Goal: Information Seeking & Learning: Check status

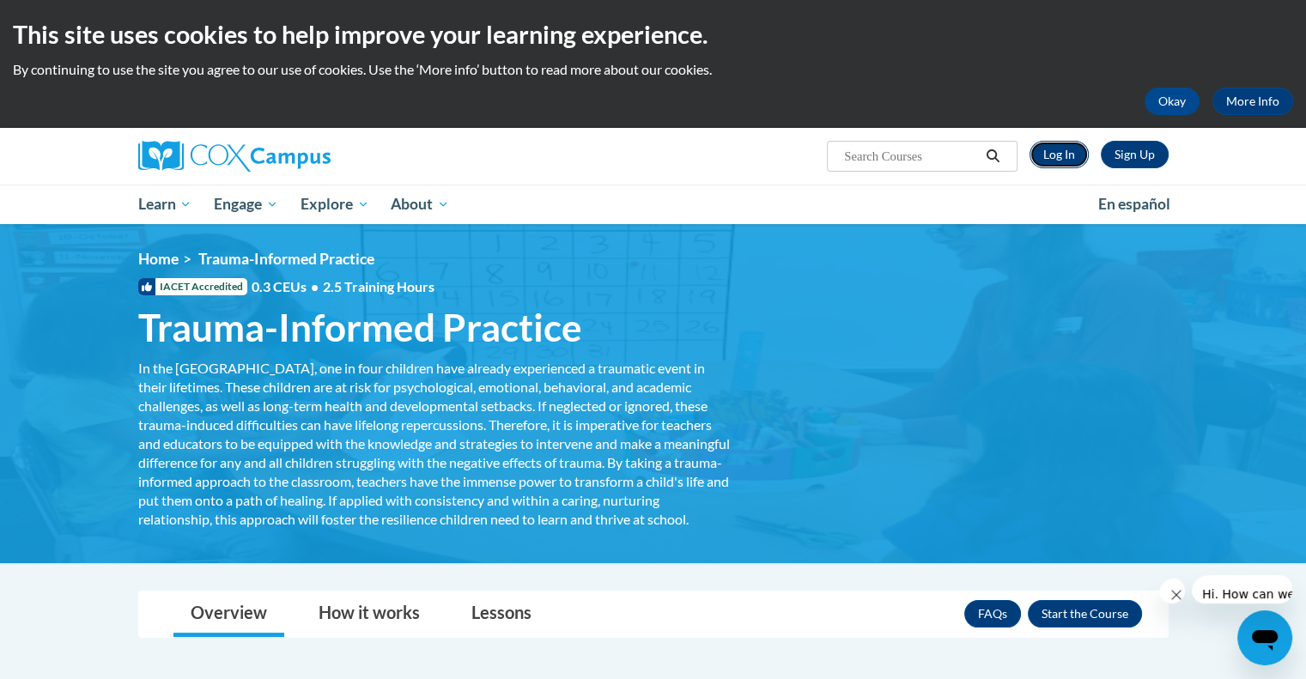
click at [1064, 145] on link "Log In" at bounding box center [1059, 154] width 59 height 27
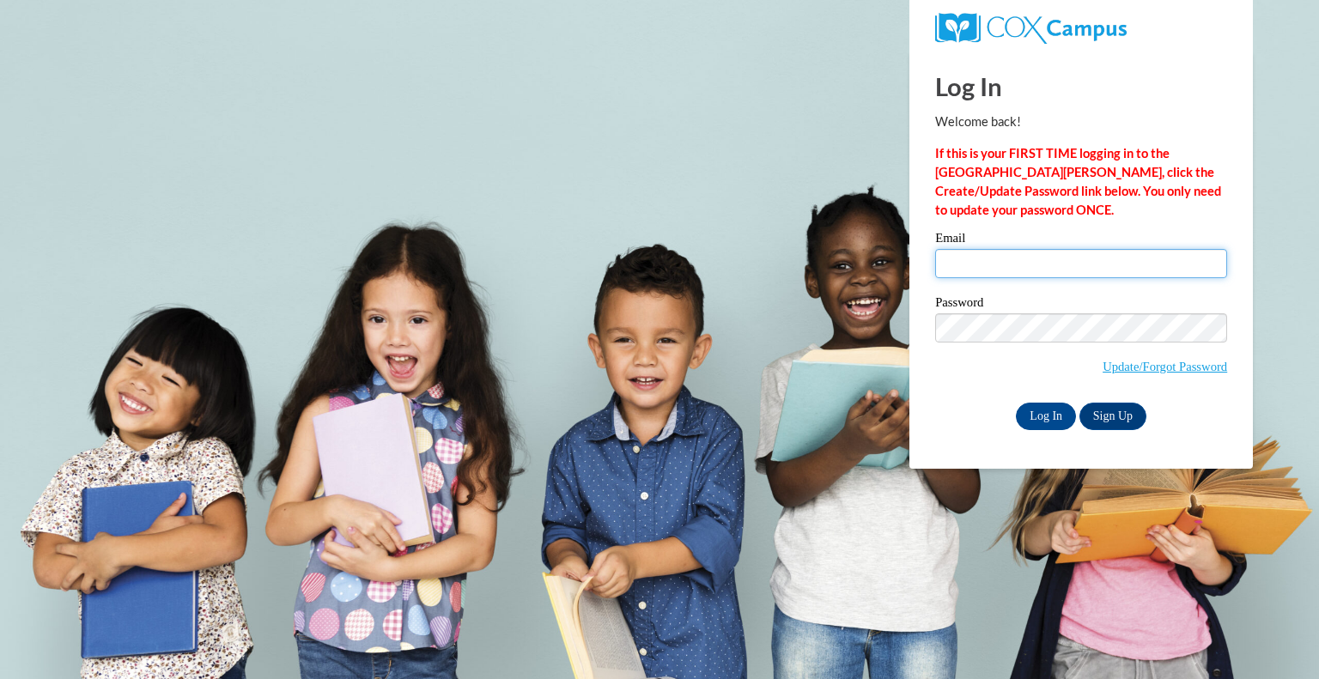
click at [991, 265] on input "Email" at bounding box center [1081, 263] width 292 height 29
type input "candace.whitelock@delmar.k12.de.us"
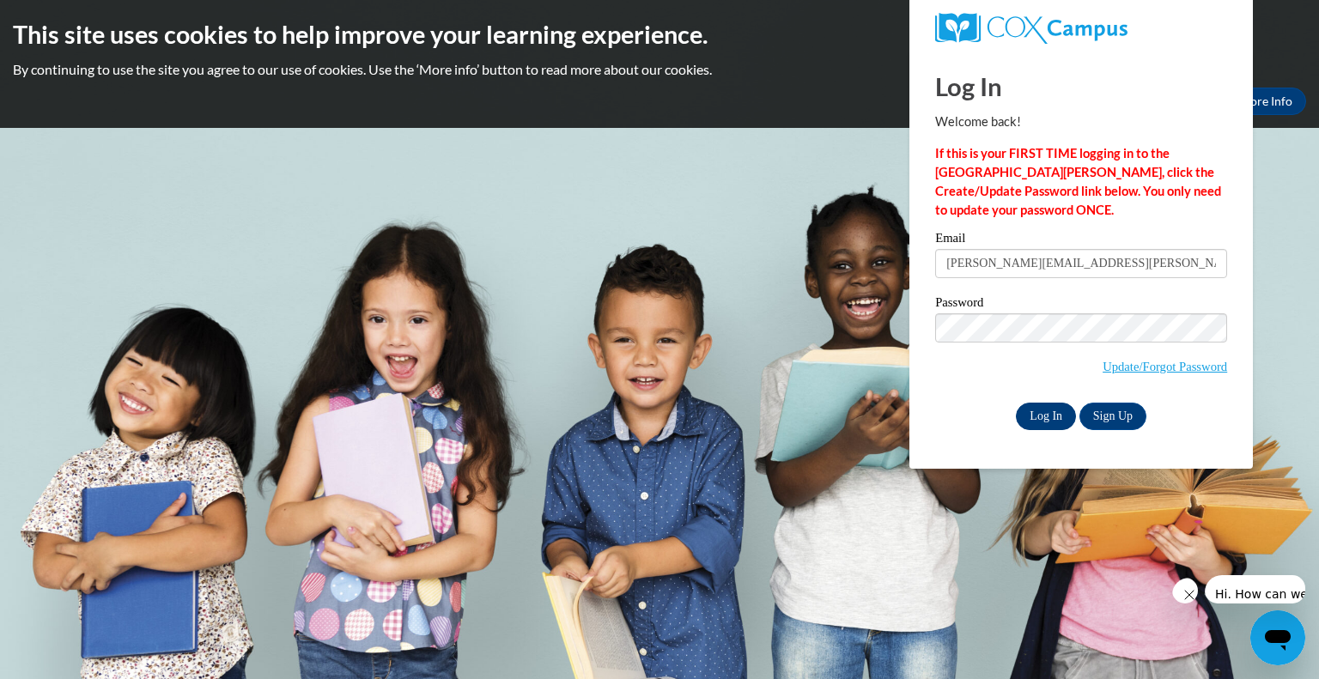
drag, startPoint x: 991, startPoint y: 265, endPoint x: 1062, endPoint y: 415, distance: 166.3
click at [1062, 415] on div "Email candace.whitelock@delmar.k12.de.us Password Update/Forgot Password Log In…" at bounding box center [1081, 331] width 292 height 198
click at [1062, 415] on input "Log In" at bounding box center [1046, 416] width 60 height 27
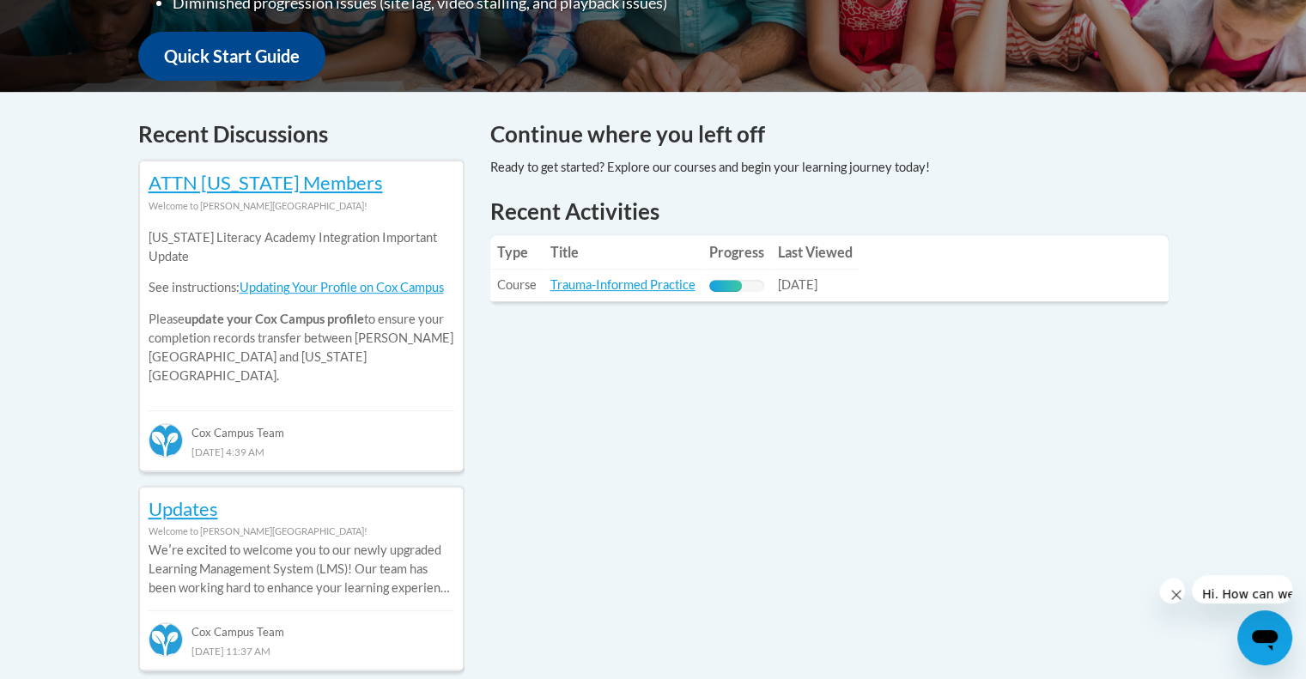
scroll to position [642, 0]
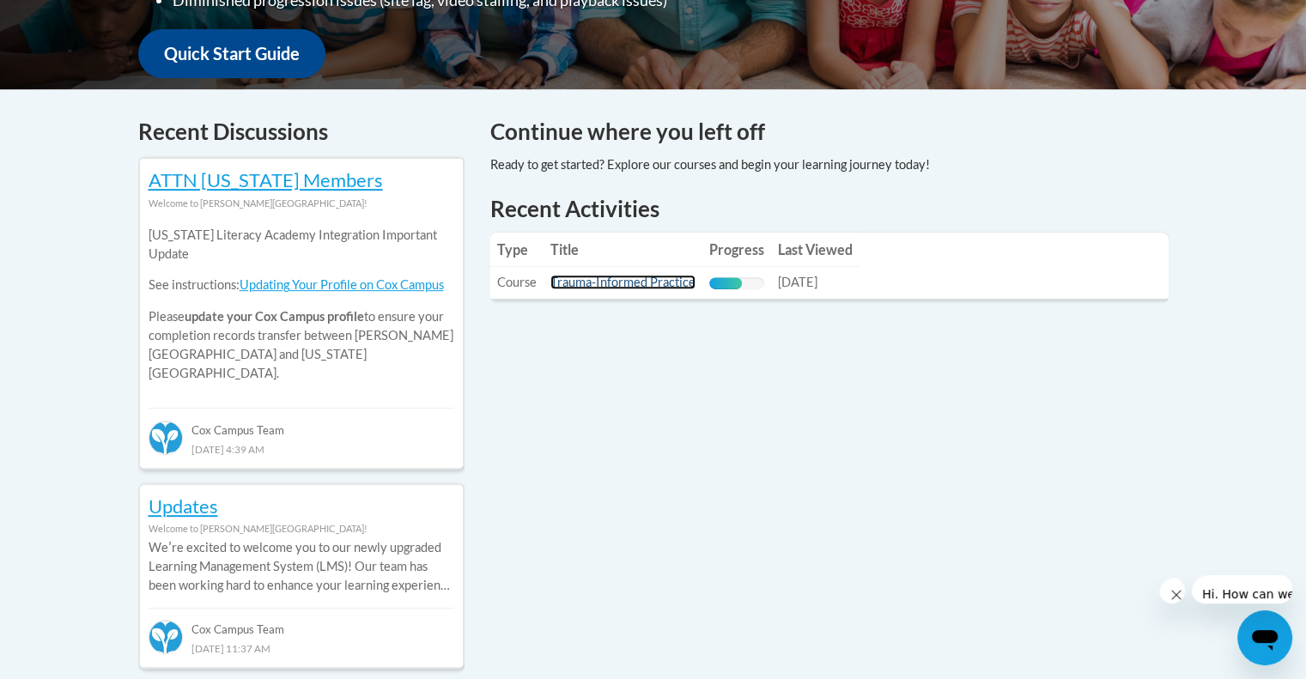
click at [614, 276] on link "Trauma-Informed Practice" at bounding box center [622, 282] width 145 height 15
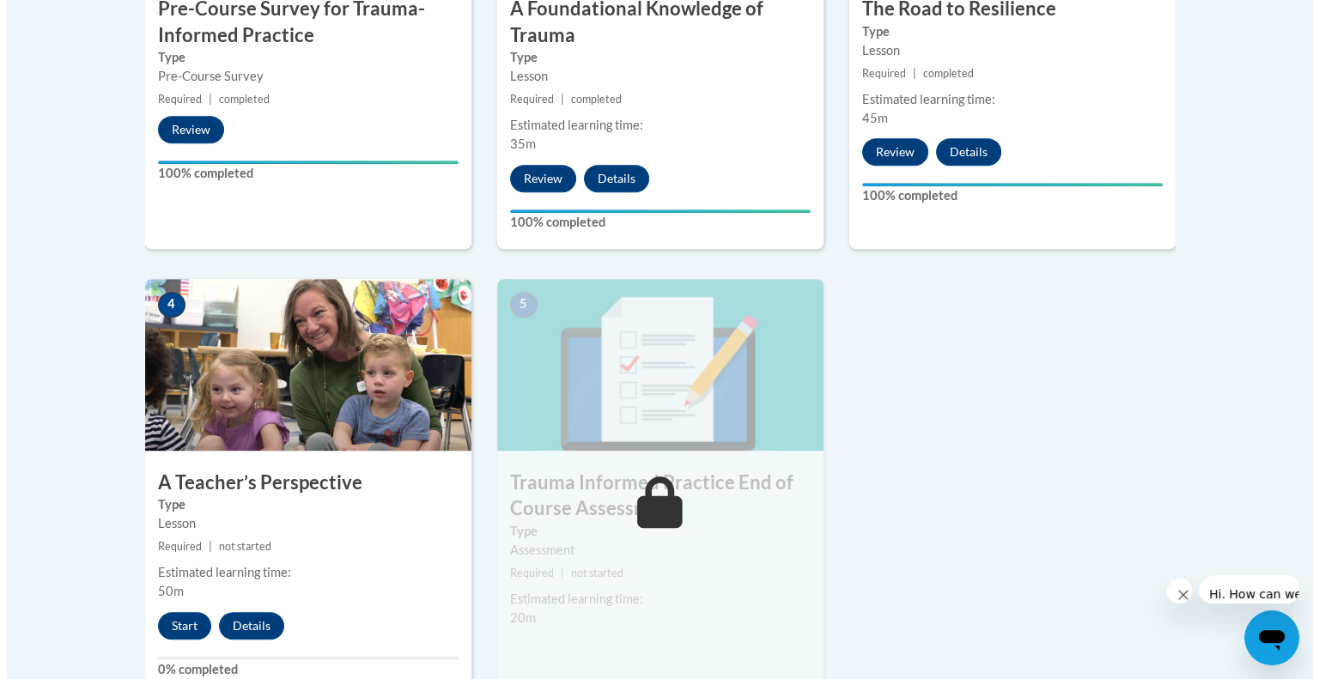
scroll to position [835, 0]
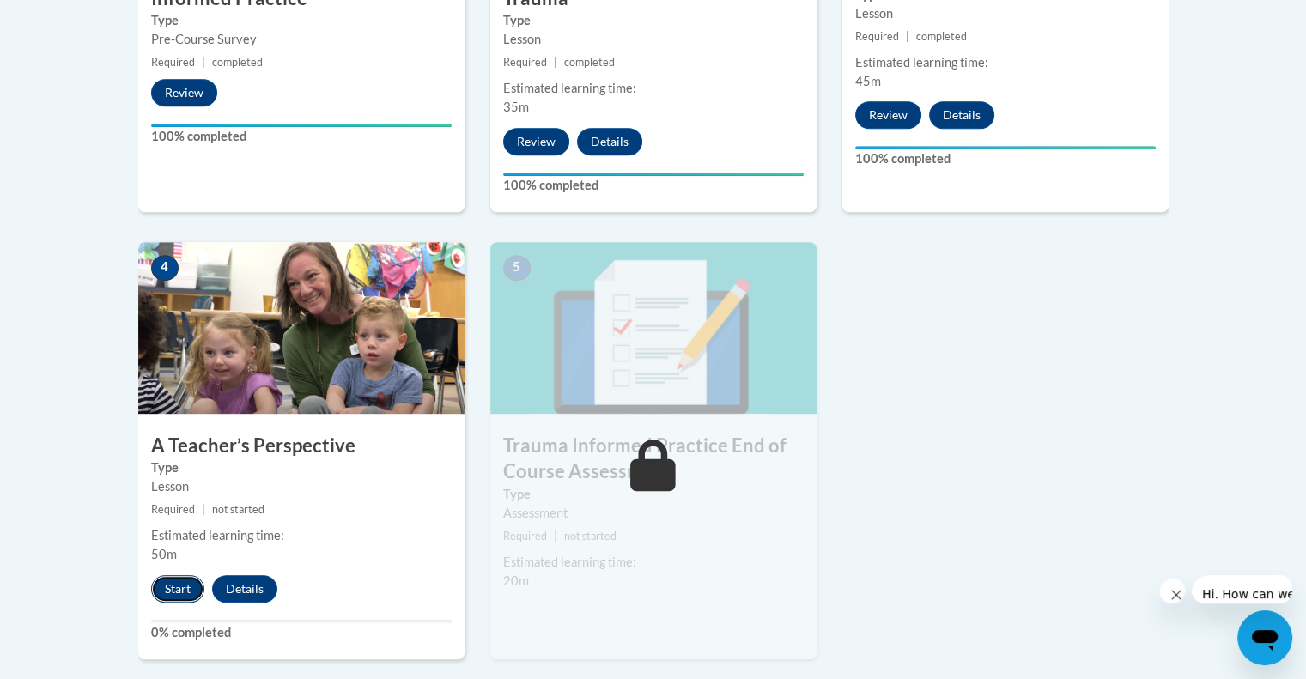
click at [185, 576] on button "Start" at bounding box center [177, 588] width 53 height 27
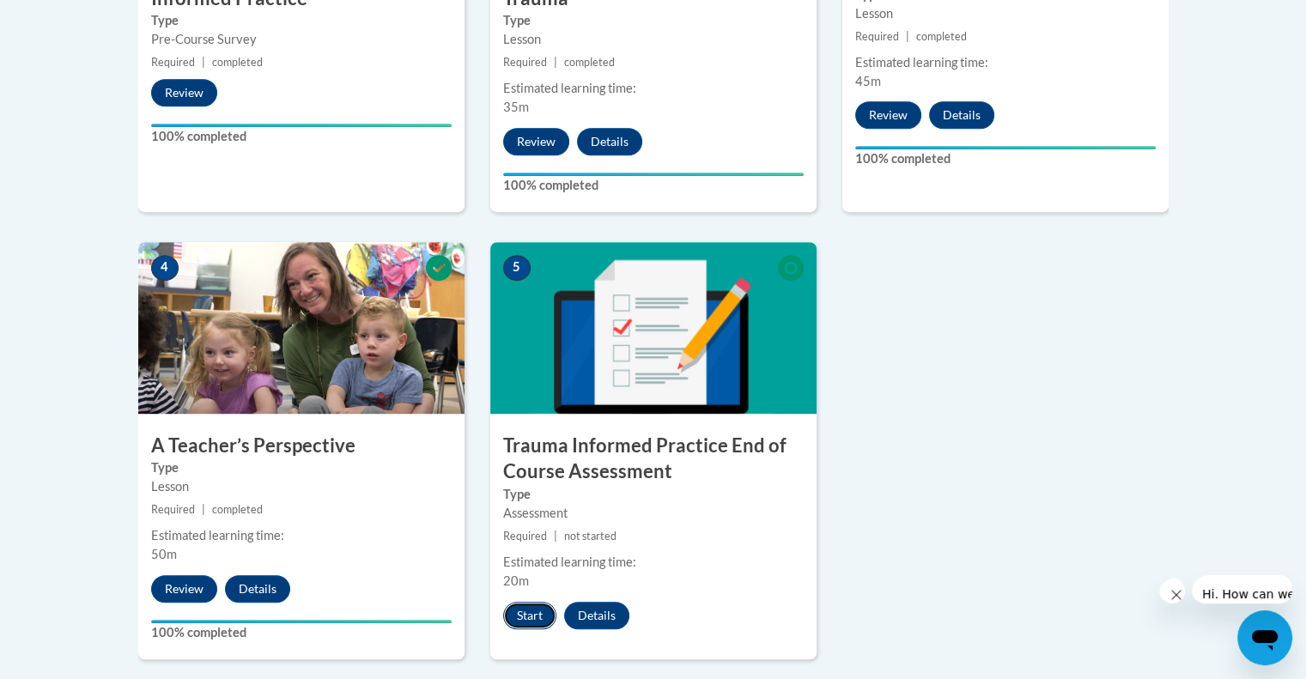
click at [531, 611] on button "Start" at bounding box center [529, 615] width 53 height 27
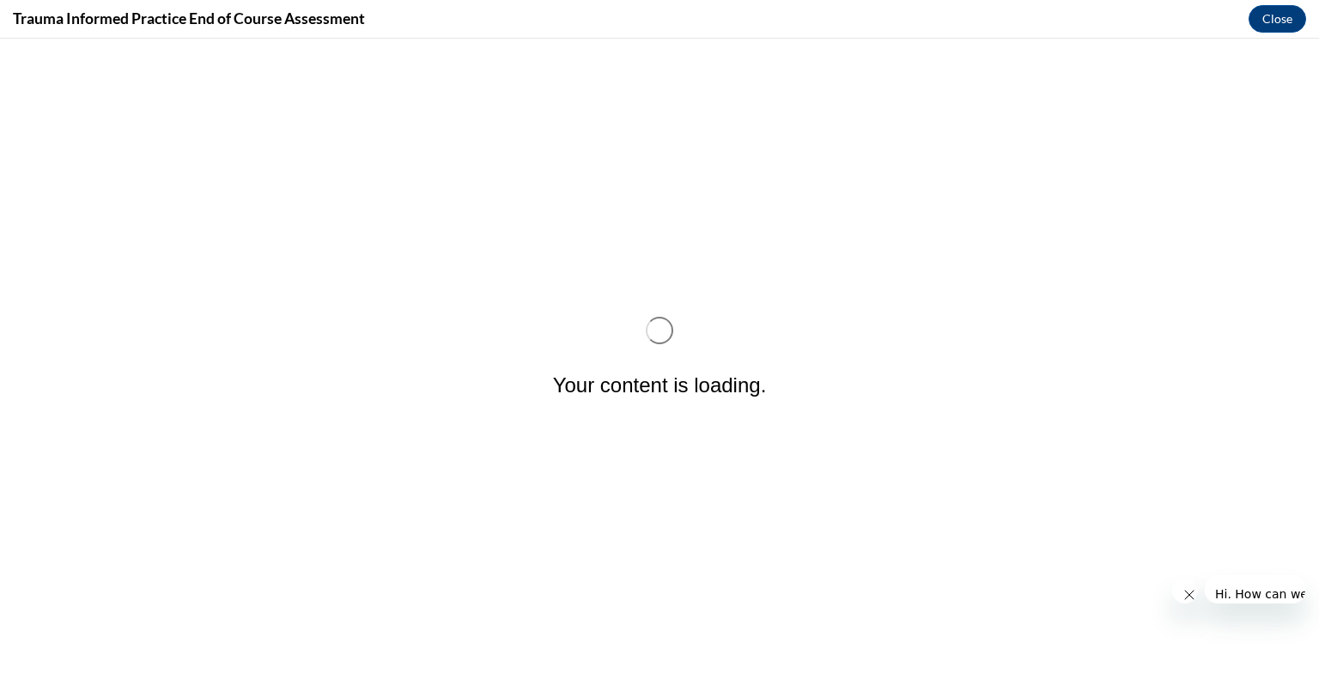
scroll to position [0, 0]
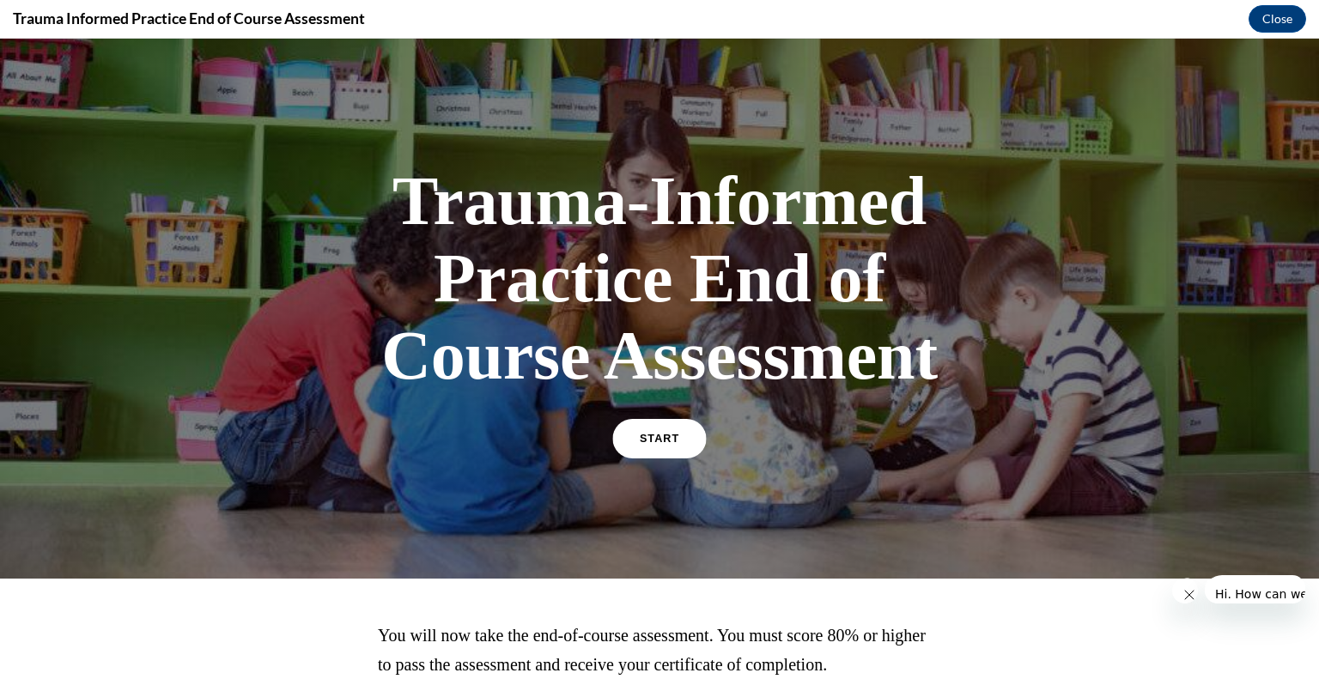
click at [666, 419] on link "START" at bounding box center [659, 439] width 94 height 40
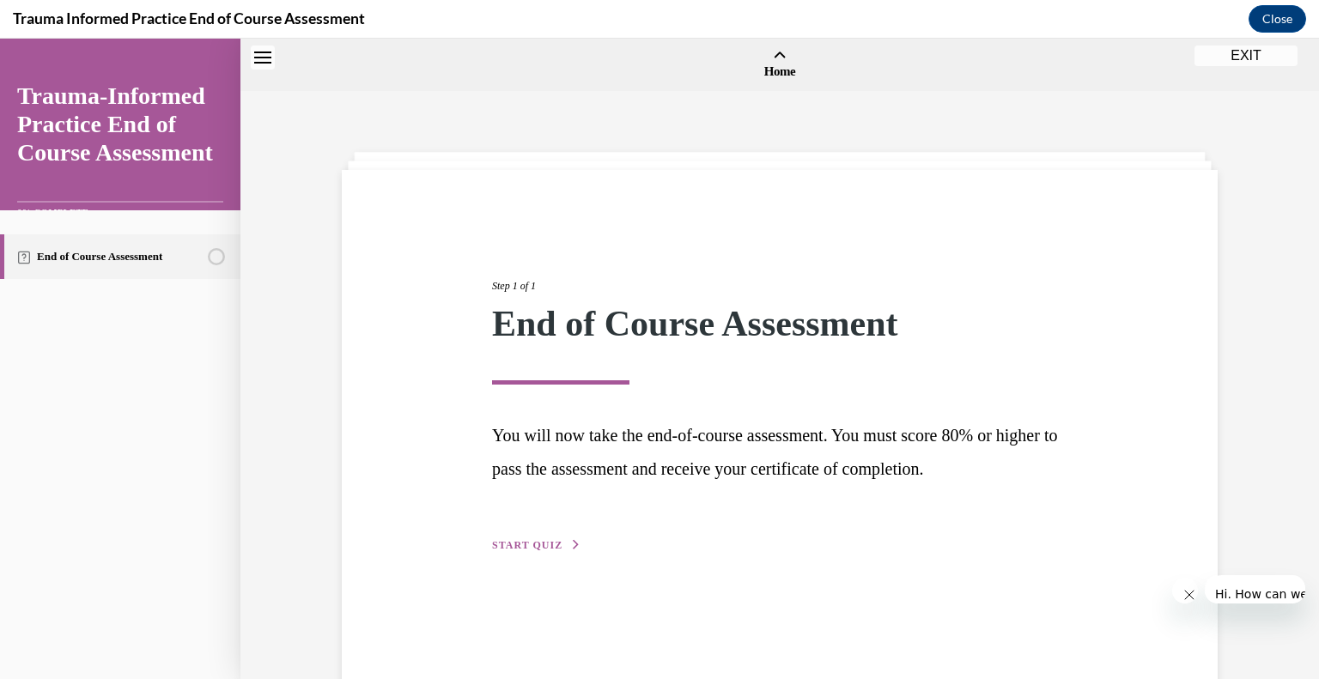
scroll to position [40, 0]
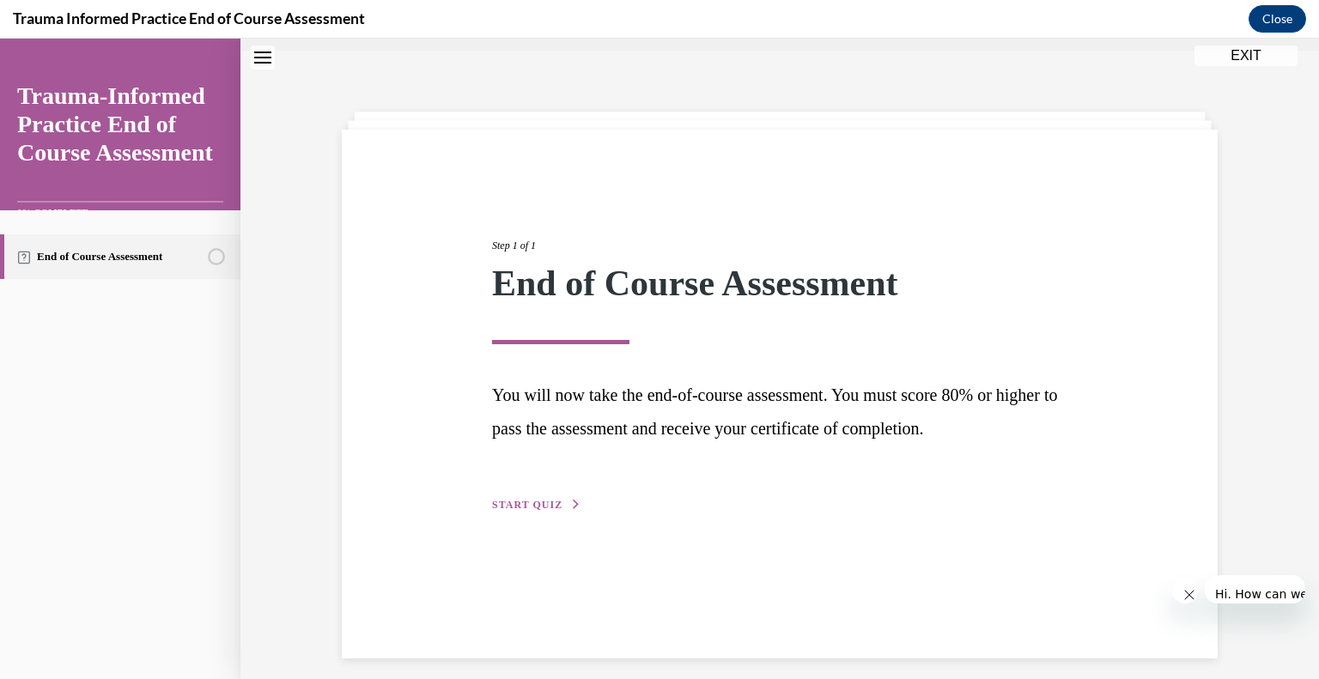
click at [562, 499] on span "START QUIZ" at bounding box center [527, 505] width 70 height 12
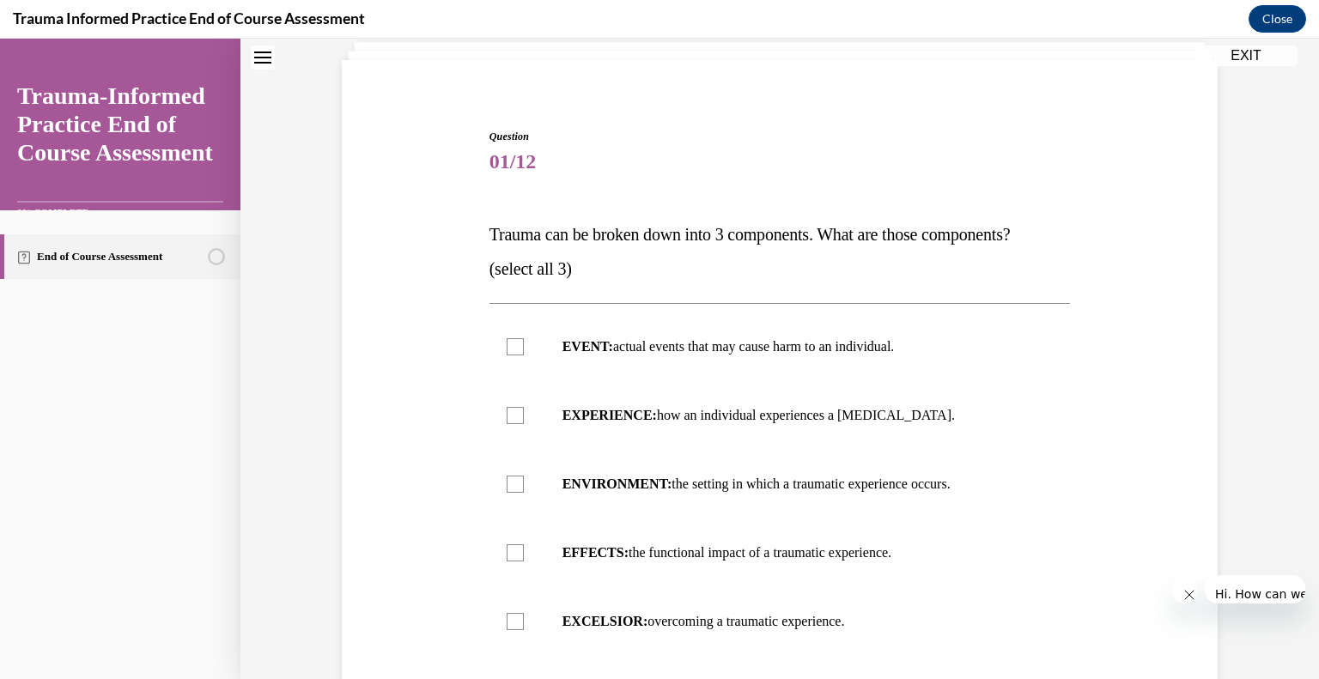
scroll to position [108, 0]
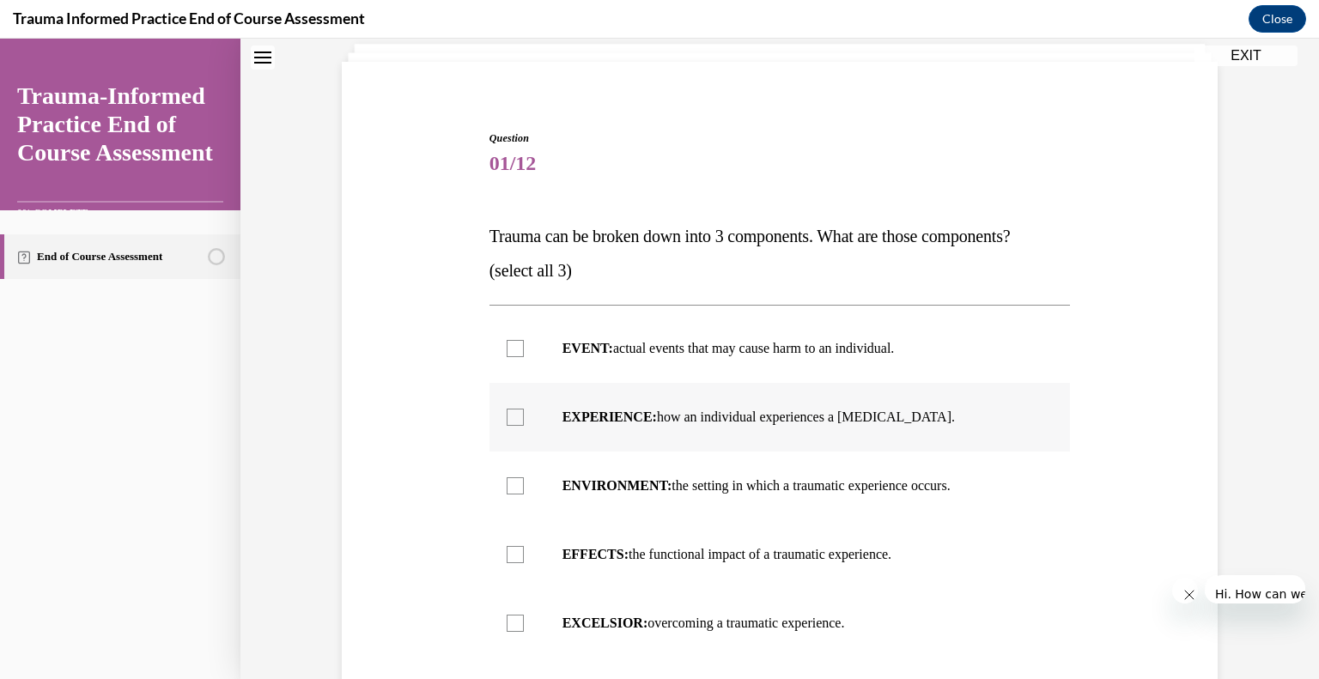
click at [642, 409] on p "EXPERIENCE: how an individual experiences a stressor." at bounding box center [794, 417] width 465 height 17
click at [524, 409] on input "EXPERIENCE: how an individual experiences a stressor." at bounding box center [515, 417] width 17 height 17
checkbox input "true"
click at [630, 478] on strong "ENVIRONMENT:" at bounding box center [617, 485] width 110 height 15
click at [524, 477] on input "ENVIRONMENT: the setting in which a traumatic experience occurs." at bounding box center [515, 485] width 17 height 17
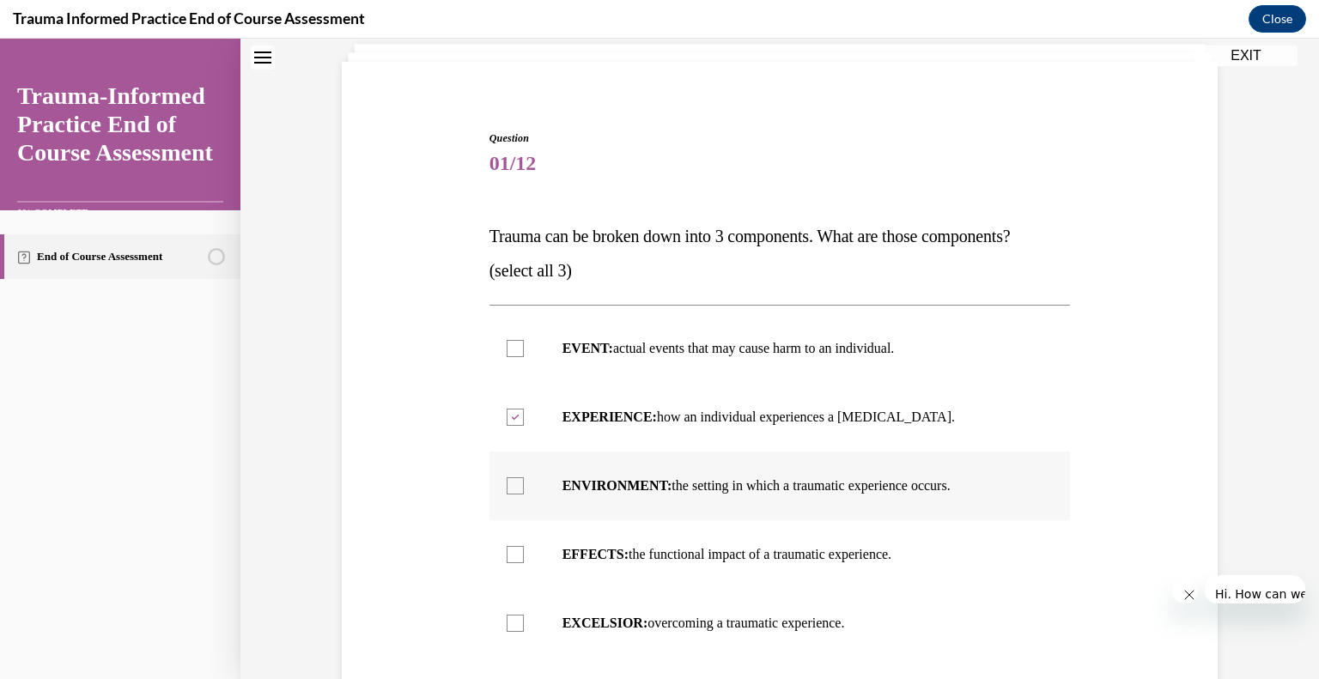
checkbox input "true"
click at [625, 520] on label "EFFECTS: the functional impact of a traumatic experience." at bounding box center [779, 554] width 581 height 69
click at [524, 546] on input "EFFECTS: the functional impact of a traumatic experience." at bounding box center [515, 554] width 17 height 17
checkbox input "true"
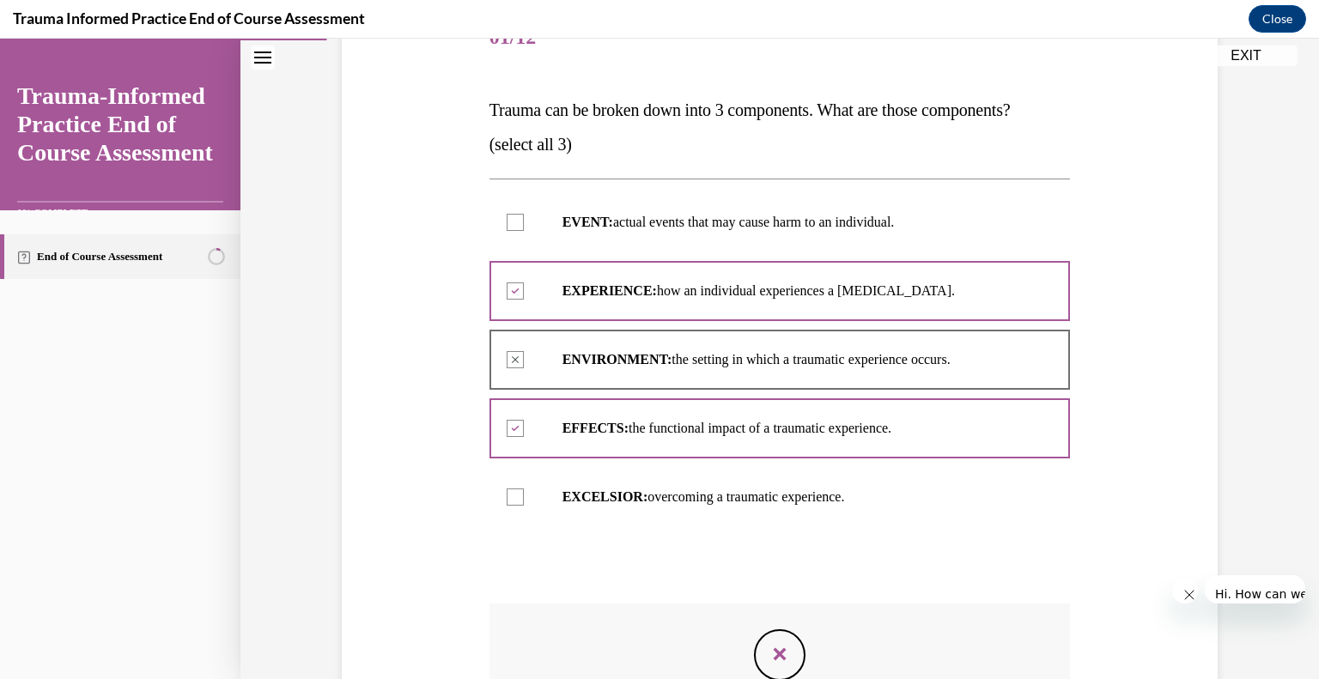
scroll to position [261, 0]
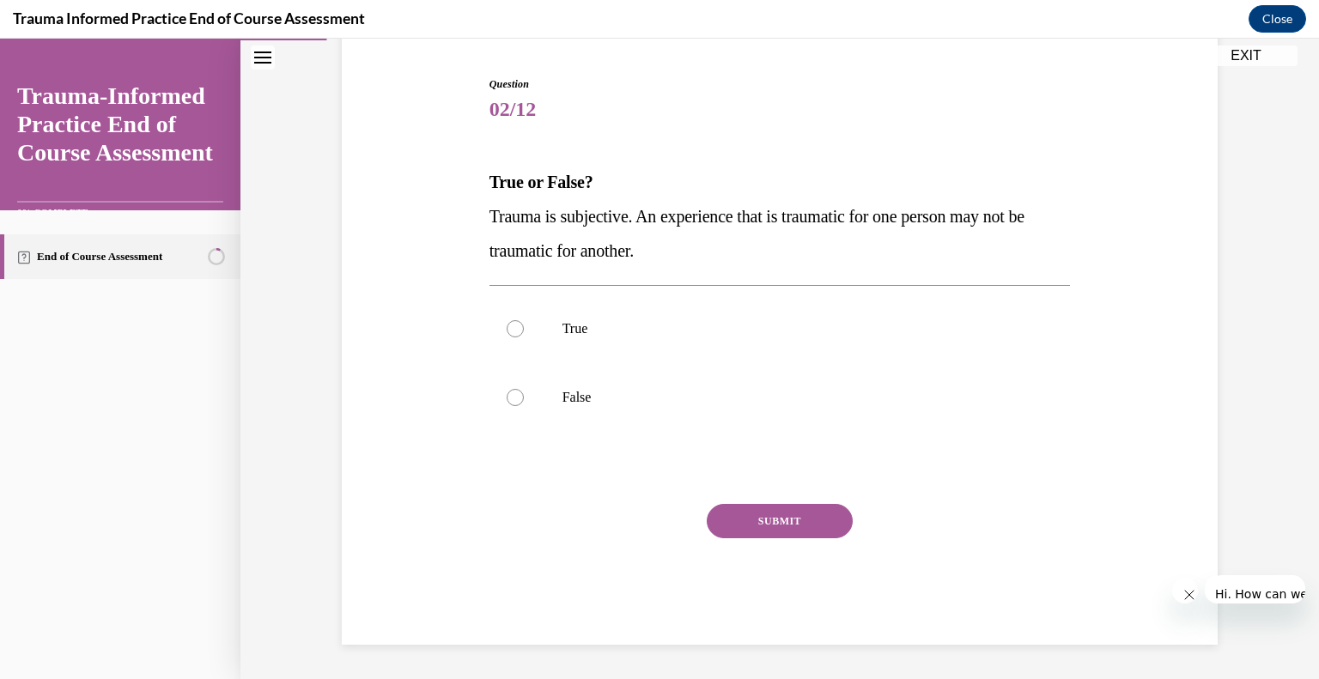
scroll to position [41, 0]
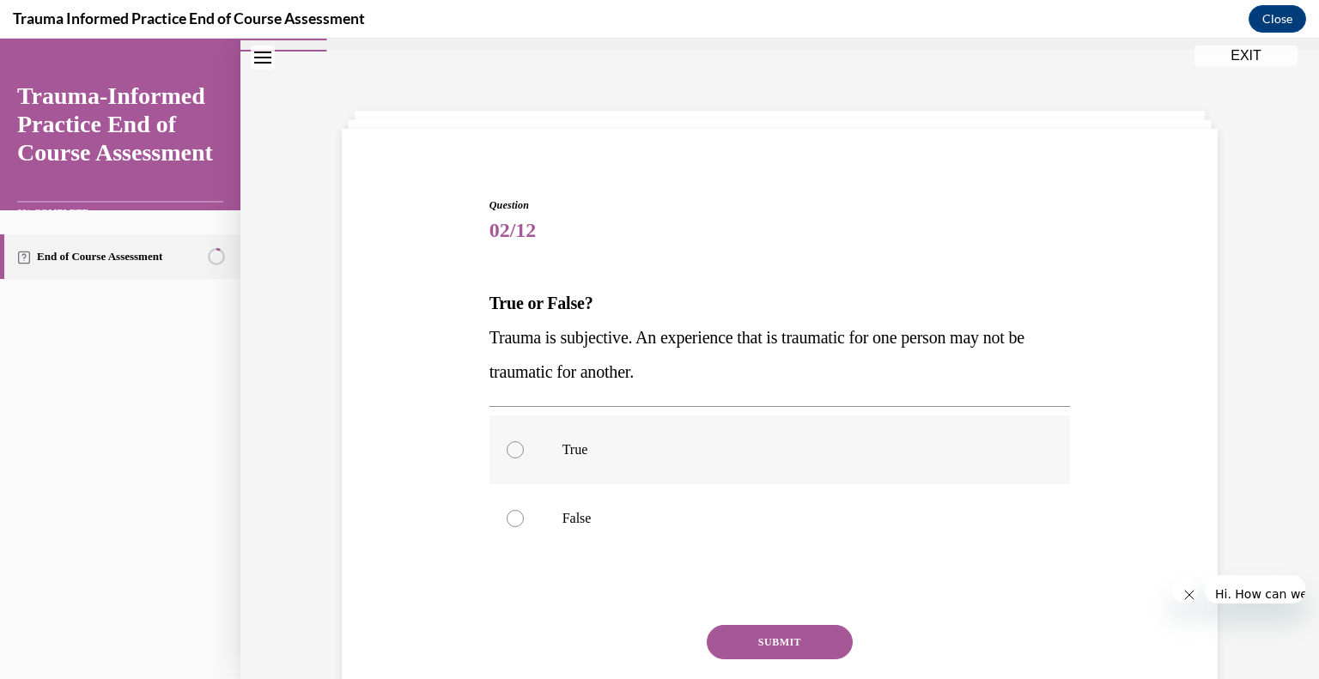
click at [587, 441] on p "True" at bounding box center [794, 449] width 465 height 17
click at [524, 441] on input "True" at bounding box center [515, 449] width 17 height 17
radio input "true"
click at [728, 625] on button "SUBMIT" at bounding box center [780, 642] width 146 height 34
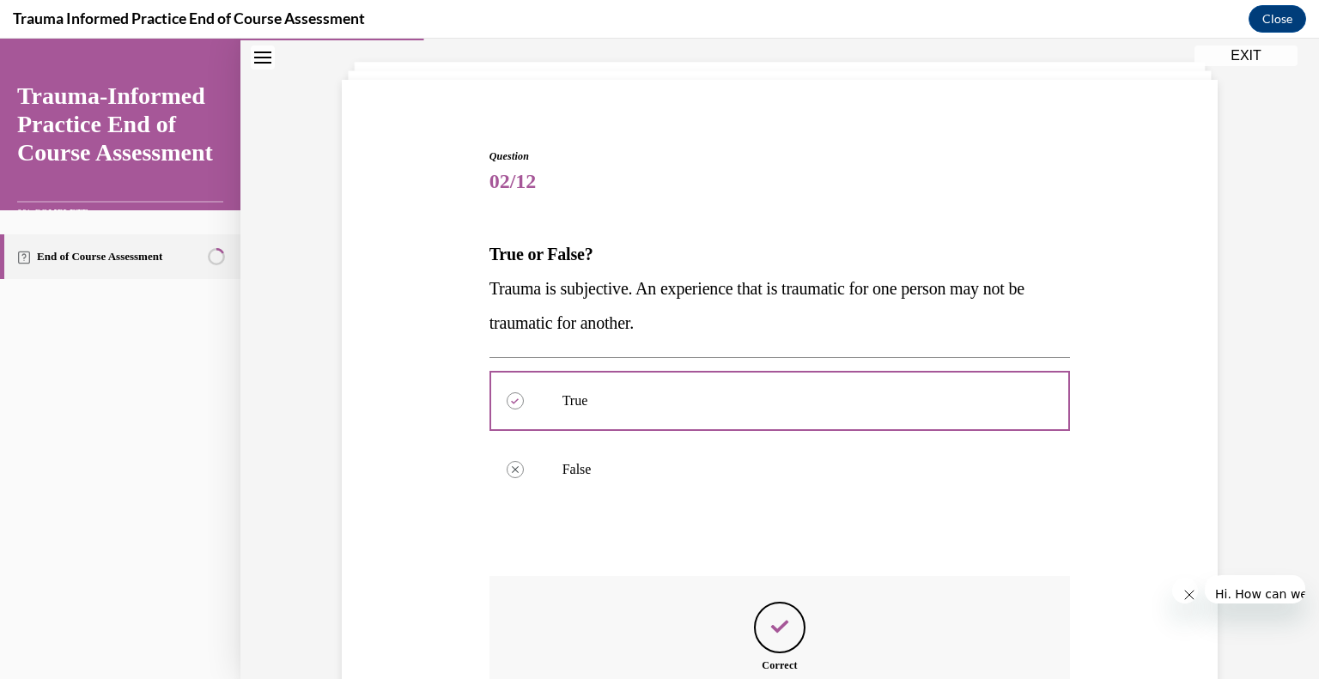
scroll to position [91, 0]
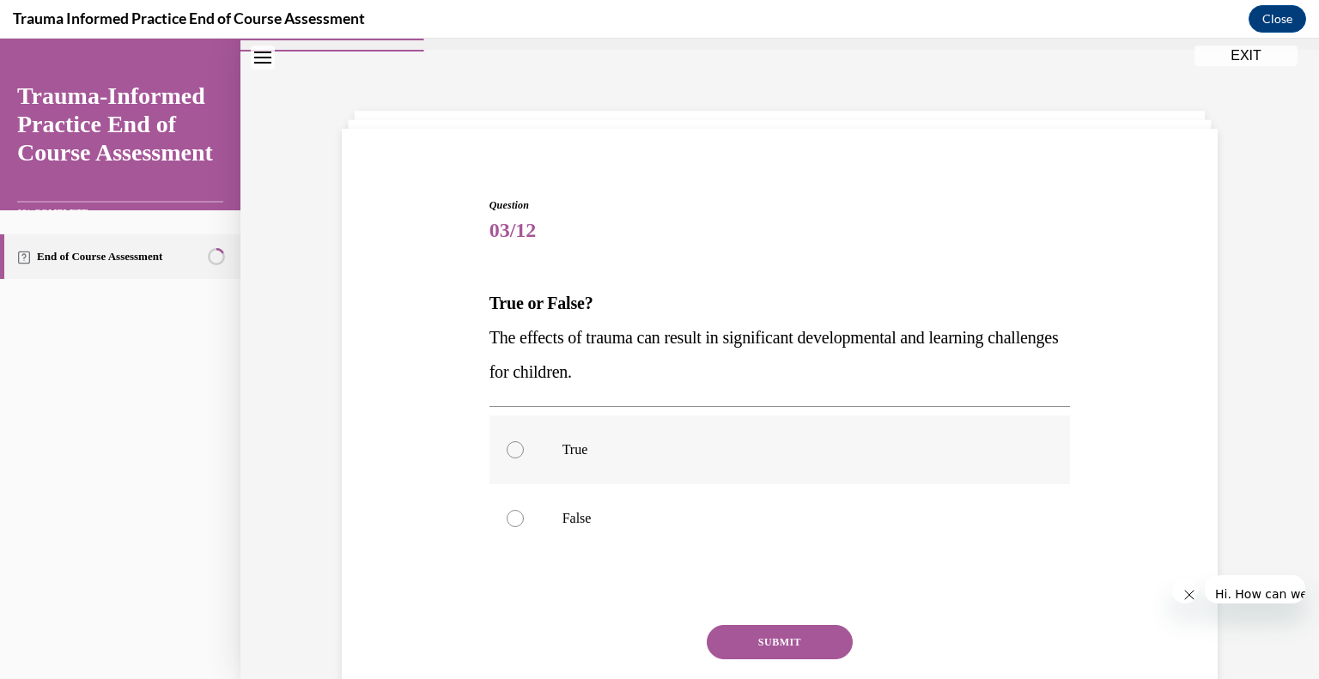
click at [585, 441] on p "True" at bounding box center [794, 449] width 465 height 17
click at [524, 441] on input "True" at bounding box center [515, 449] width 17 height 17
radio input "true"
click at [739, 625] on button "SUBMIT" at bounding box center [780, 642] width 146 height 34
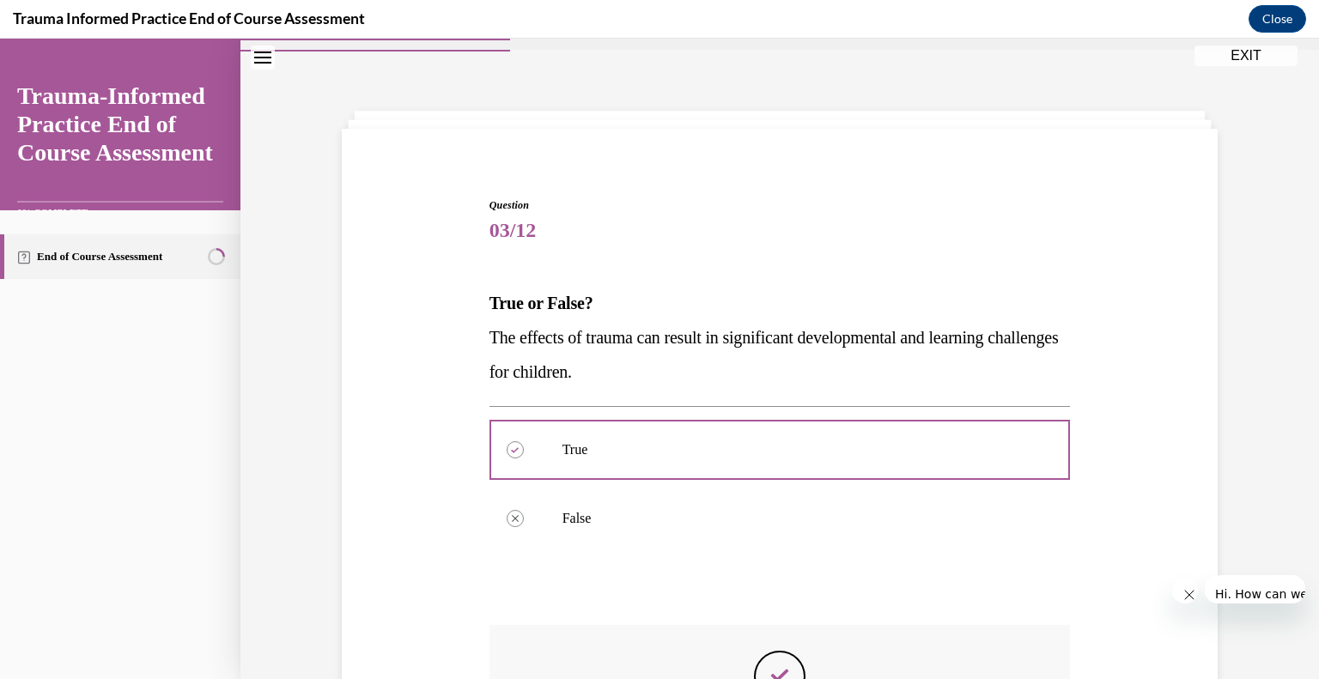
scroll to position [91, 0]
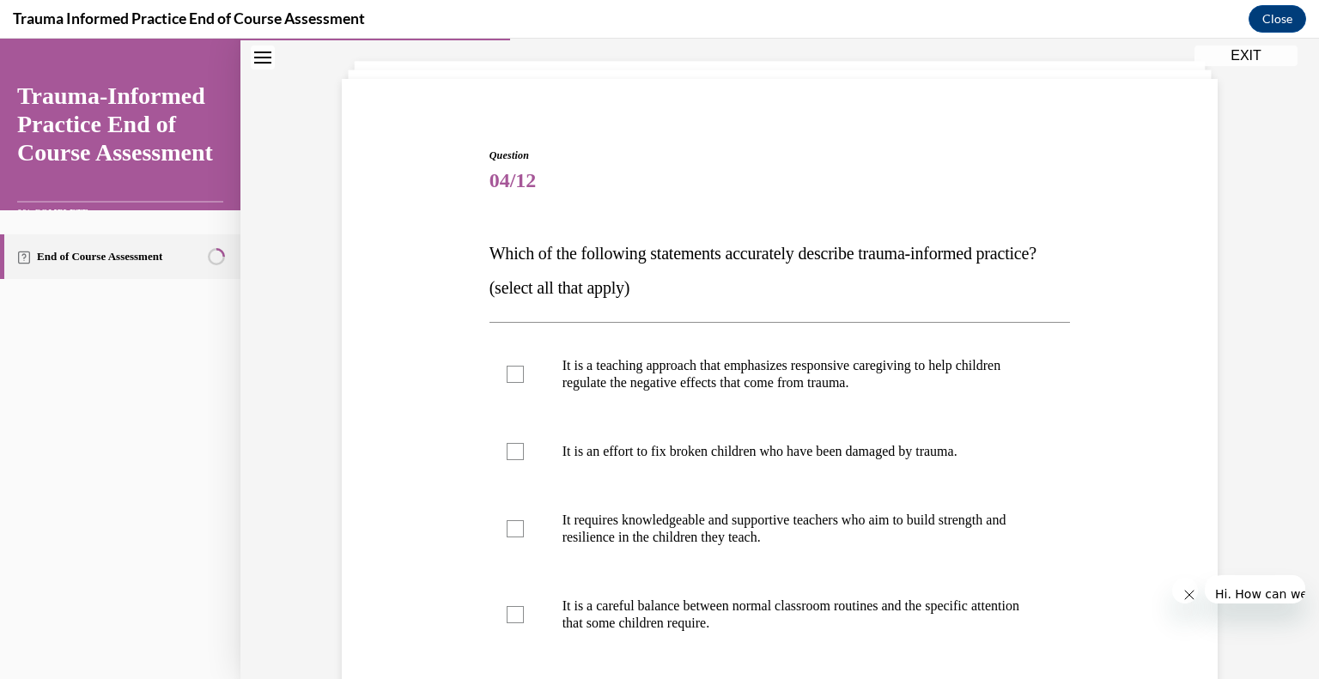
scroll to position [67, 0]
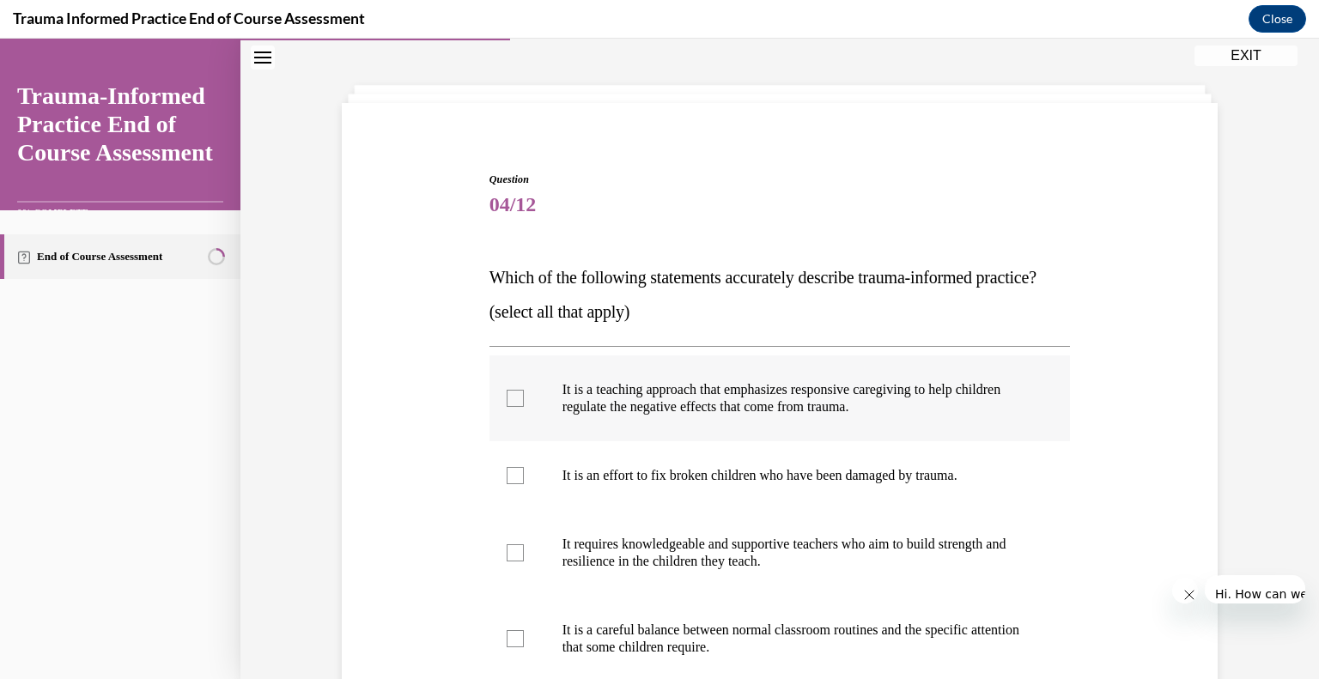
click at [745, 381] on p "It is a teaching approach that emphasizes responsive caregiving to help childre…" at bounding box center [794, 398] width 465 height 34
click at [524, 390] on input "It is a teaching approach that emphasizes responsive caregiving to help childre…" at bounding box center [515, 398] width 17 height 17
checkbox input "true"
click at [721, 536] on p "It requires knowledgeable and supportive teachers who aim to build strength and…" at bounding box center [794, 553] width 465 height 34
click at [524, 544] on input "It requires knowledgeable and supportive teachers who aim to build strength and…" at bounding box center [515, 552] width 17 height 17
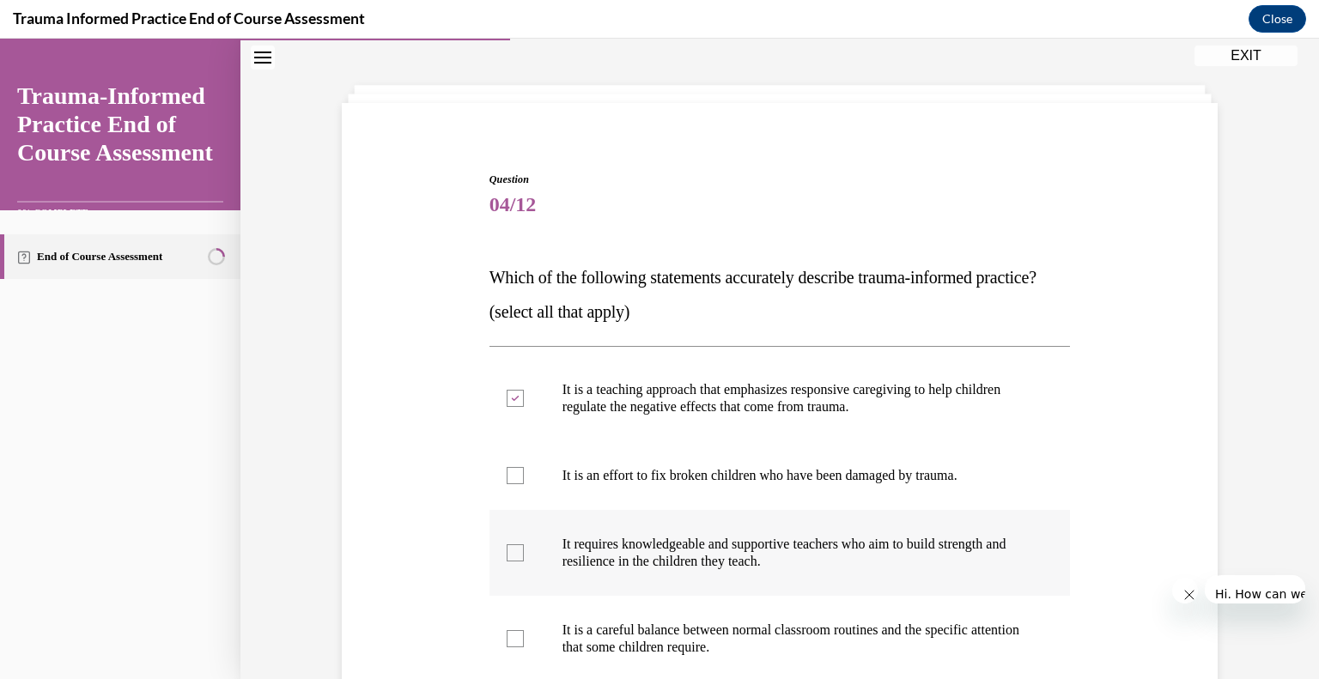
checkbox input "true"
click at [714, 622] on p "It is a careful balance between normal classroom routines and the specific atte…" at bounding box center [794, 639] width 465 height 34
click at [524, 630] on input "It is a careful balance between normal classroom routines and the specific atte…" at bounding box center [515, 638] width 17 height 17
checkbox input "true"
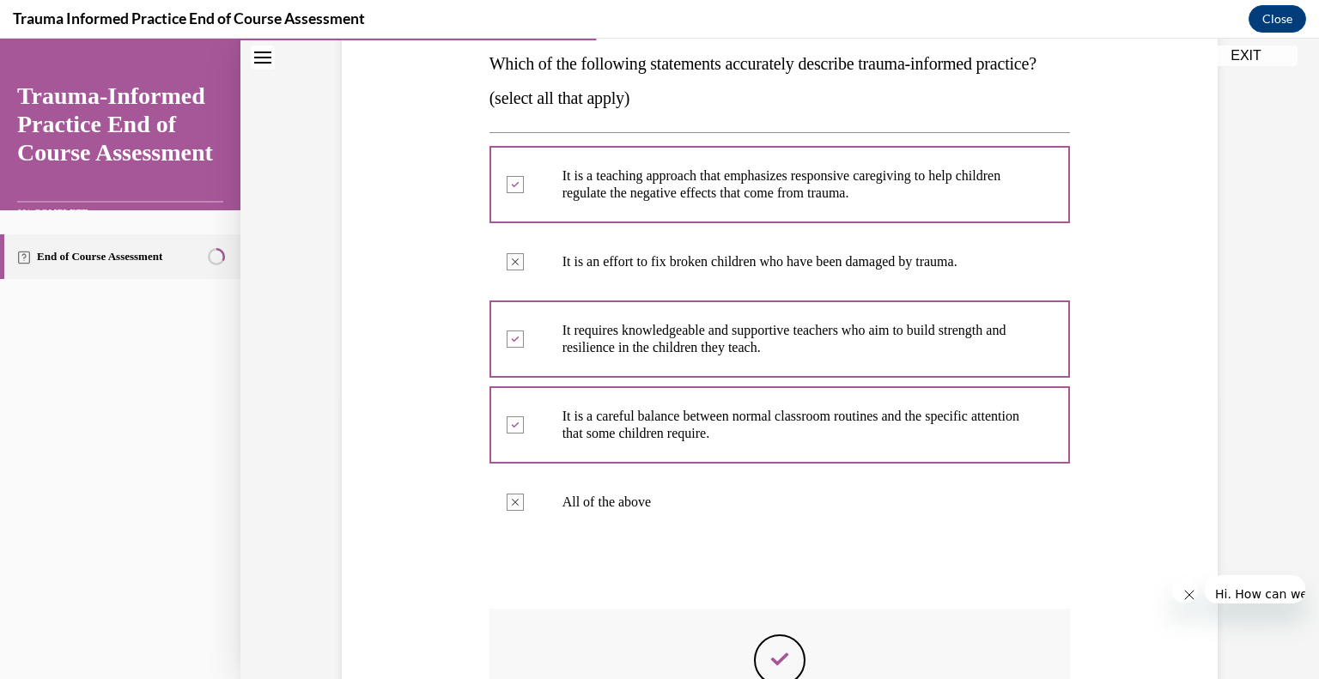
scroll to position [285, 0]
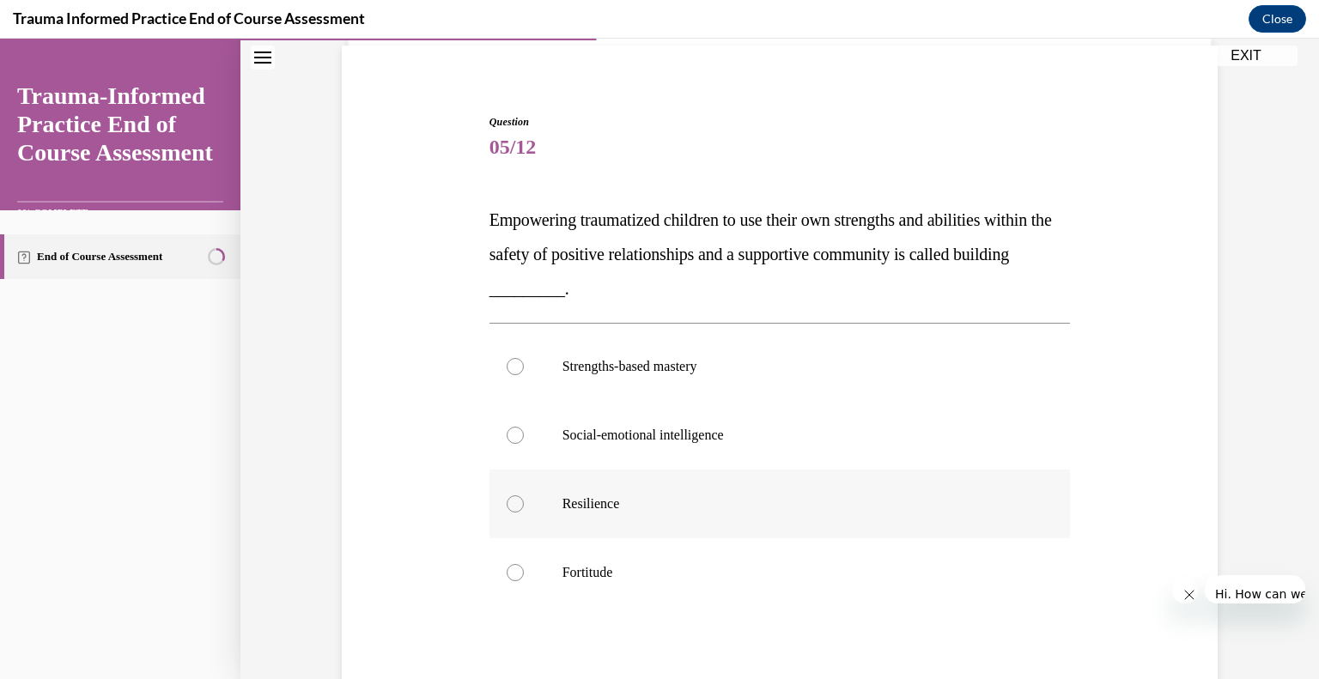
click at [615, 496] on p "Resilience" at bounding box center [794, 504] width 465 height 17
click at [524, 496] on input "Resilience" at bounding box center [515, 504] width 17 height 17
radio input "true"
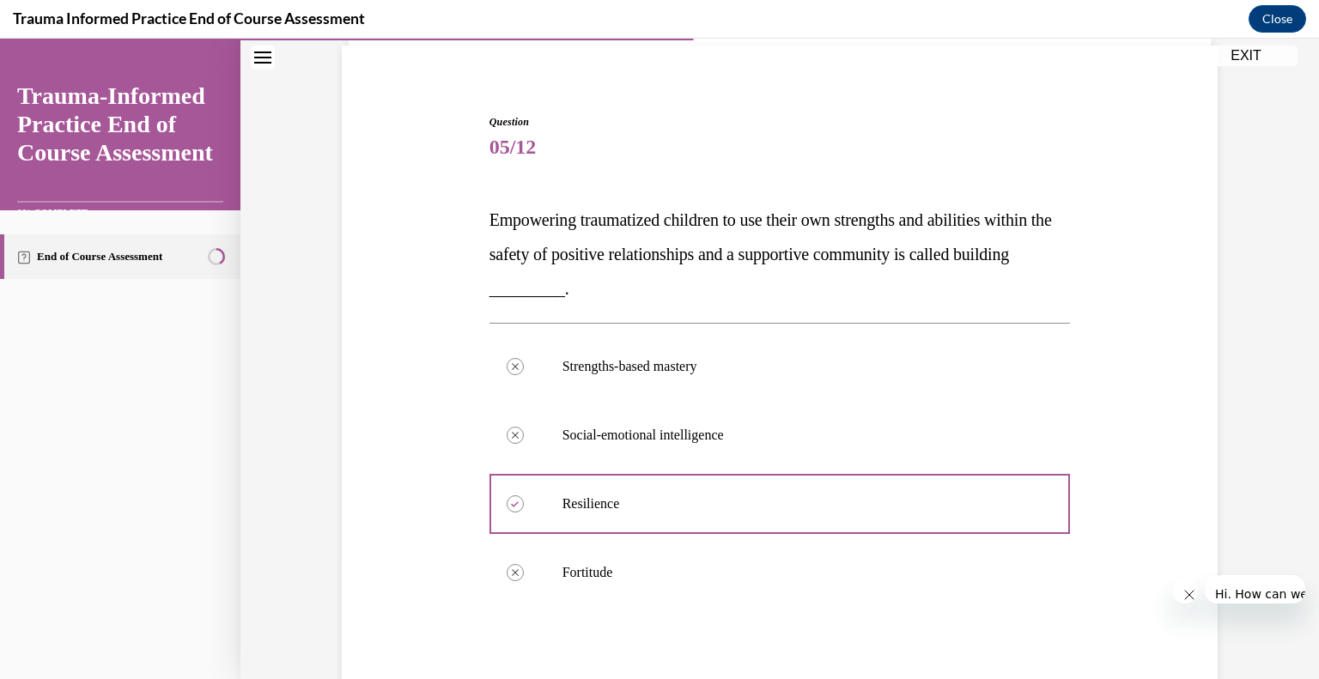
scroll to position [228, 0]
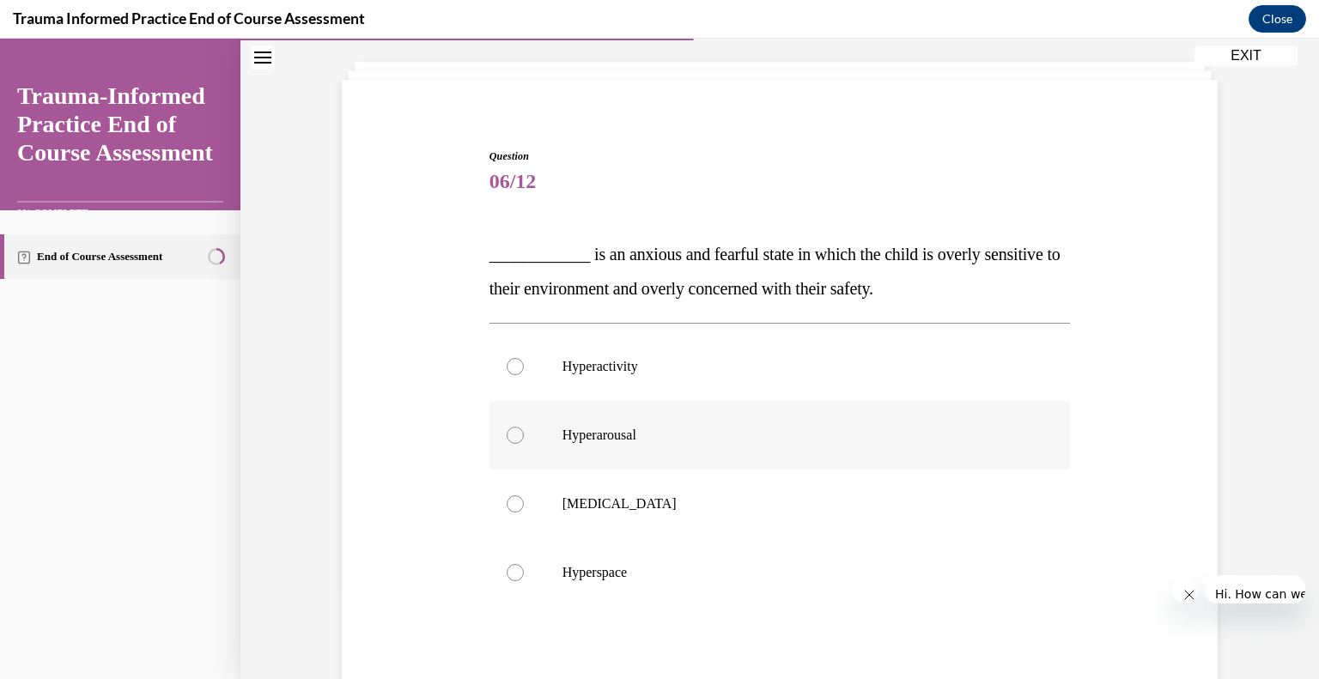
click at [626, 427] on p "Hyperarousal" at bounding box center [794, 435] width 465 height 17
click at [524, 427] on input "Hyperarousal" at bounding box center [515, 435] width 17 height 17
radio input "true"
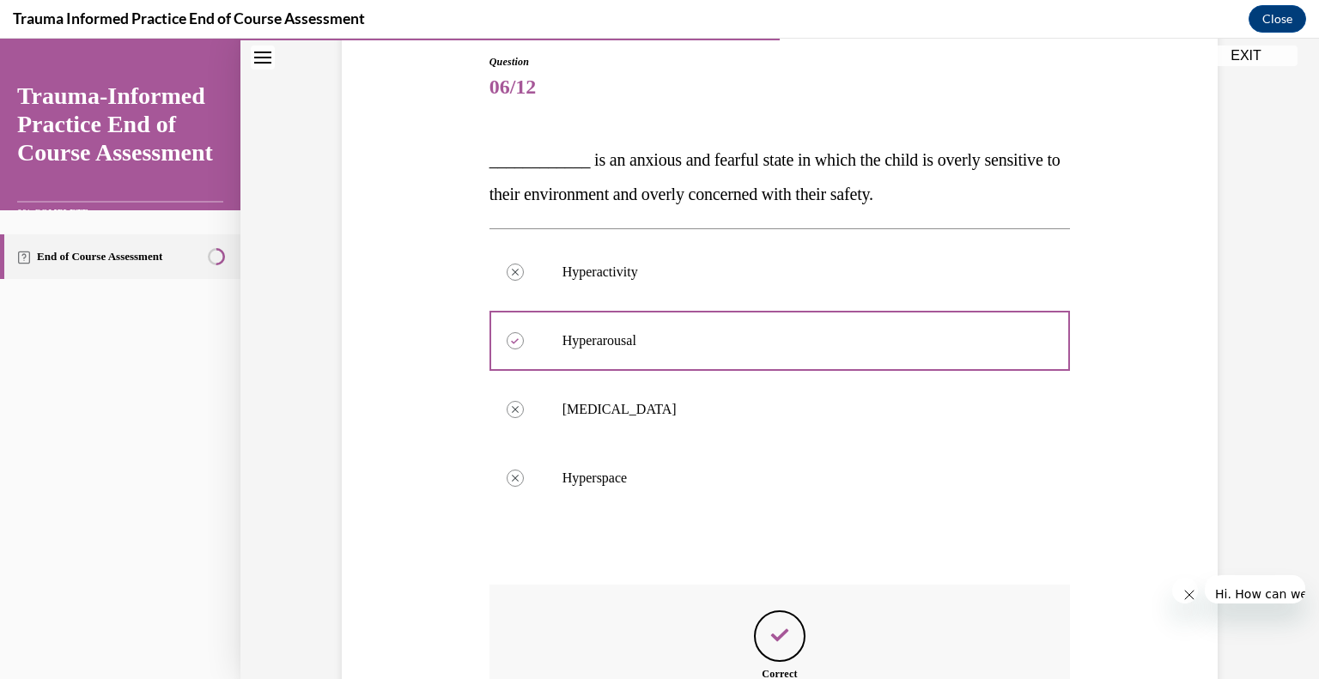
scroll to position [194, 0]
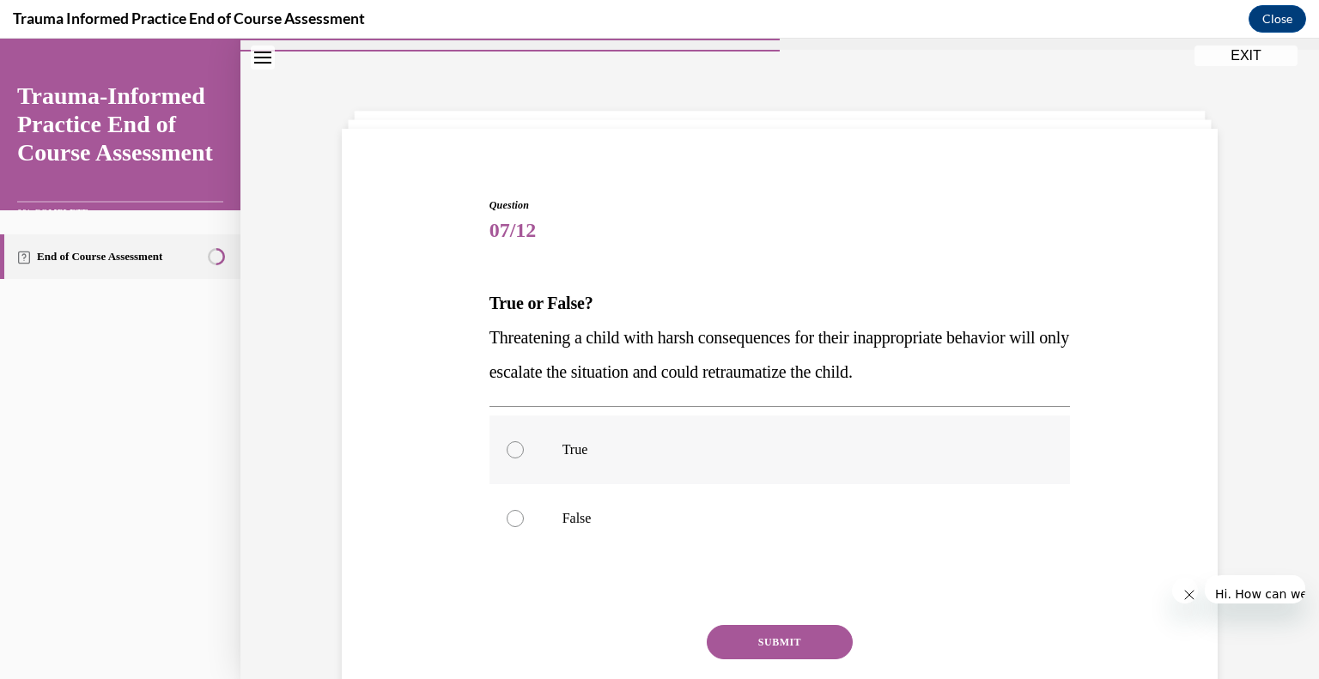
click at [591, 441] on p "True" at bounding box center [794, 449] width 465 height 17
click at [524, 441] on input "True" at bounding box center [515, 449] width 17 height 17
radio input "true"
click at [758, 625] on button "SUBMIT" at bounding box center [780, 642] width 146 height 34
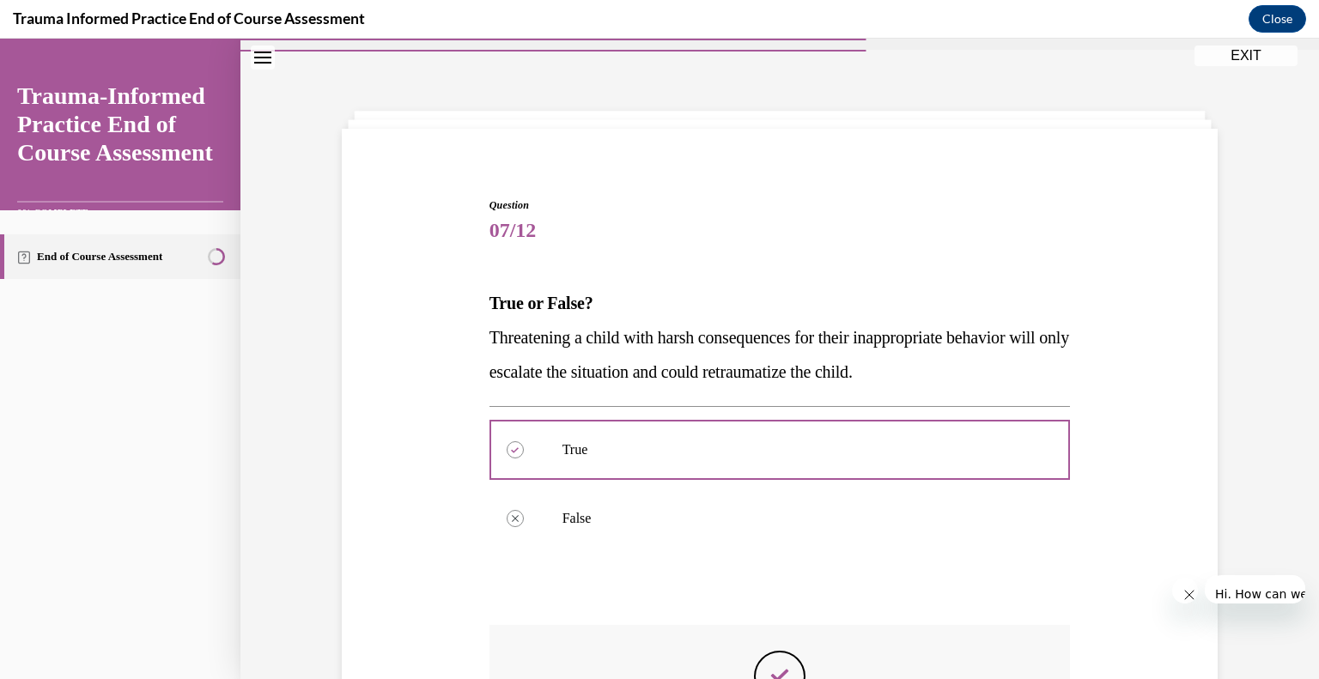
scroll to position [125, 0]
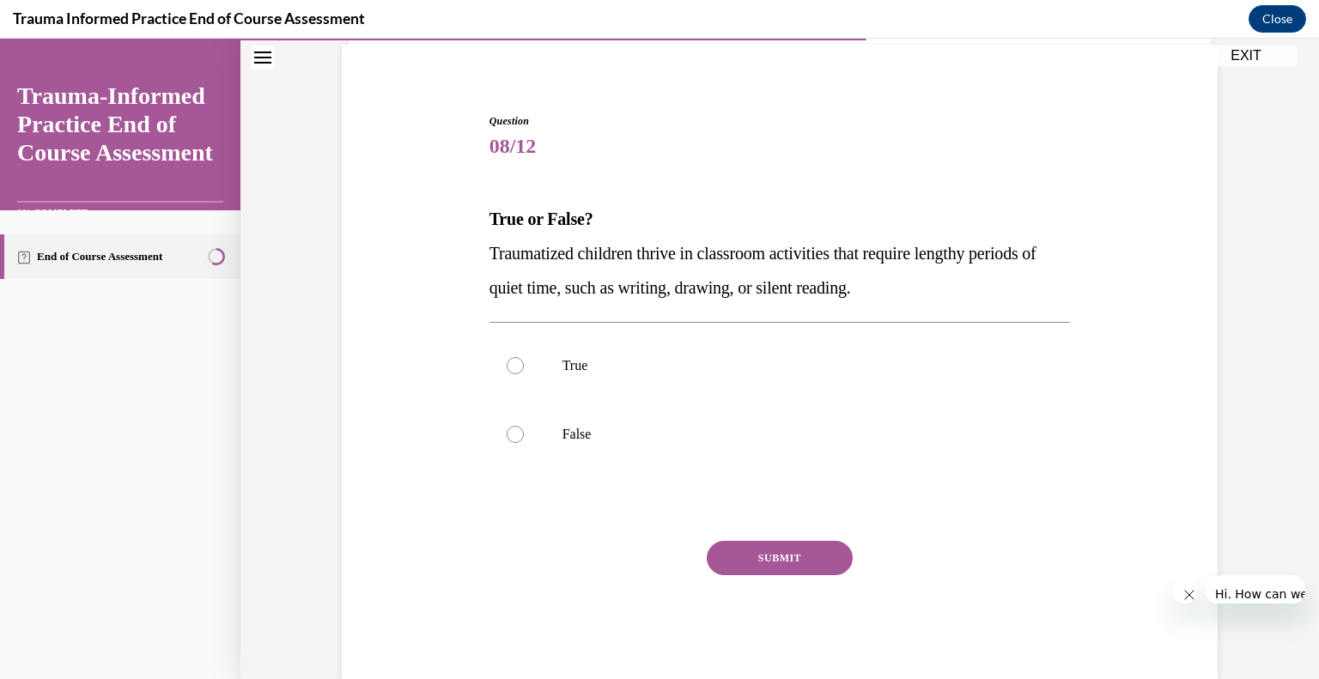
scroll to position [41, 0]
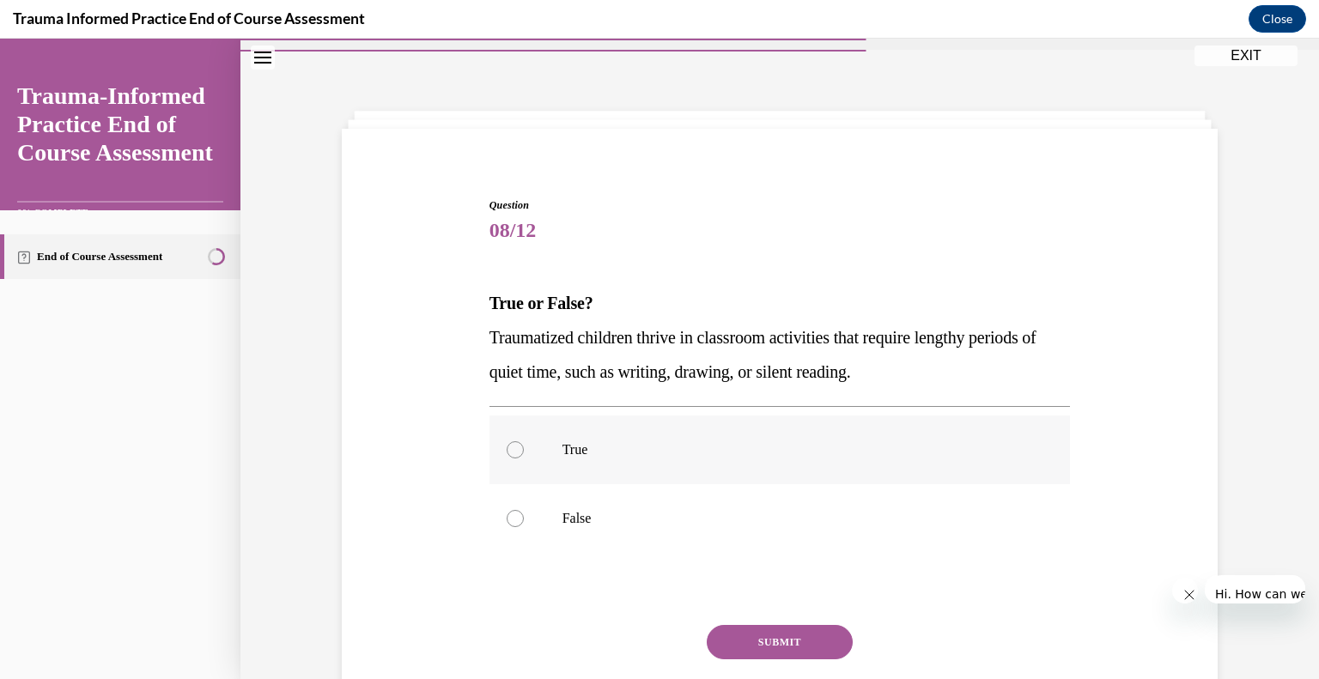
click at [594, 441] on p "True" at bounding box center [794, 449] width 465 height 17
click at [524, 441] on input "True" at bounding box center [515, 449] width 17 height 17
radio input "true"
click at [749, 625] on button "SUBMIT" at bounding box center [780, 642] width 146 height 34
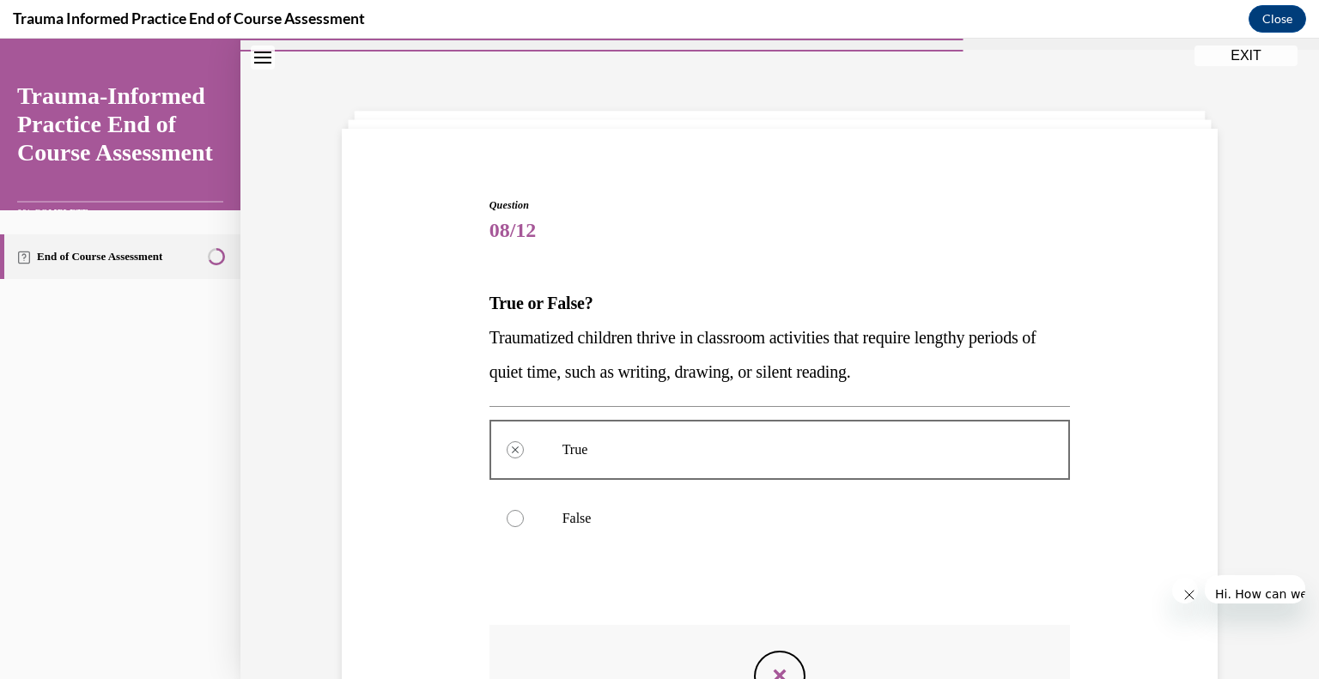
scroll to position [141, 0]
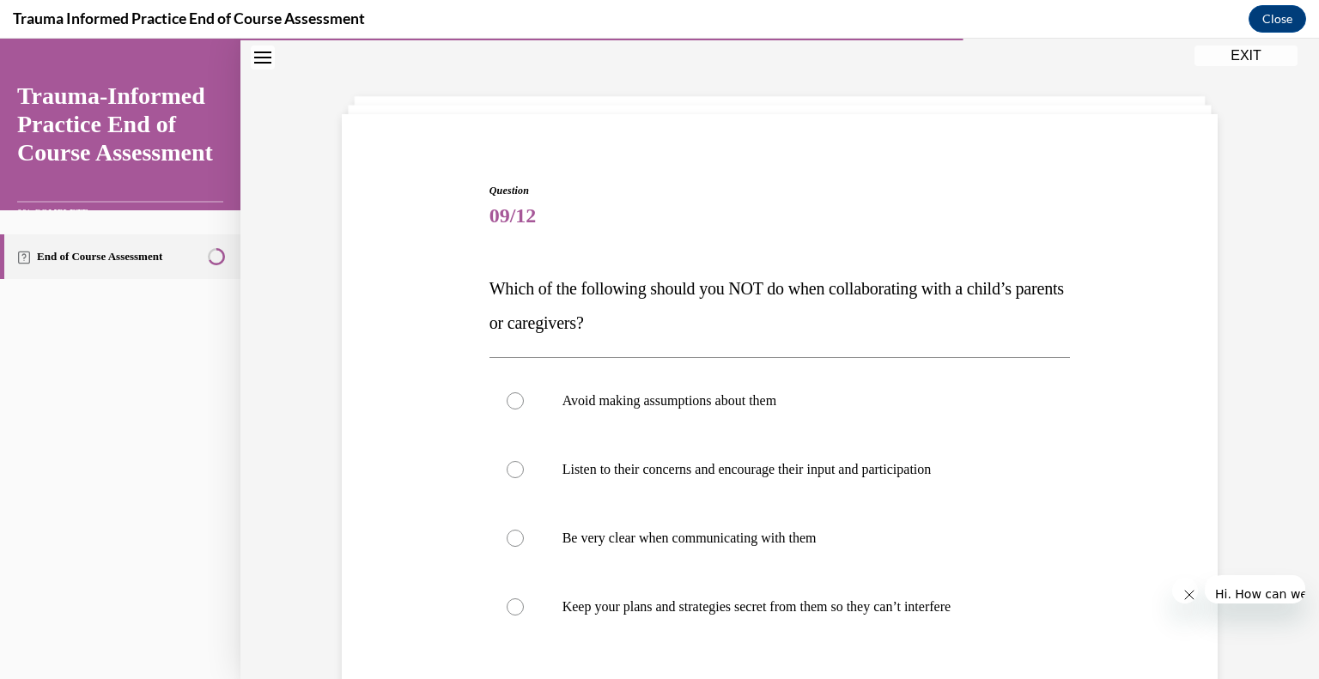
click at [800, 435] on label "Listen to their concerns and encourage their input and participation" at bounding box center [779, 469] width 581 height 69
click at [524, 461] on input "Listen to their concerns and encourage their input and participation" at bounding box center [515, 469] width 17 height 17
radio input "true"
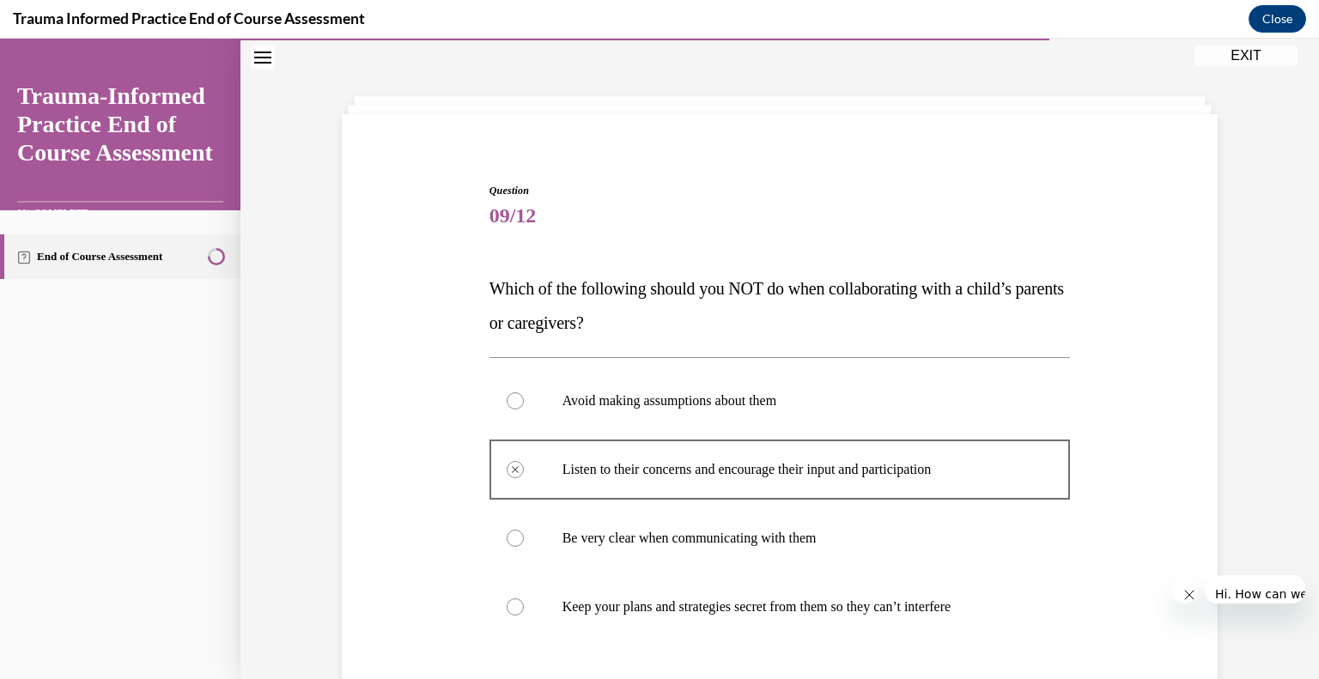
scroll to position [175, 0]
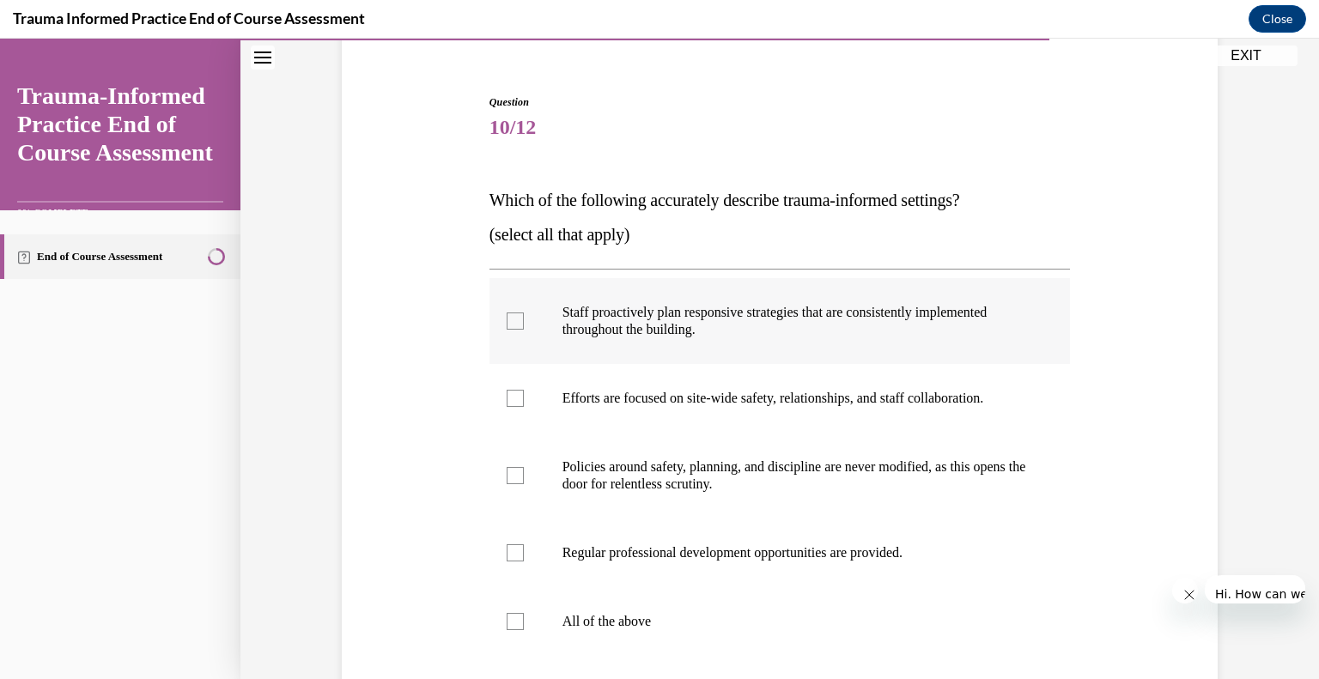
click at [732, 304] on p "Staff proactively plan responsive strategies that are consistently implemented …" at bounding box center [794, 321] width 465 height 34
click at [524, 313] on input "Staff proactively plan responsive strategies that are consistently implemented …" at bounding box center [515, 321] width 17 height 17
checkbox input "true"
click at [663, 390] on p "Efforts are focused on site-wide safety, relationships, and staff collaboration." at bounding box center [794, 398] width 465 height 17
click at [524, 390] on input "Efforts are focused on site-wide safety, relationships, and staff collaboration." at bounding box center [515, 398] width 17 height 17
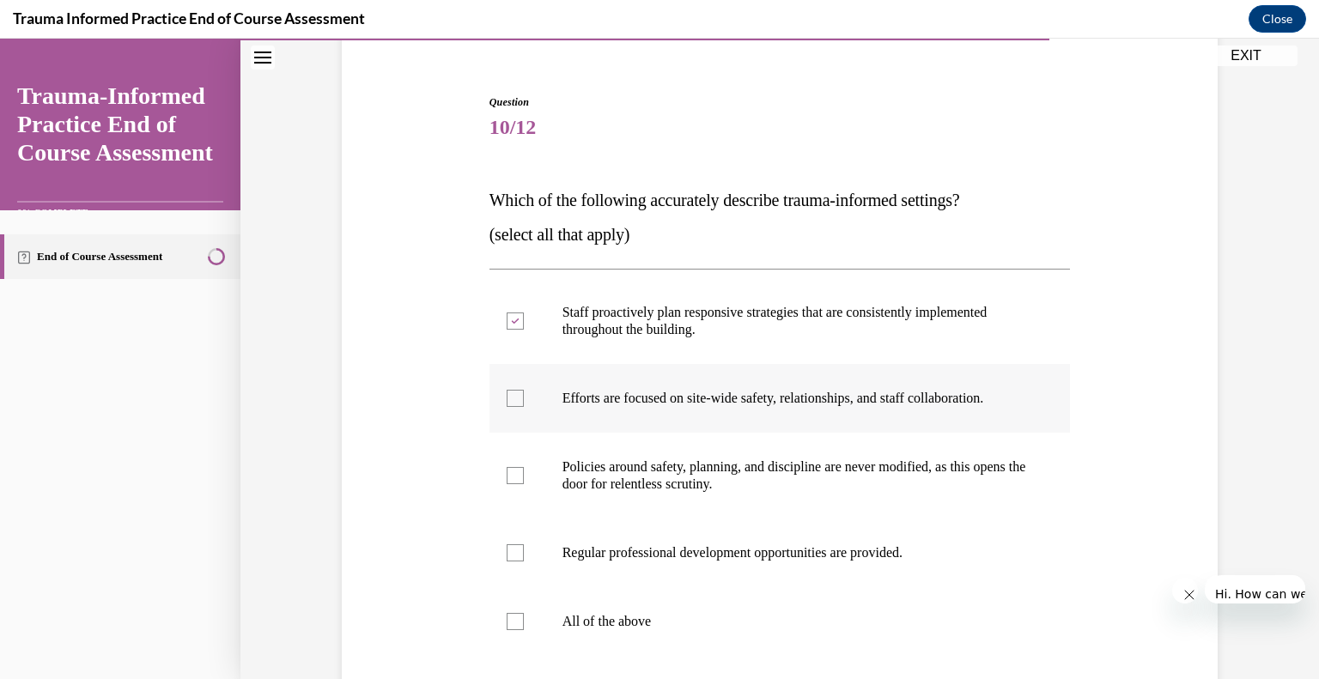
checkbox input "true"
click at [670, 544] on p "Regular professional development opportunities are provided." at bounding box center [794, 552] width 465 height 17
click at [524, 544] on input "Regular professional development opportunities are provided." at bounding box center [515, 552] width 17 height 17
checkbox input "true"
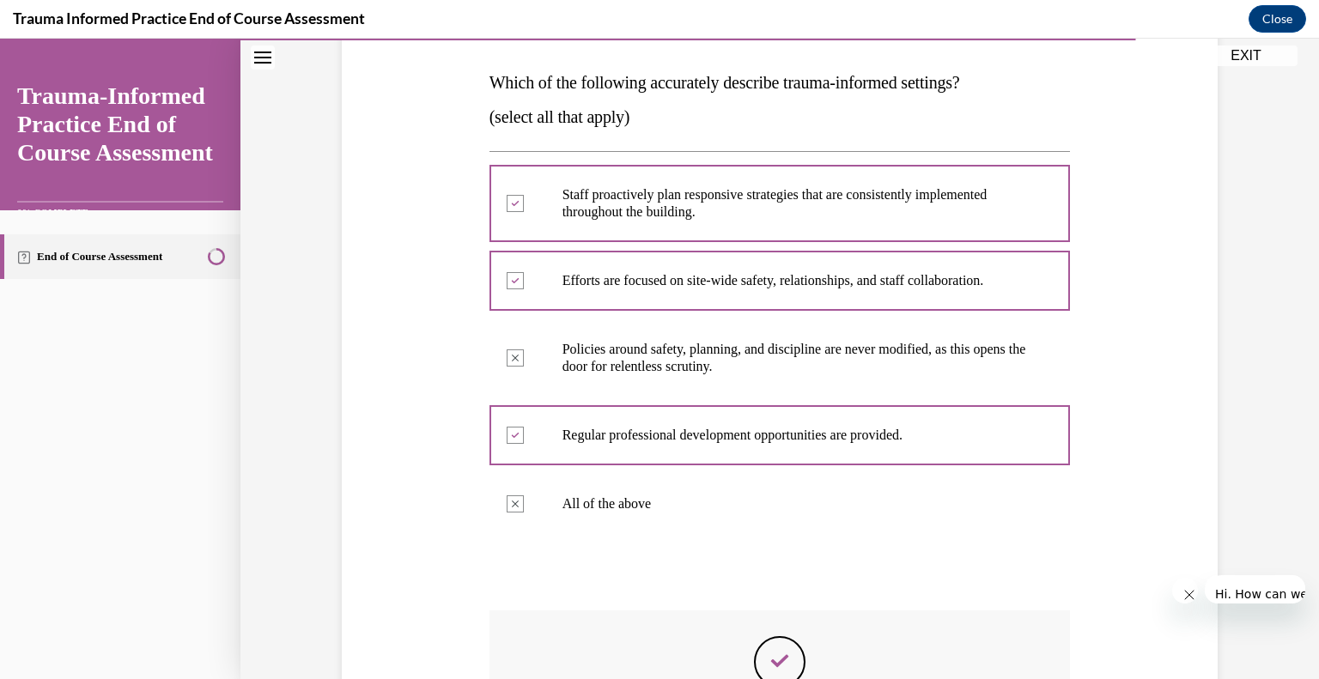
scroll to position [271, 0]
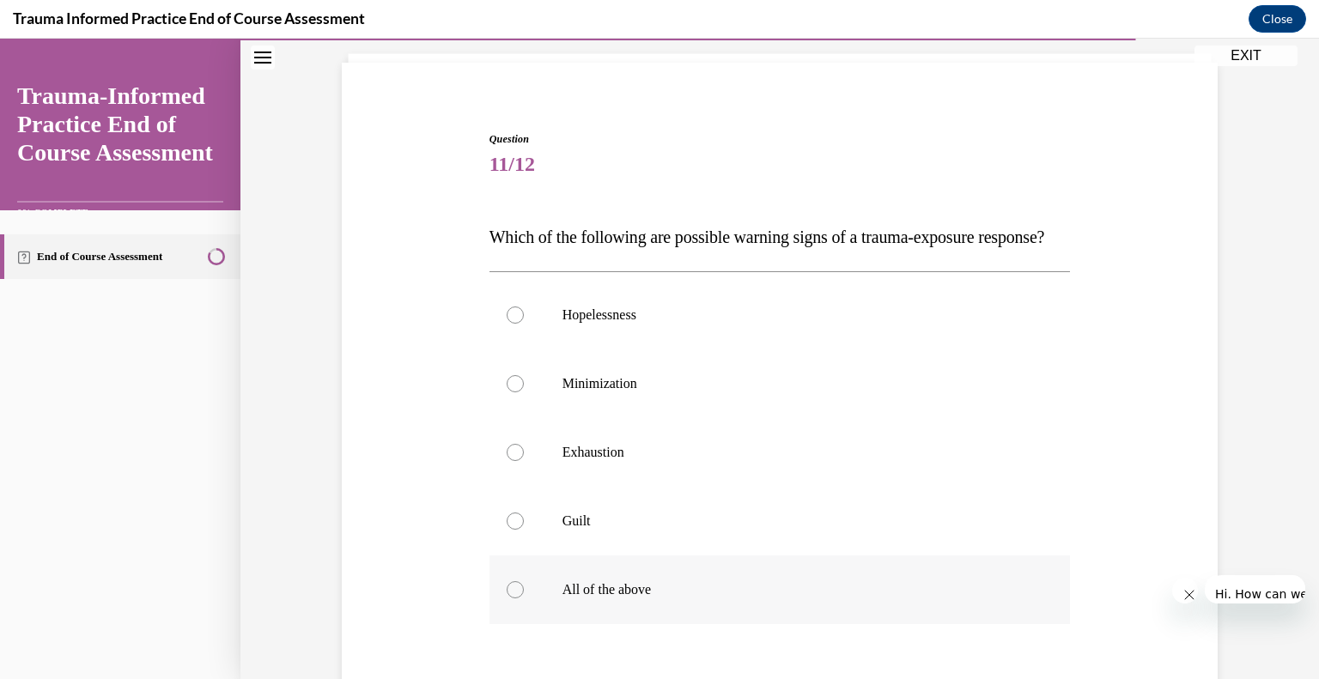
click at [598, 581] on p "All of the above" at bounding box center [794, 589] width 465 height 17
click at [524, 581] on input "All of the above" at bounding box center [515, 589] width 17 height 17
radio input "true"
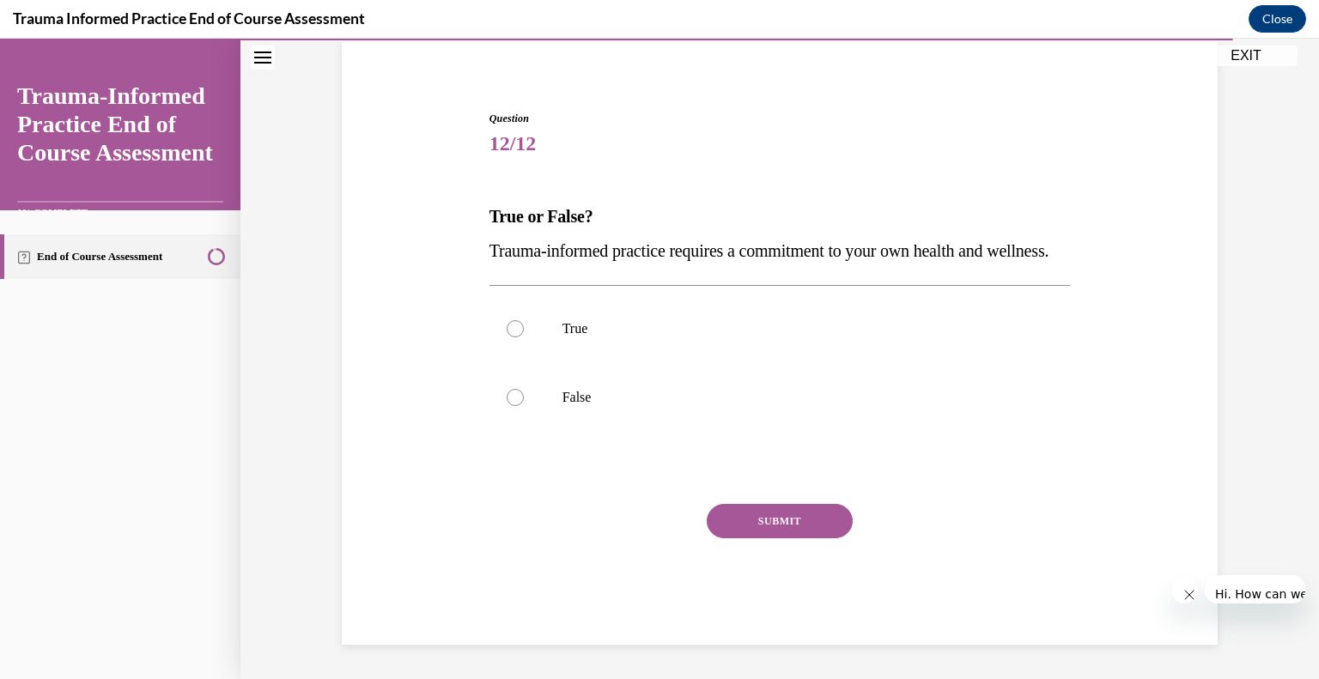
scroll to position [41, 0]
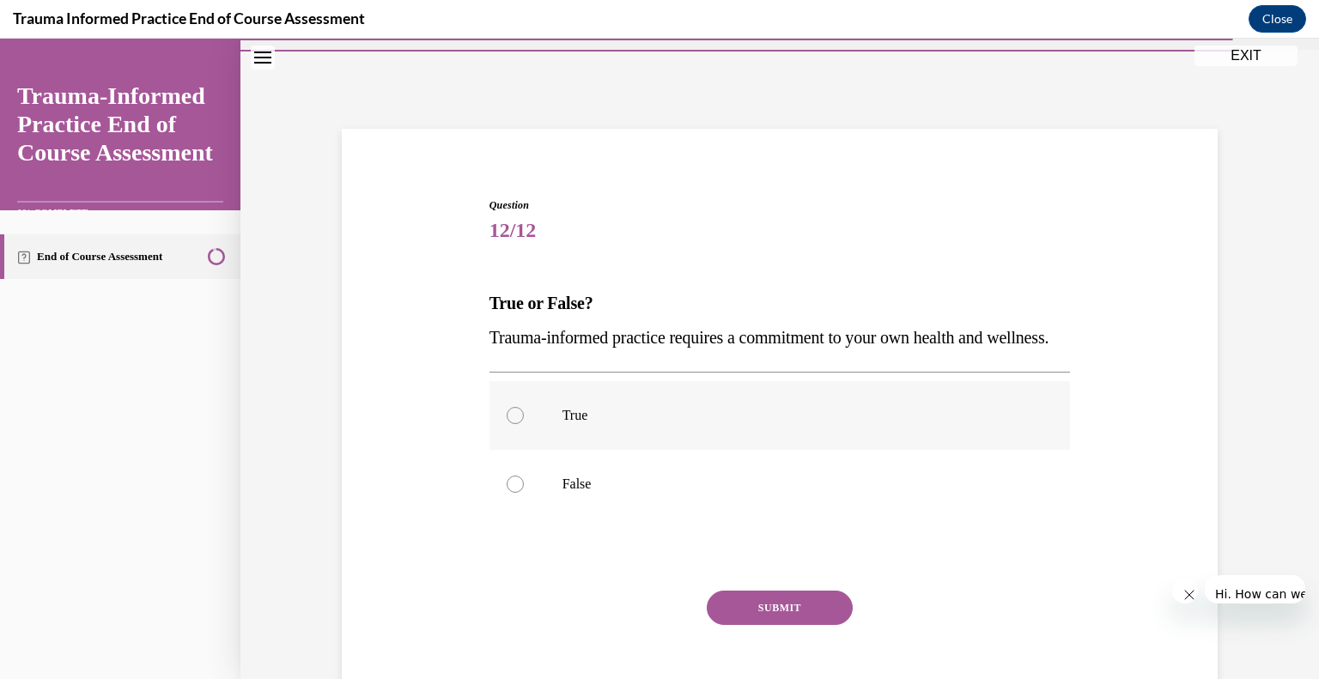
click at [577, 381] on label "True" at bounding box center [779, 415] width 581 height 69
click at [524, 407] on input "True" at bounding box center [515, 415] width 17 height 17
radio input "true"
click at [744, 591] on button "SUBMIT" at bounding box center [780, 608] width 146 height 34
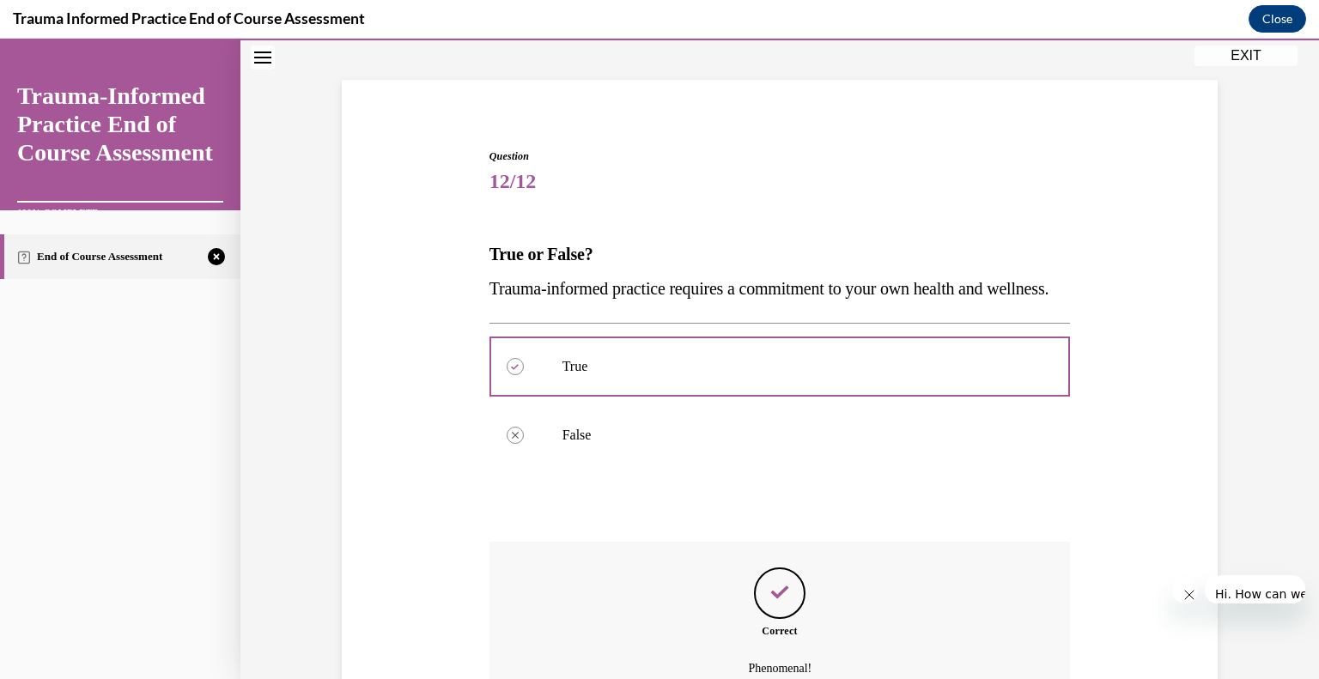
scroll to position [91, 0]
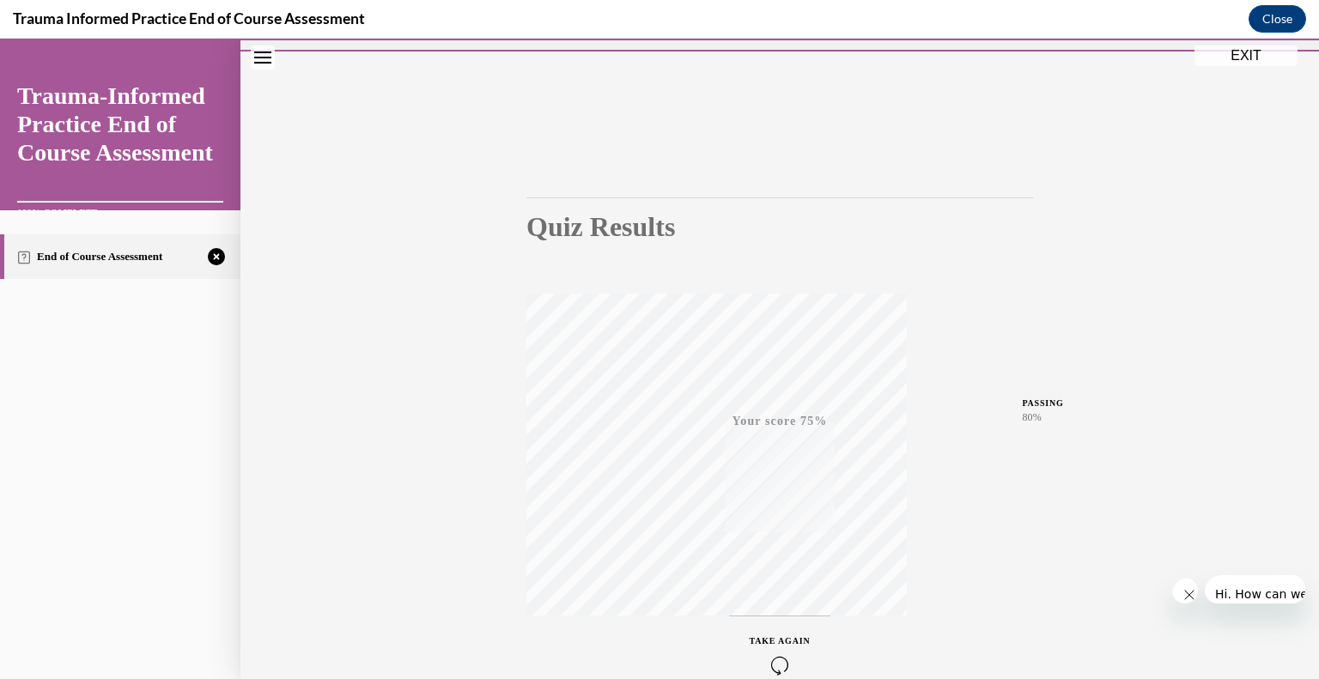
click at [750, 636] on span "TAKE AGAIN" at bounding box center [780, 640] width 61 height 9
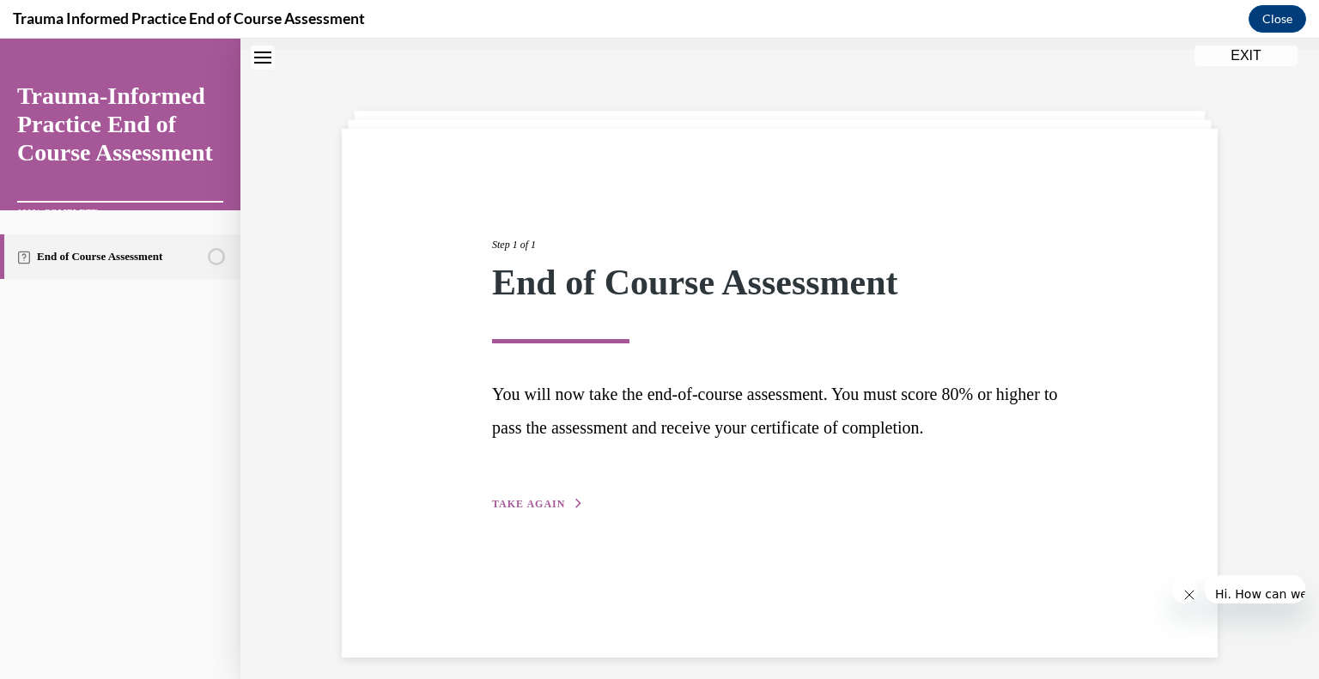
click at [542, 369] on div "Step 1 of 1 End of Course Assessment You will now take the end-of-course assess…" at bounding box center [779, 356] width 601 height 316
click at [546, 498] on span "TAKE AGAIN" at bounding box center [528, 504] width 73 height 12
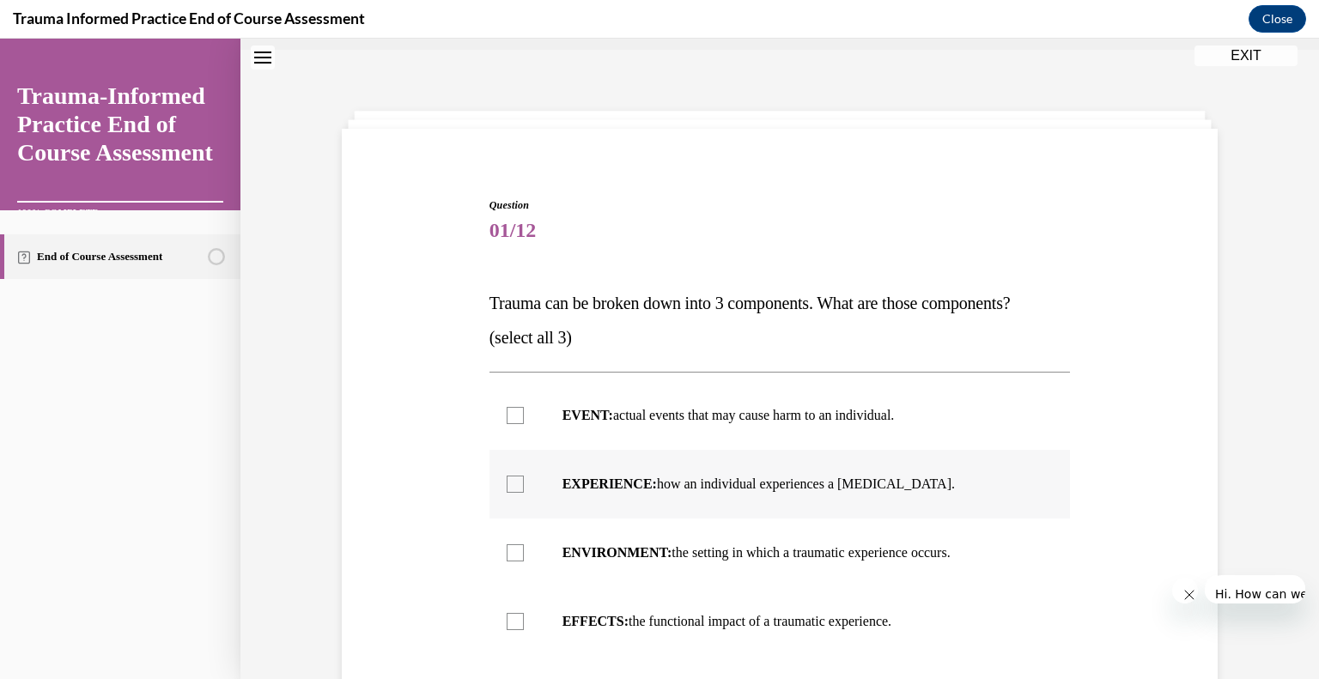
click at [637, 477] on strong "EXPERIENCE:" at bounding box center [609, 484] width 94 height 15
click at [524, 476] on input "EXPERIENCE: how an individual experiences a stressor." at bounding box center [515, 484] width 17 height 17
checkbox input "true"
click at [632, 545] on strong "ENVIRONMENT:" at bounding box center [617, 552] width 110 height 15
click at [524, 544] on input "ENVIRONMENT: the setting in which a traumatic experience occurs." at bounding box center [515, 552] width 17 height 17
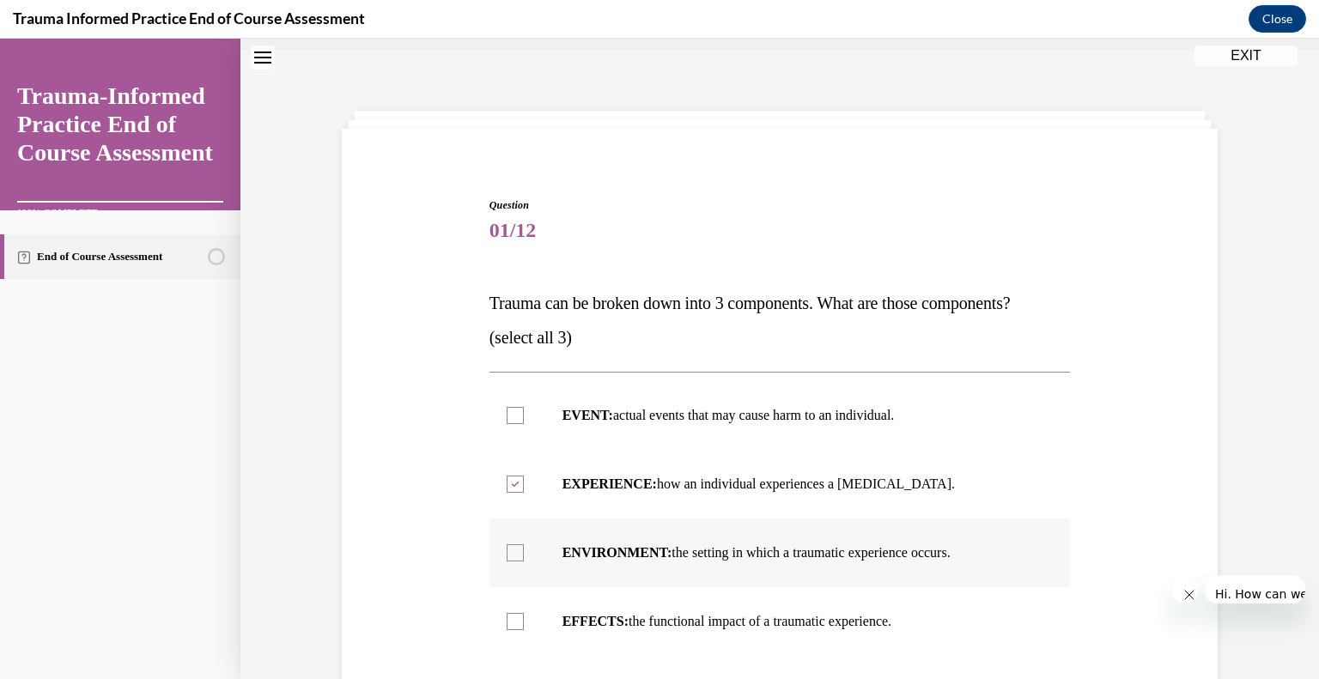
checkbox input "true"
click at [627, 613] on p "EFFECTS: the functional impact of a traumatic experience." at bounding box center [794, 621] width 465 height 17
click at [524, 613] on input "EFFECTS: the functional impact of a traumatic experience." at bounding box center [515, 621] width 17 height 17
checkbox input "true"
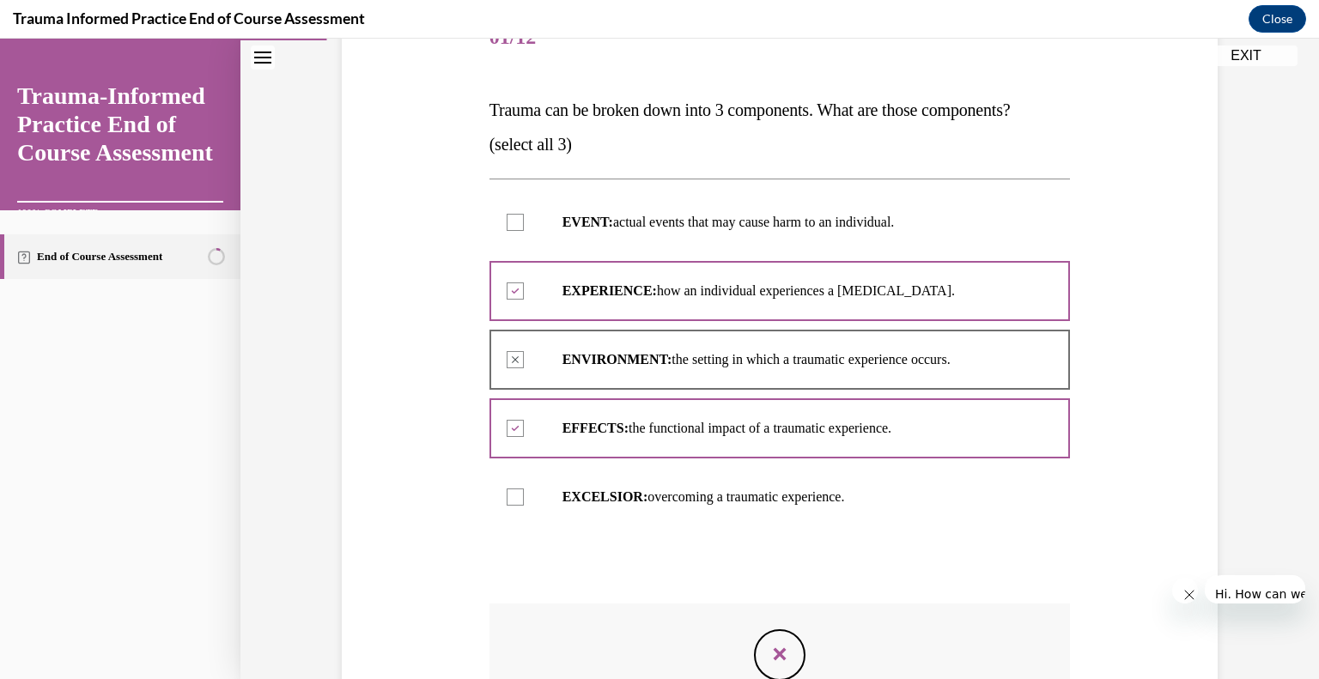
scroll to position [261, 0]
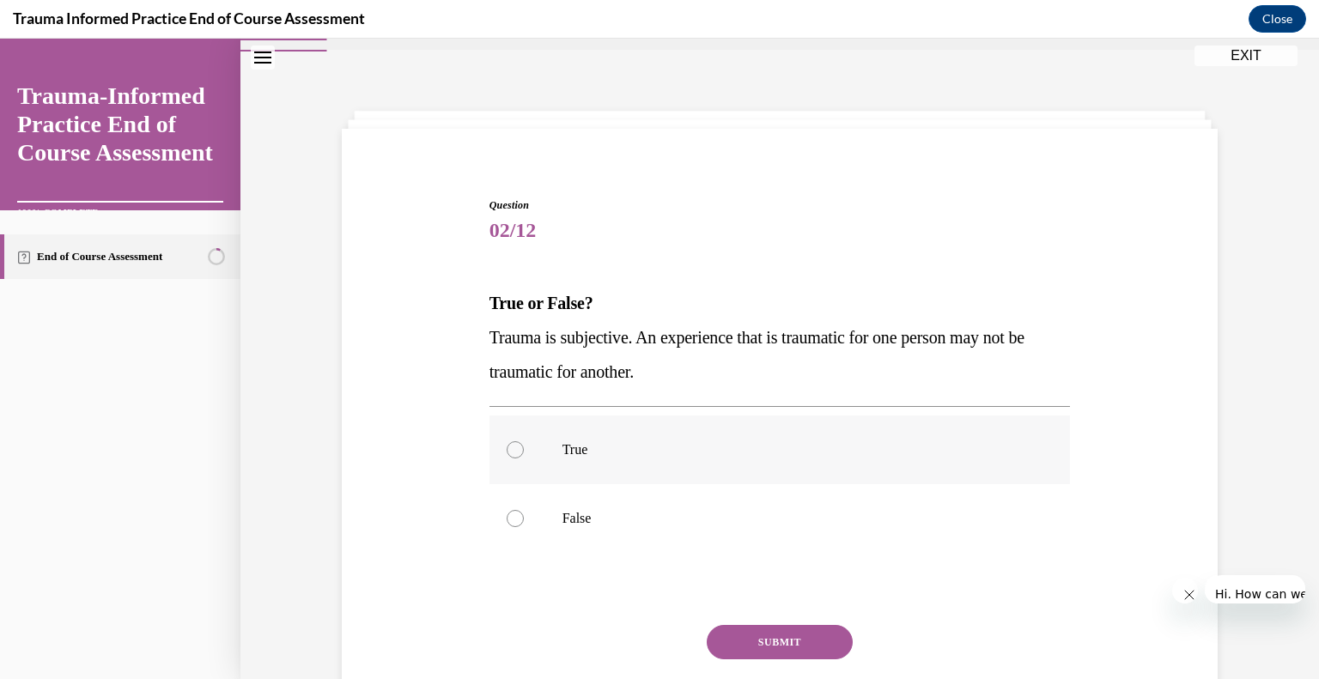
click at [580, 416] on label "True" at bounding box center [779, 450] width 581 height 69
click at [524, 441] on input "True" at bounding box center [515, 449] width 17 height 17
radio input "true"
click at [745, 625] on button "SUBMIT" at bounding box center [780, 642] width 146 height 34
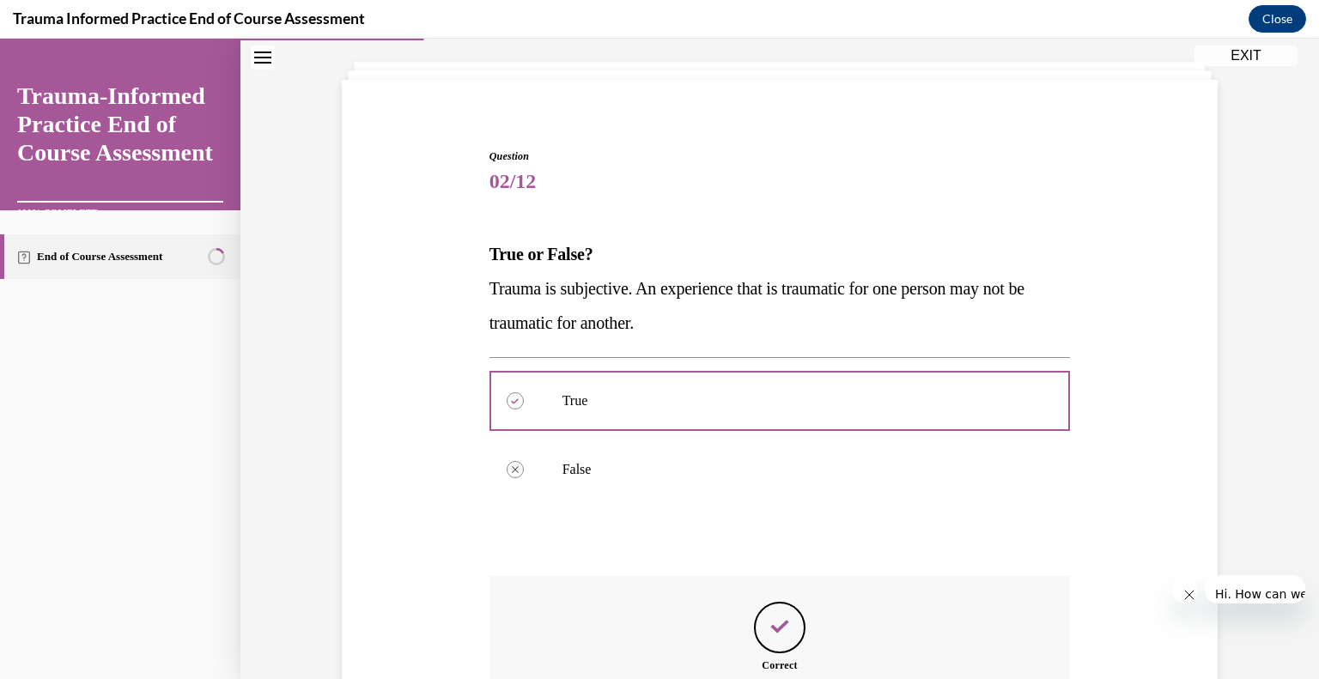
scroll to position [91, 0]
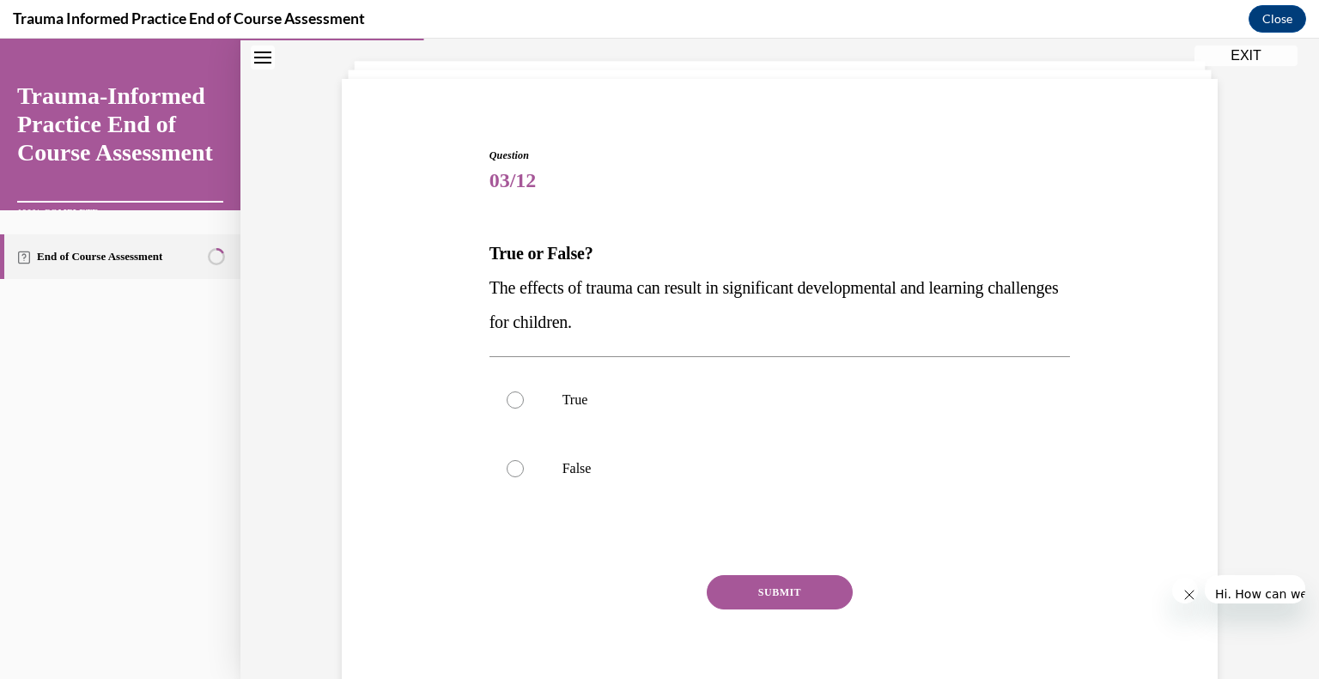
scroll to position [41, 0]
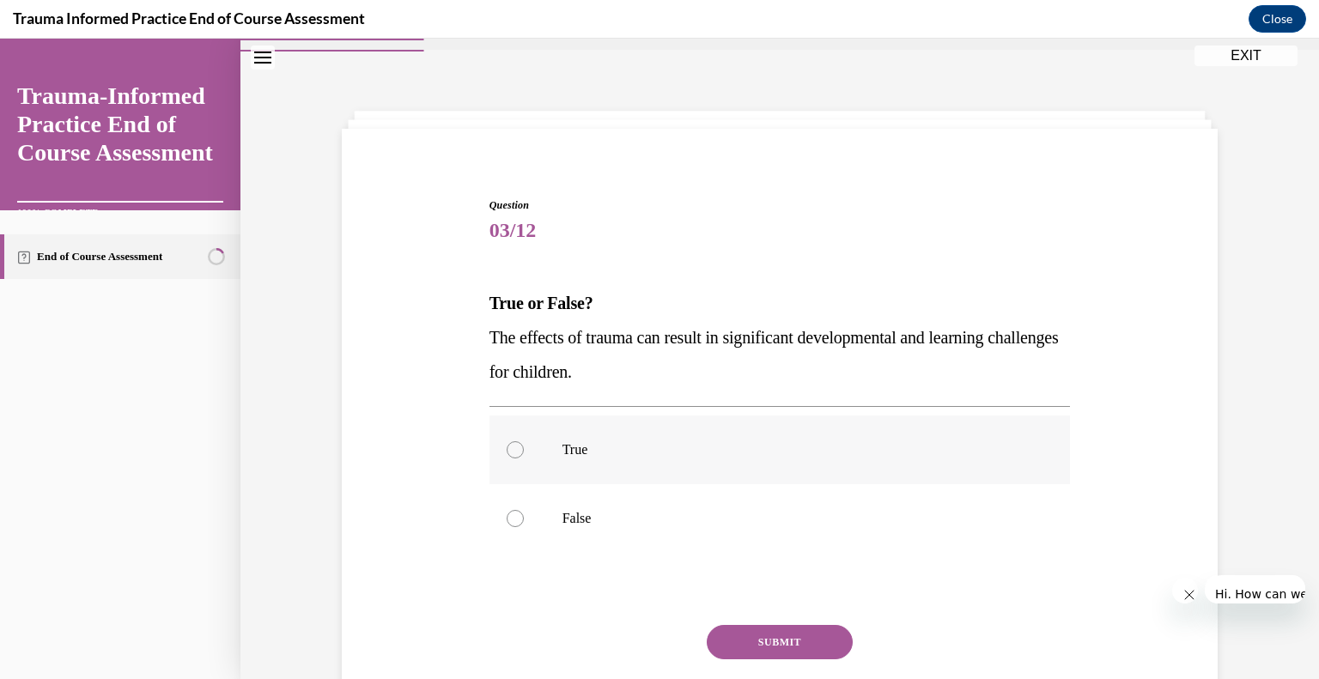
click at [591, 416] on label "True" at bounding box center [779, 450] width 581 height 69
click at [524, 441] on input "True" at bounding box center [515, 449] width 17 height 17
radio input "true"
click at [726, 625] on button "SUBMIT" at bounding box center [780, 642] width 146 height 34
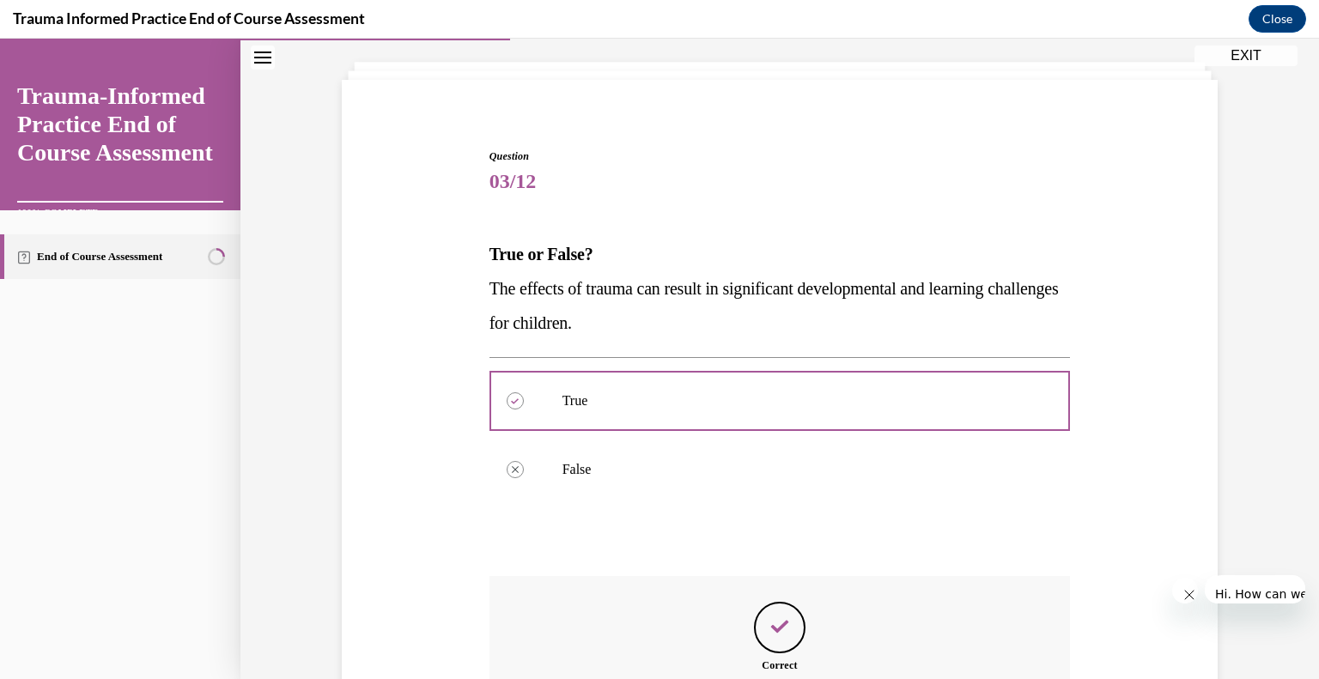
scroll to position [91, 0]
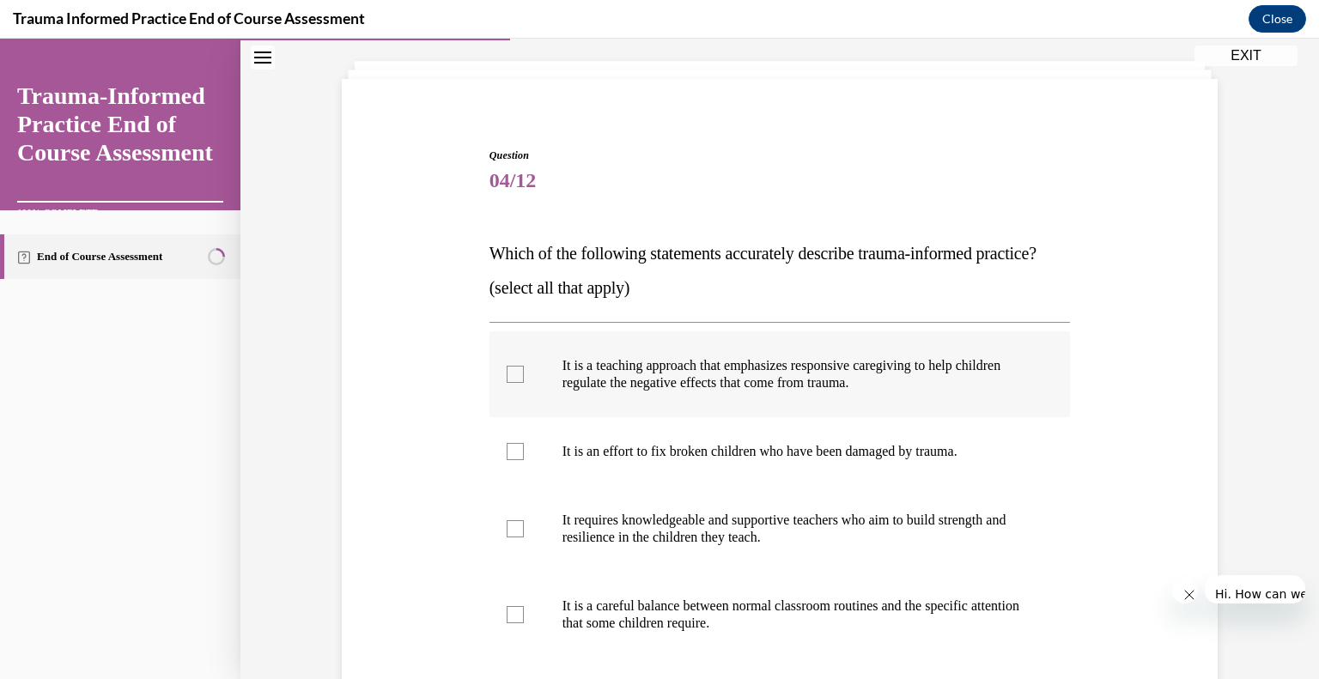
scroll to position [67, 0]
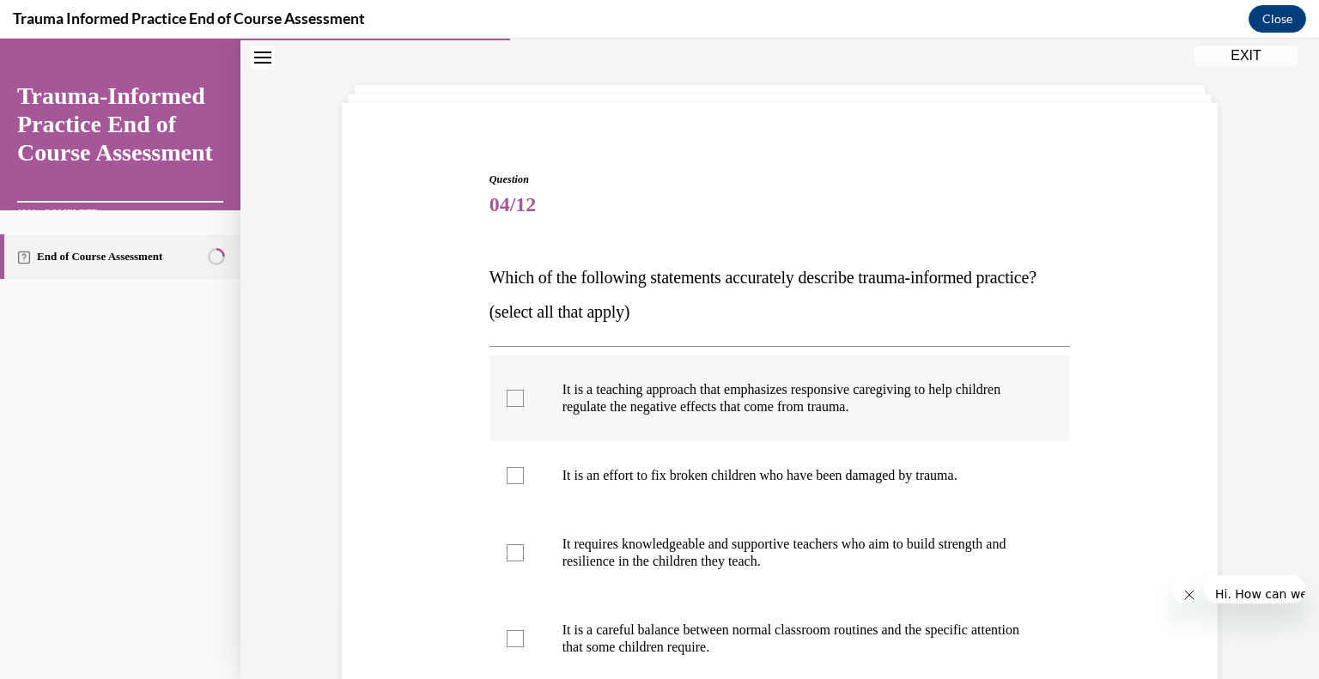
click at [703, 381] on p "It is a teaching approach that emphasizes responsive caregiving to help childre…" at bounding box center [794, 398] width 465 height 34
click at [524, 390] on input "It is a teaching approach that emphasizes responsive caregiving to help childre…" at bounding box center [515, 398] width 17 height 17
checkbox input "true"
click at [720, 536] on p "It requires knowledgeable and supportive teachers who aim to build strength and…" at bounding box center [794, 553] width 465 height 34
click at [524, 544] on input "It requires knowledgeable and supportive teachers who aim to build strength and…" at bounding box center [515, 552] width 17 height 17
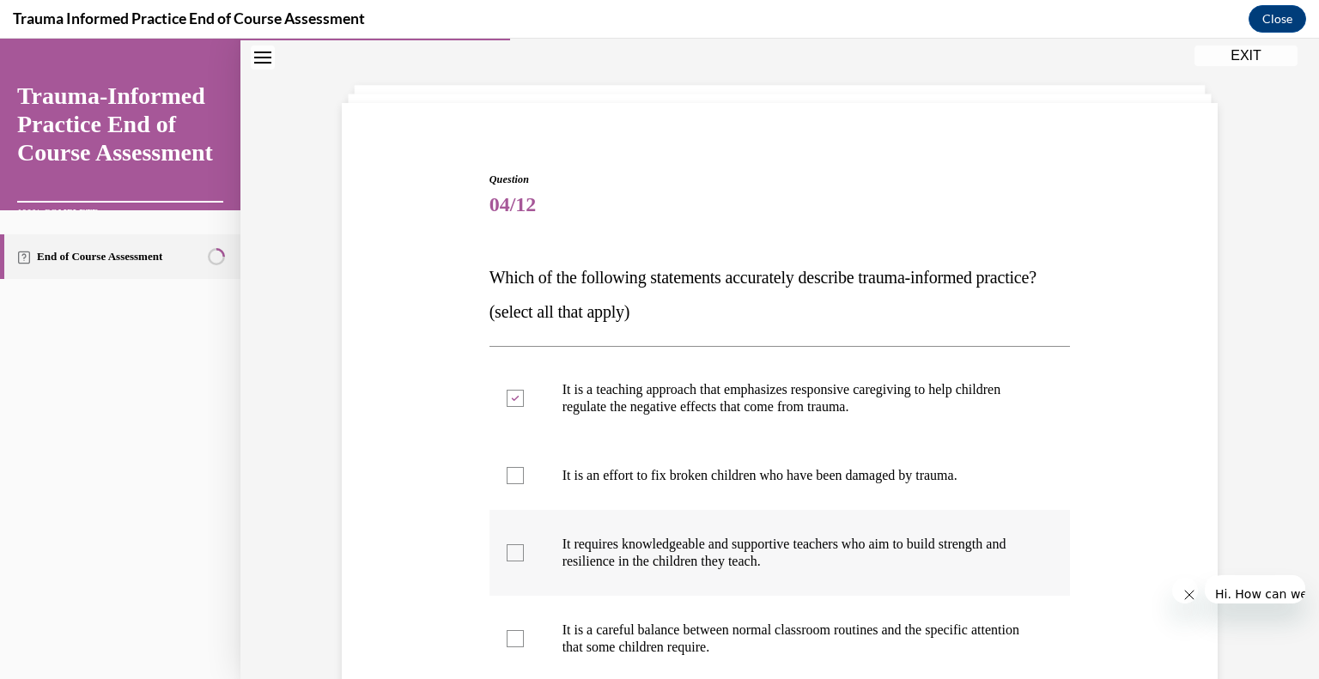
checkbox input "true"
click at [725, 622] on p "It is a careful balance between normal classroom routines and the specific atte…" at bounding box center [794, 639] width 465 height 34
click at [524, 630] on input "It is a careful balance between normal classroom routines and the specific atte…" at bounding box center [515, 638] width 17 height 17
checkbox input "true"
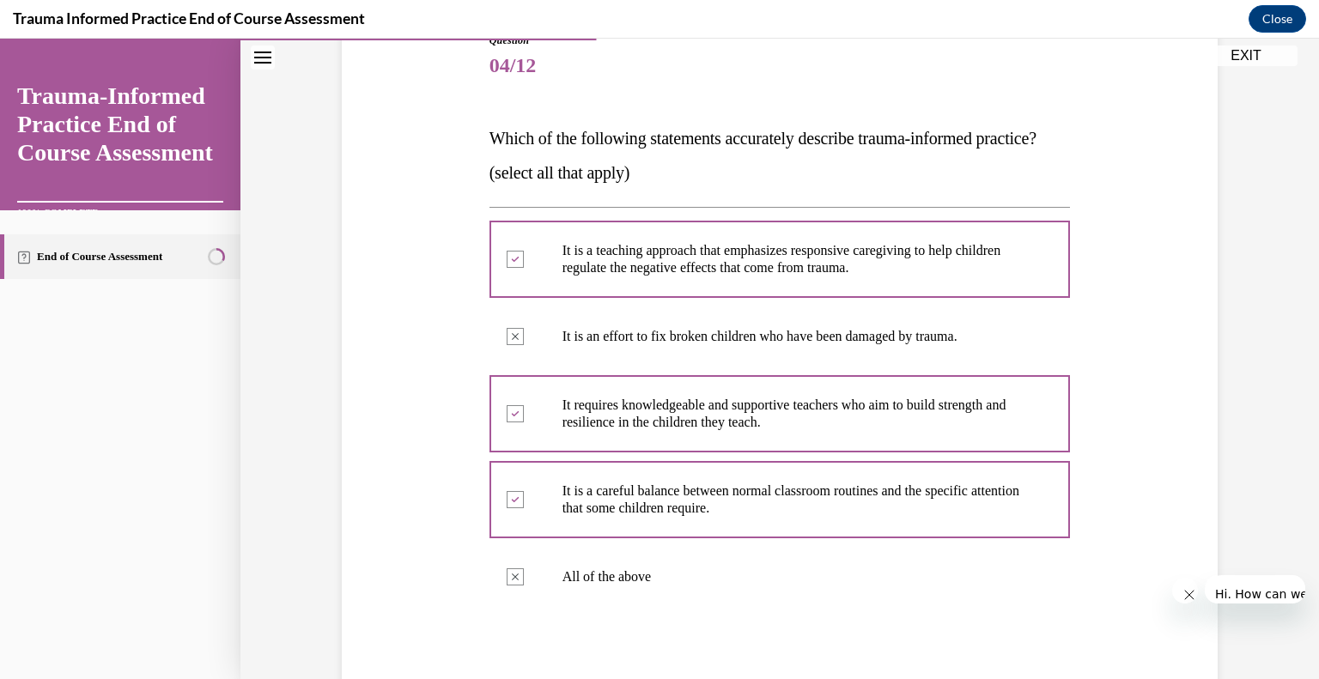
scroll to position [285, 0]
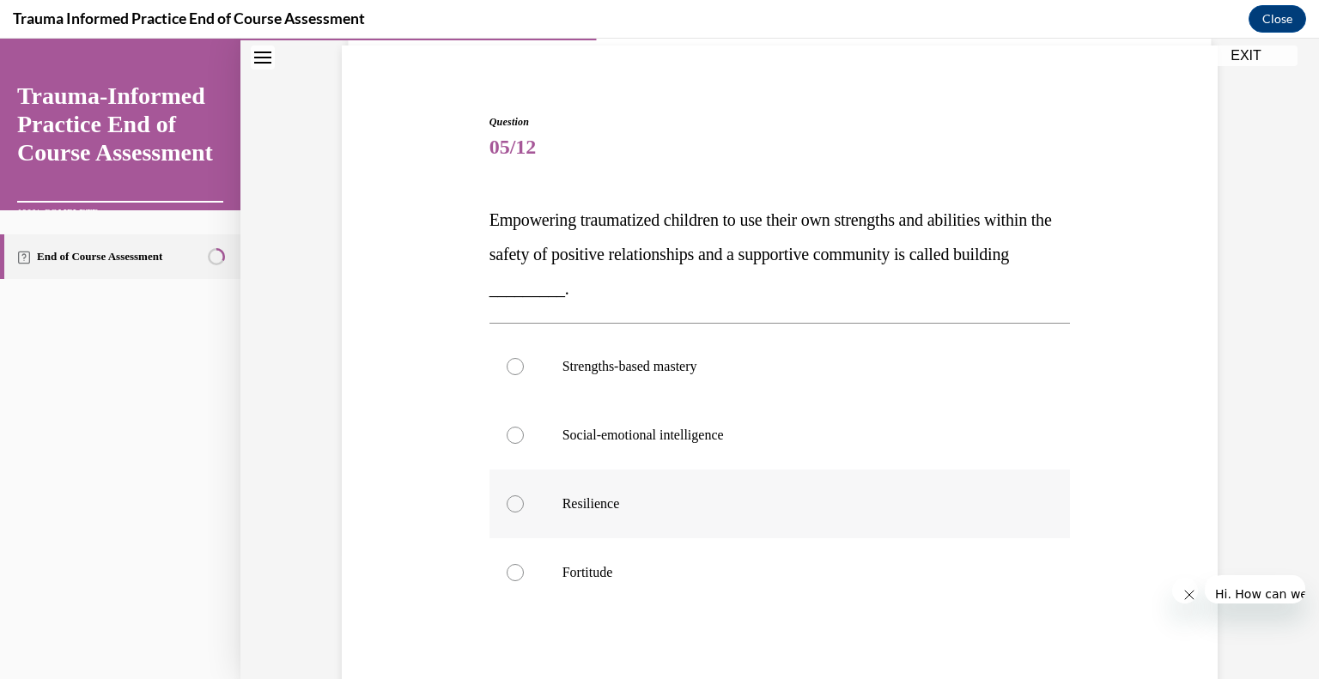
click at [623, 496] on p "Resilience" at bounding box center [794, 504] width 465 height 17
click at [524, 496] on input "Resilience" at bounding box center [515, 504] width 17 height 17
radio input "true"
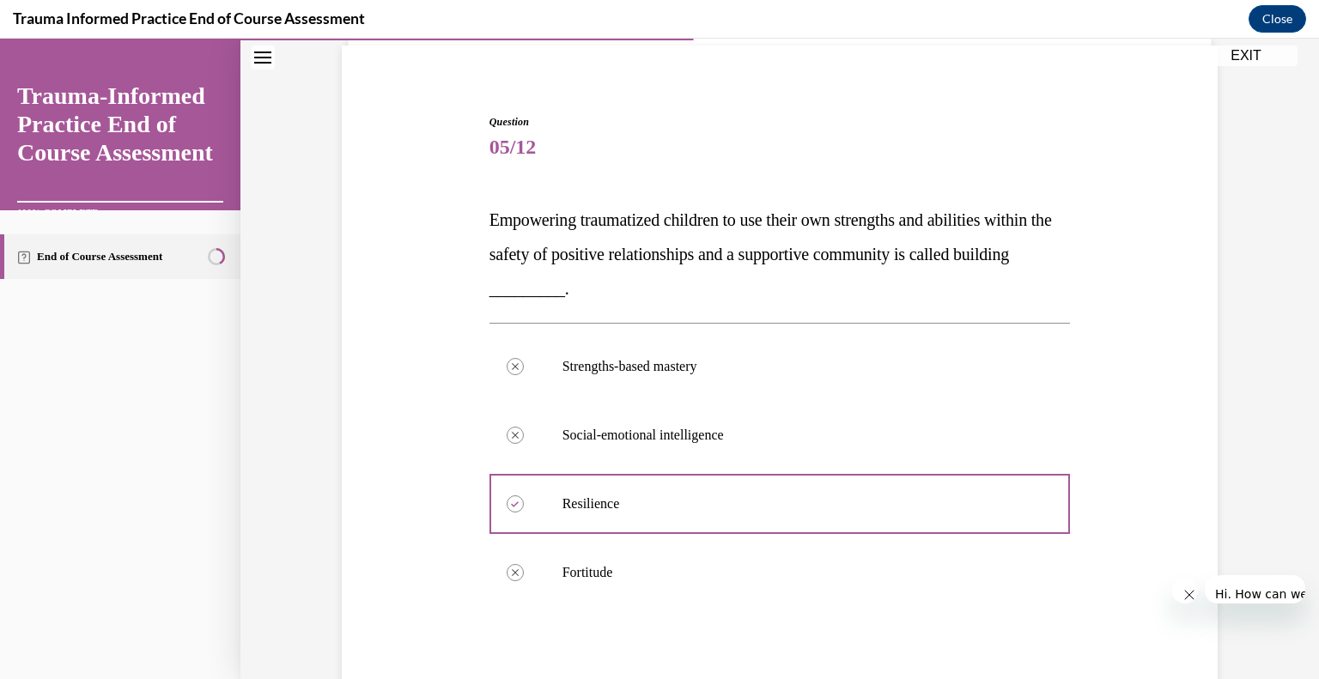
scroll to position [228, 0]
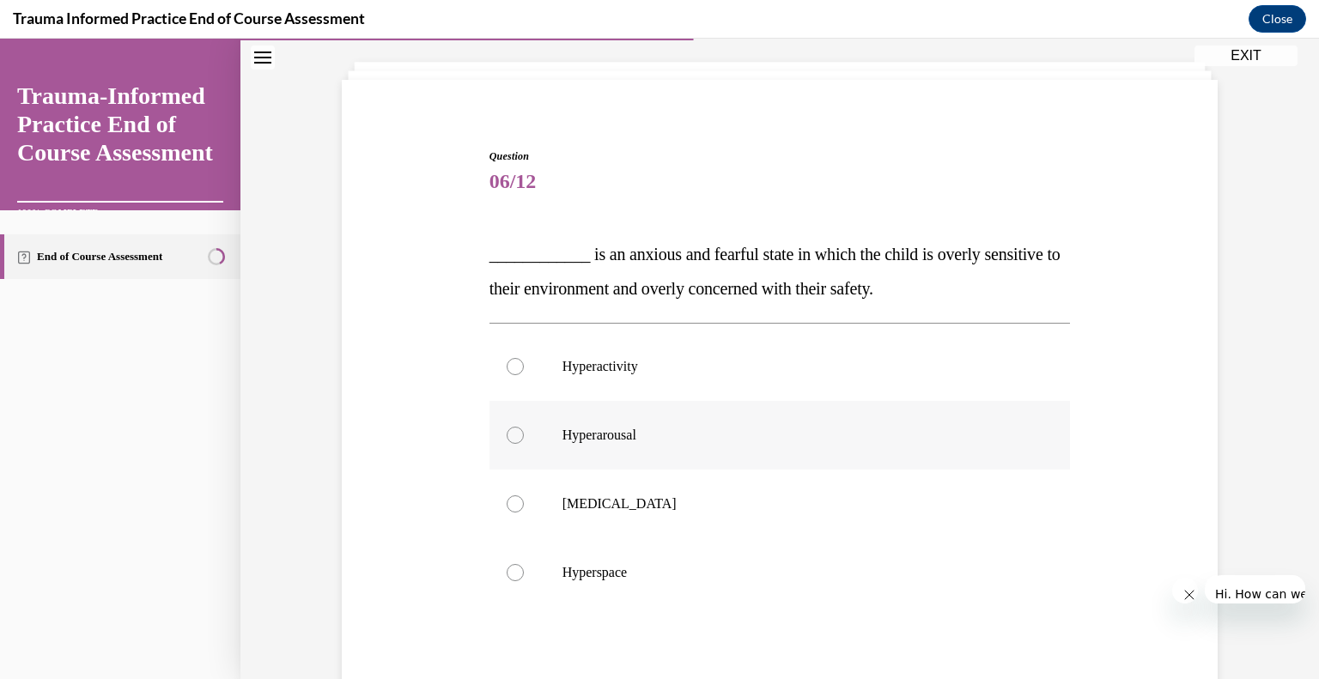
click at [625, 427] on p "Hyperarousal" at bounding box center [794, 435] width 465 height 17
click at [524, 427] on input "Hyperarousal" at bounding box center [515, 435] width 17 height 17
radio input "true"
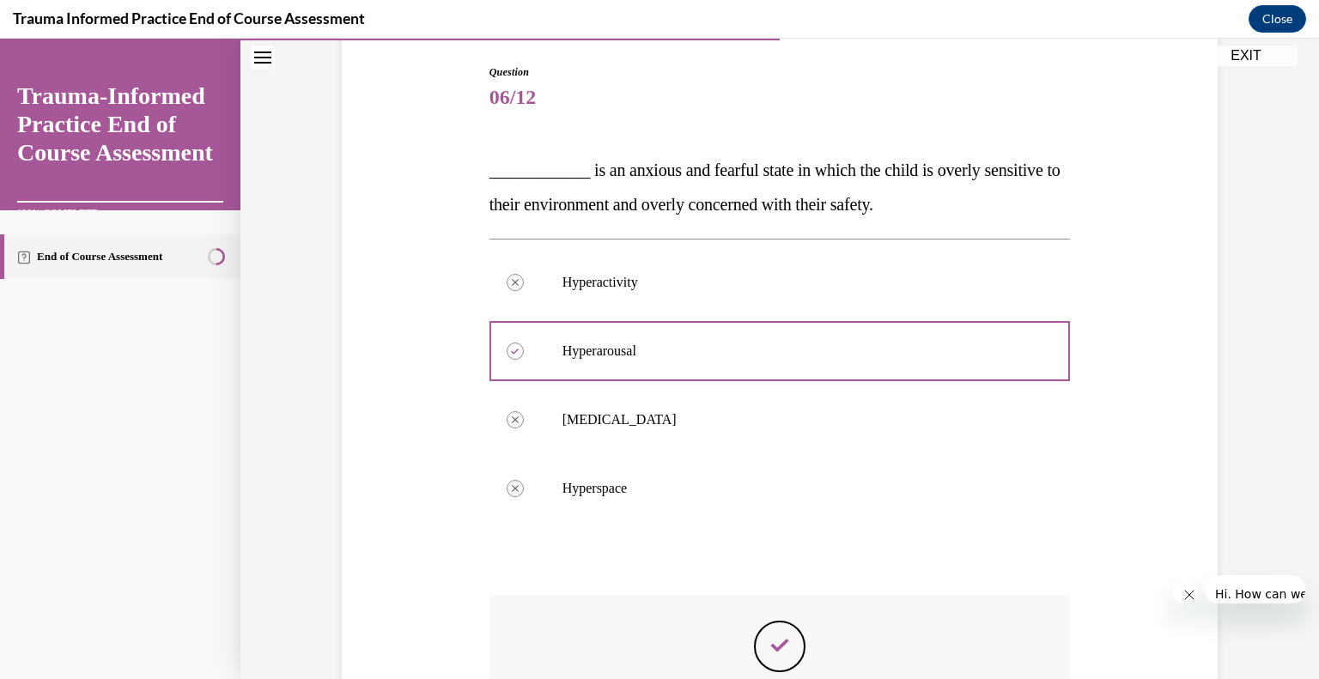
scroll to position [194, 0]
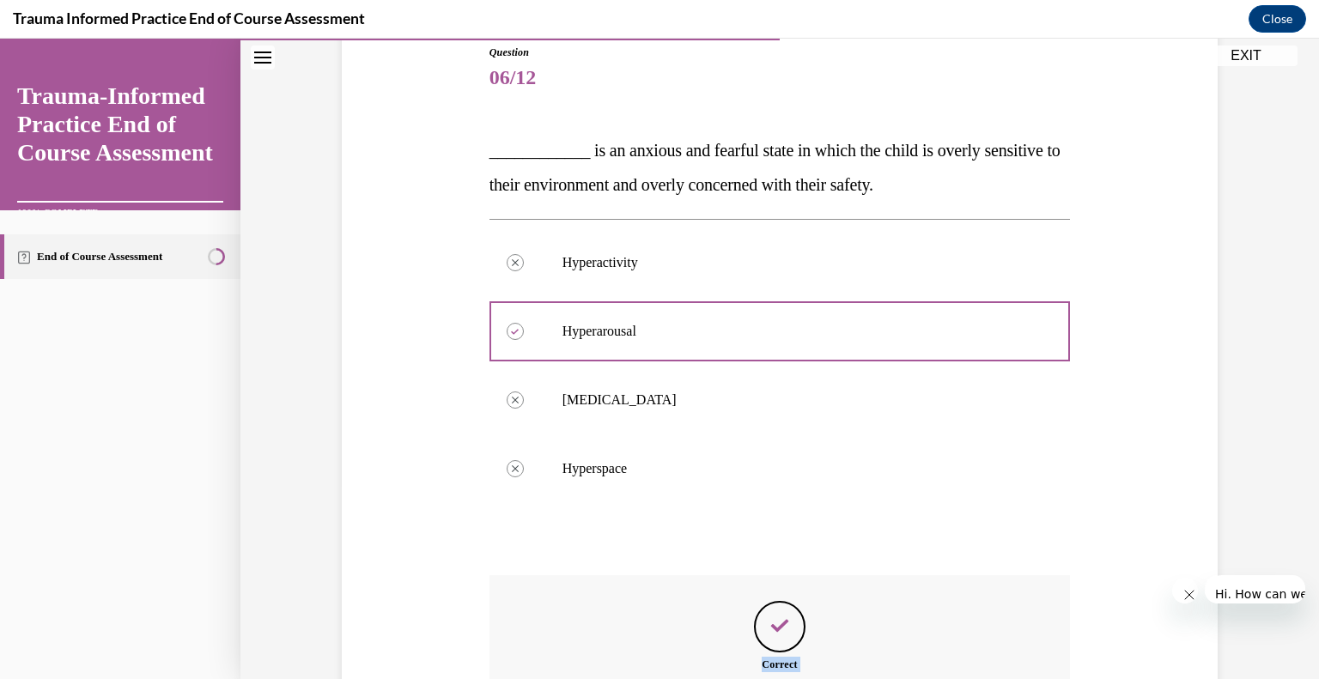
drag, startPoint x: 752, startPoint y: 554, endPoint x: 740, endPoint y: 615, distance: 62.1
click at [740, 615] on div "Question 06/12 ____________ is an anxious and fearful state in which the child …" at bounding box center [779, 450] width 581 height 811
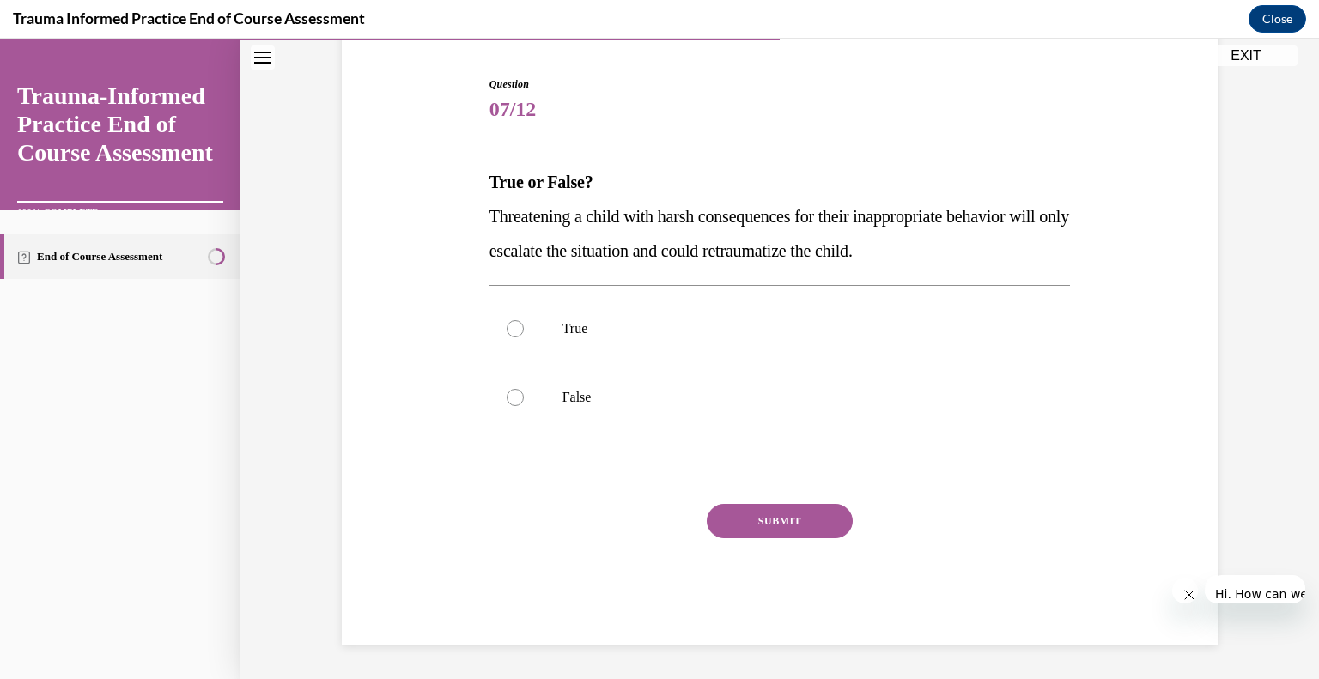
scroll to position [41, 0]
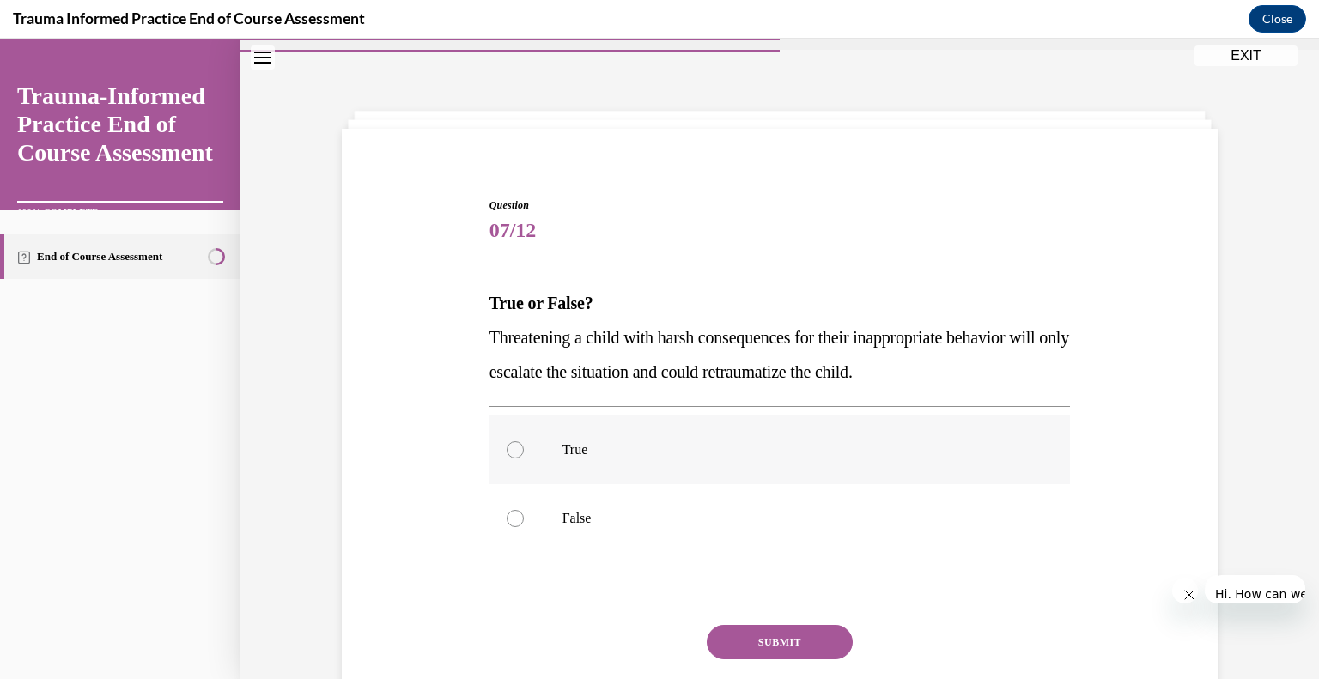
click at [600, 441] on p "True" at bounding box center [794, 449] width 465 height 17
click at [524, 441] on input "True" at bounding box center [515, 449] width 17 height 17
radio input "true"
click at [734, 625] on button "SUBMIT" at bounding box center [780, 642] width 146 height 34
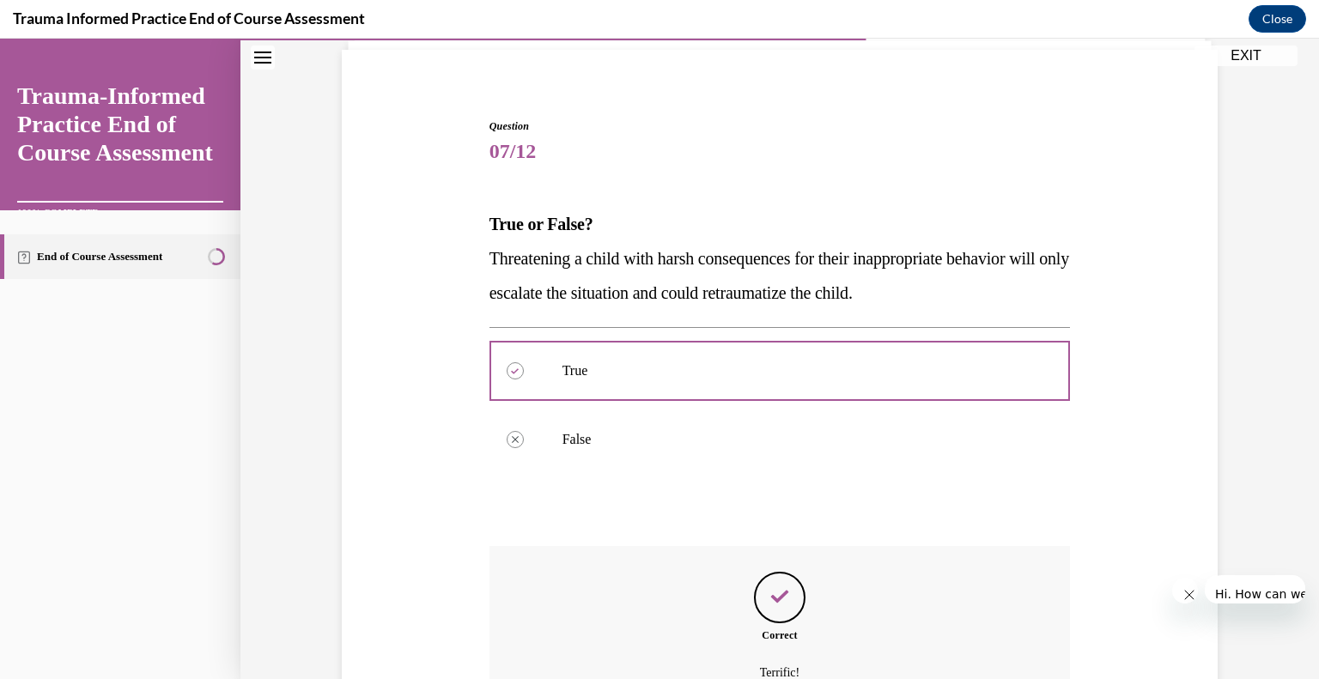
scroll to position [125, 0]
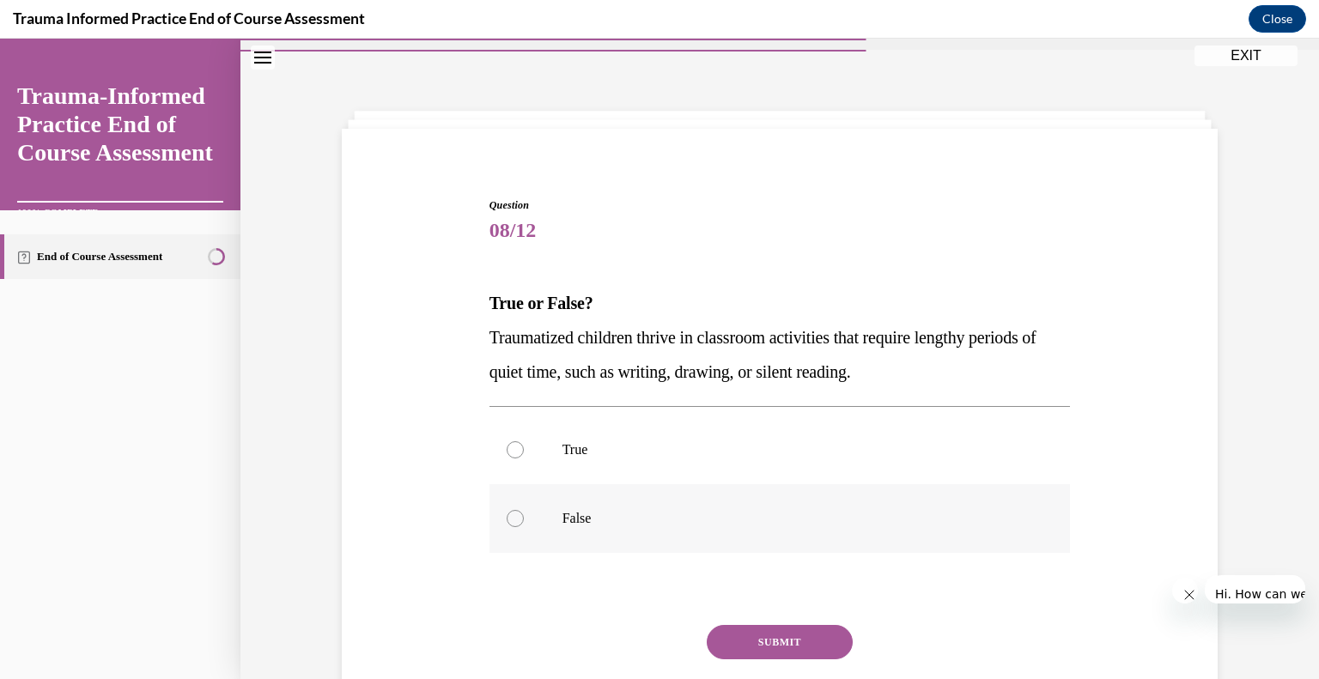
click at [600, 510] on p "False" at bounding box center [794, 518] width 465 height 17
click at [524, 510] on input "False" at bounding box center [515, 518] width 17 height 17
radio input "true"
click at [756, 625] on button "SUBMIT" at bounding box center [780, 642] width 146 height 34
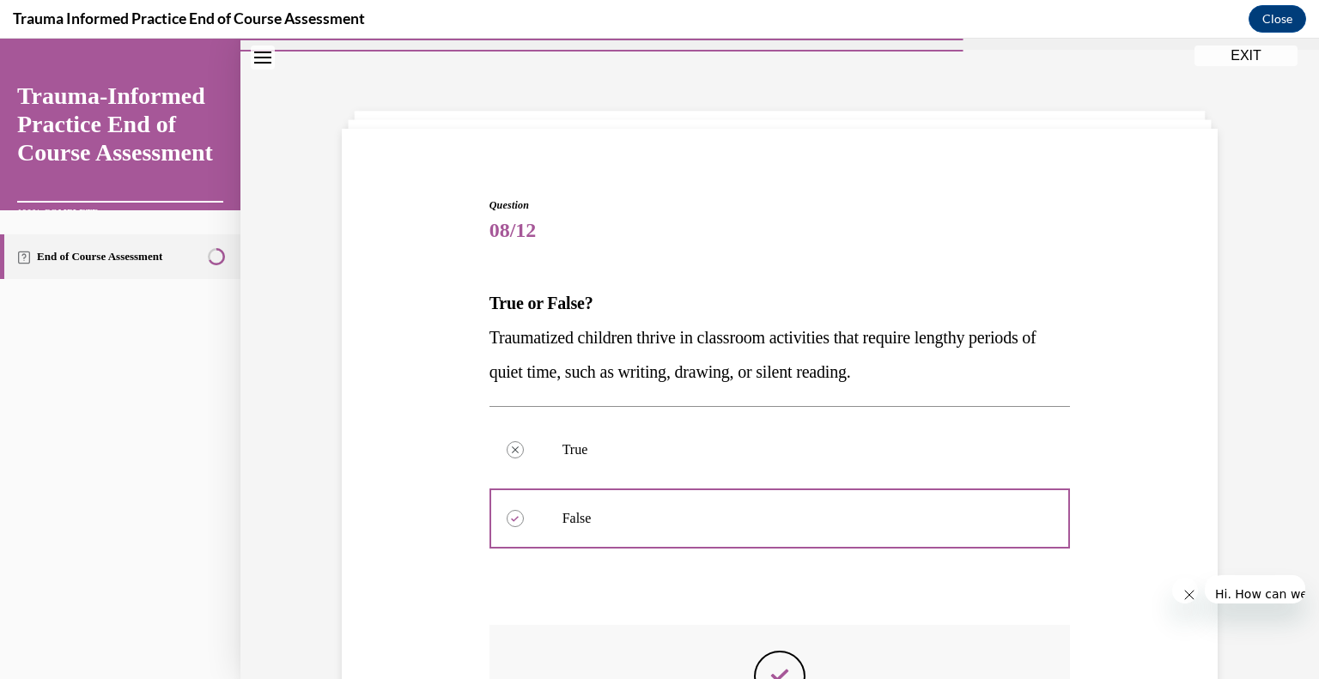
scroll to position [125, 0]
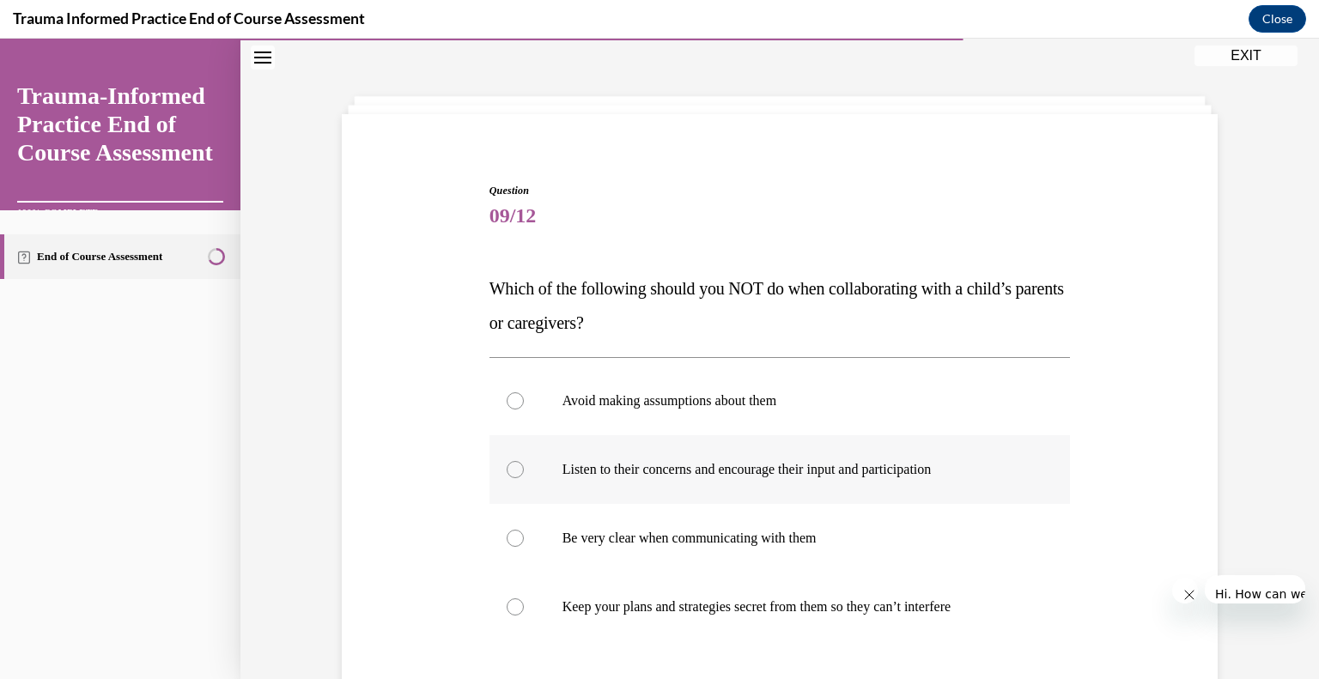
click at [700, 461] on p "Listen to their concerns and encourage their input and participation" at bounding box center [794, 469] width 465 height 17
click at [524, 461] on input "Listen to their concerns and encourage their input and participation" at bounding box center [515, 469] width 17 height 17
radio input "true"
click at [690, 392] on p "Avoid making assumptions about them" at bounding box center [794, 400] width 465 height 17
click at [524, 392] on input "Avoid making assumptions about them" at bounding box center [515, 400] width 17 height 17
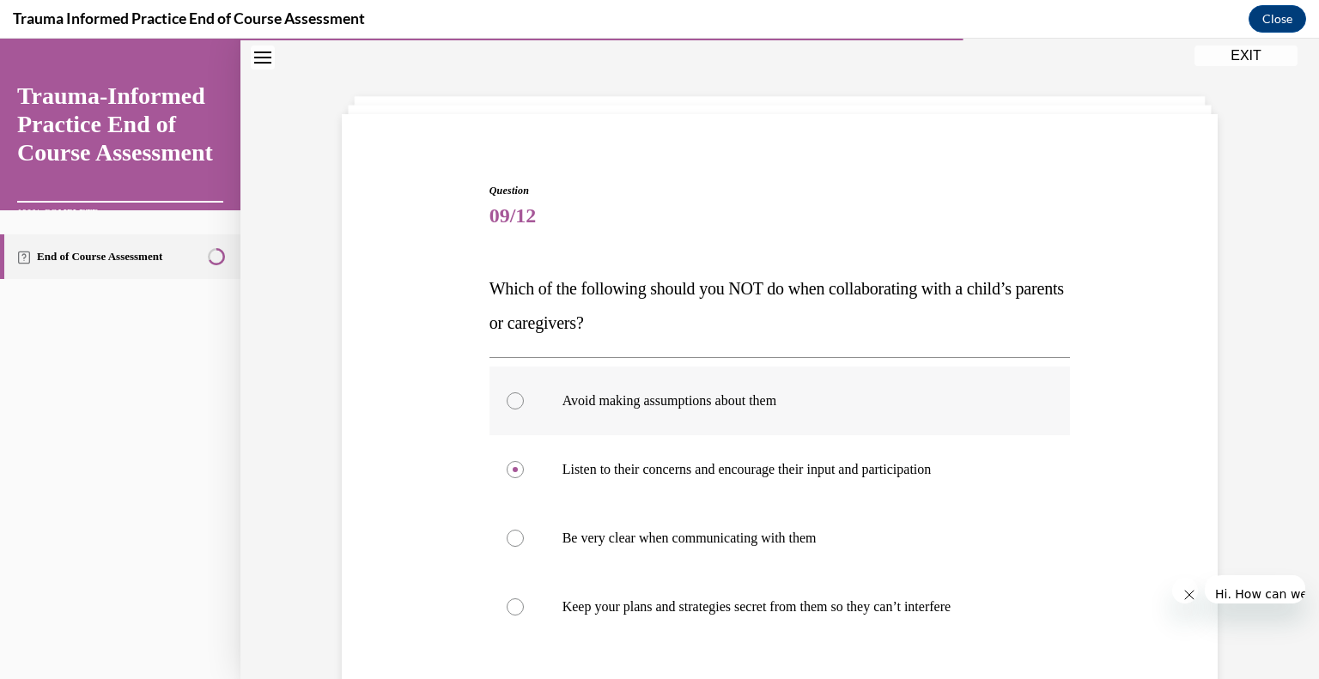
radio input "true"
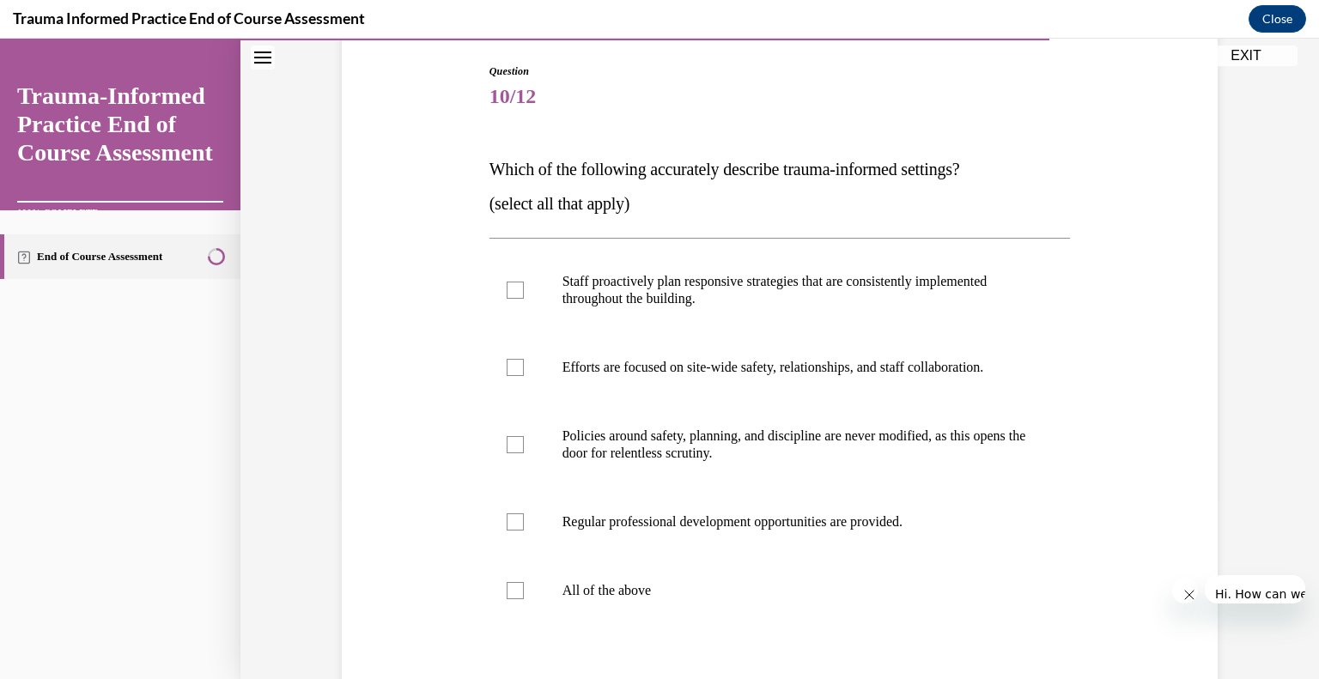
scroll to position [144, 0]
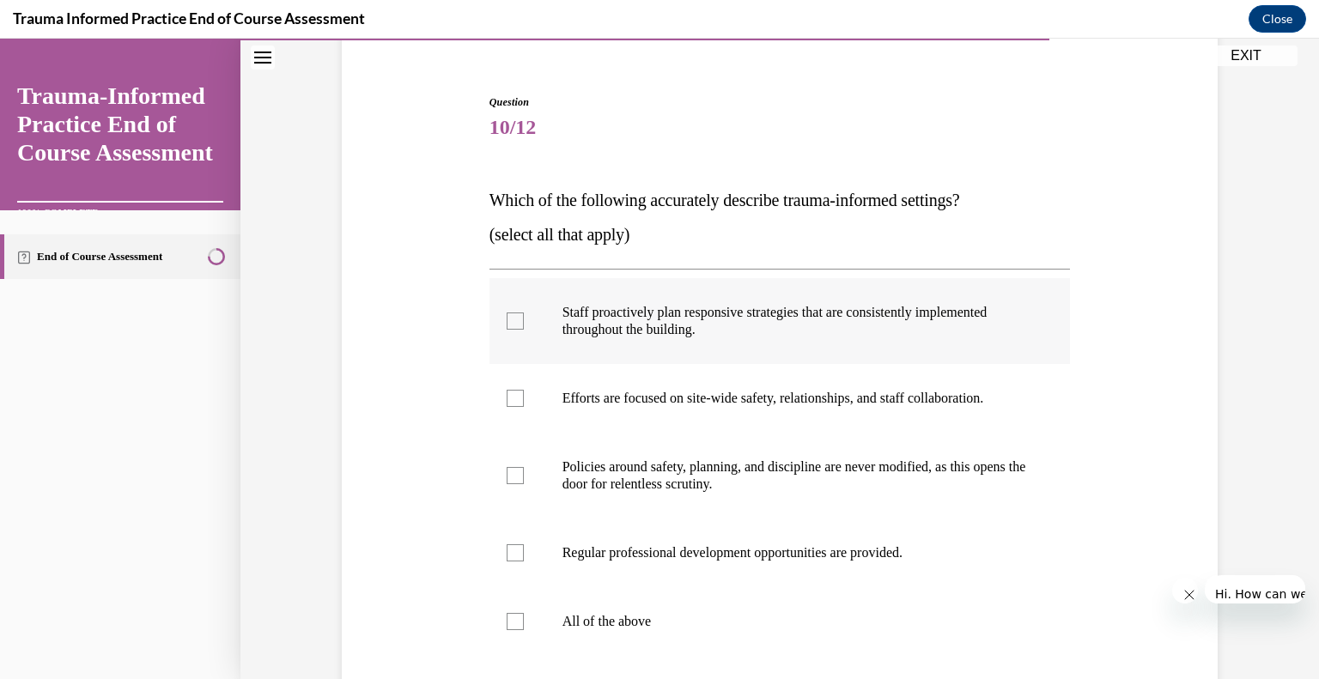
click at [703, 278] on label "Staff proactively plan responsive strategies that are consistently implemented …" at bounding box center [779, 321] width 581 height 86
click at [524, 313] on input "Staff proactively plan responsive strategies that are consistently implemented …" at bounding box center [515, 321] width 17 height 17
checkbox input "true"
click at [683, 364] on label "Efforts are focused on site-wide safety, relationships, and staff collaboration." at bounding box center [779, 398] width 581 height 69
click at [524, 390] on input "Efforts are focused on site-wide safety, relationships, and staff collaboration." at bounding box center [515, 398] width 17 height 17
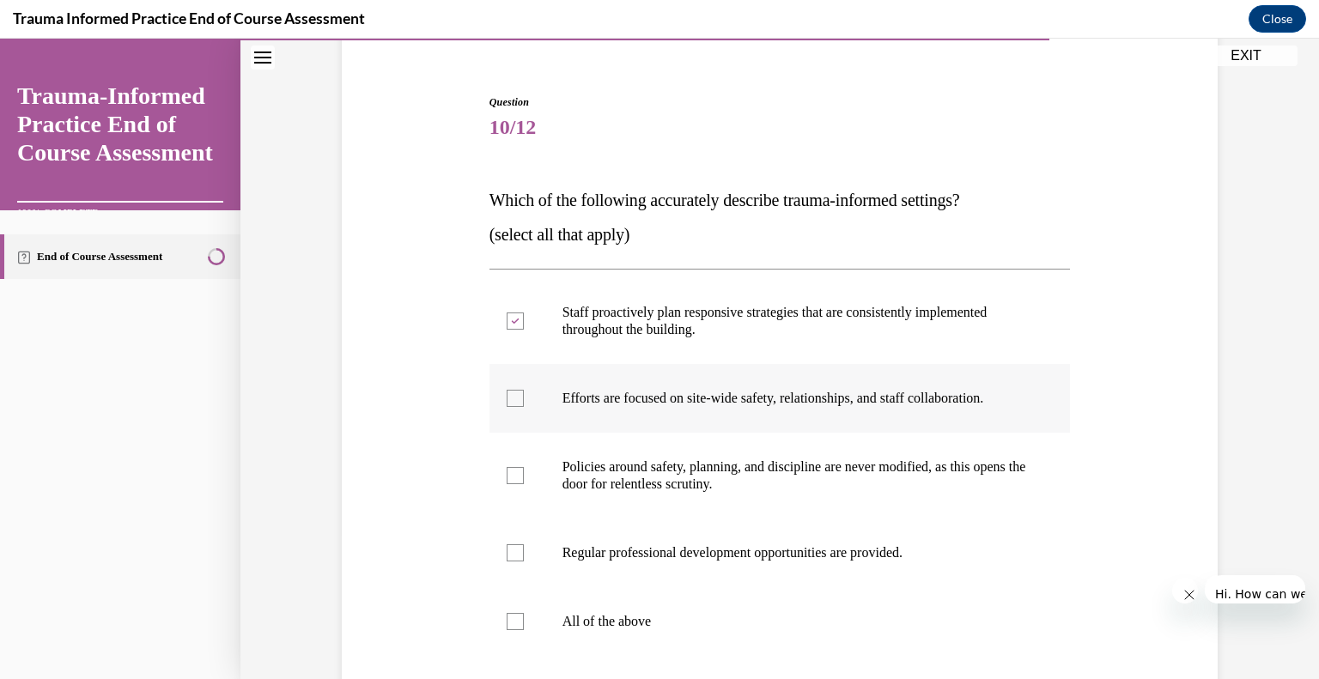
checkbox input "true"
click at [678, 544] on p "Regular professional development opportunities are provided." at bounding box center [794, 552] width 465 height 17
click at [524, 544] on input "Regular professional development opportunities are provided." at bounding box center [515, 552] width 17 height 17
checkbox input "true"
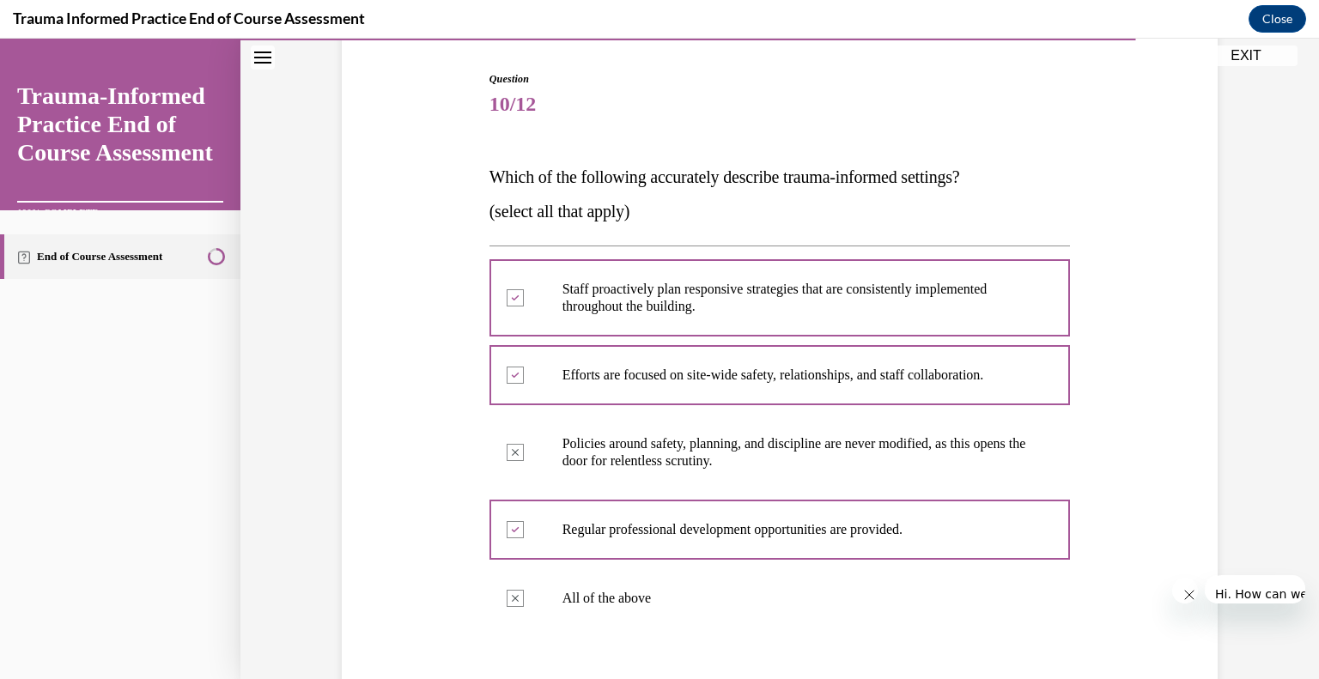
scroll to position [271, 0]
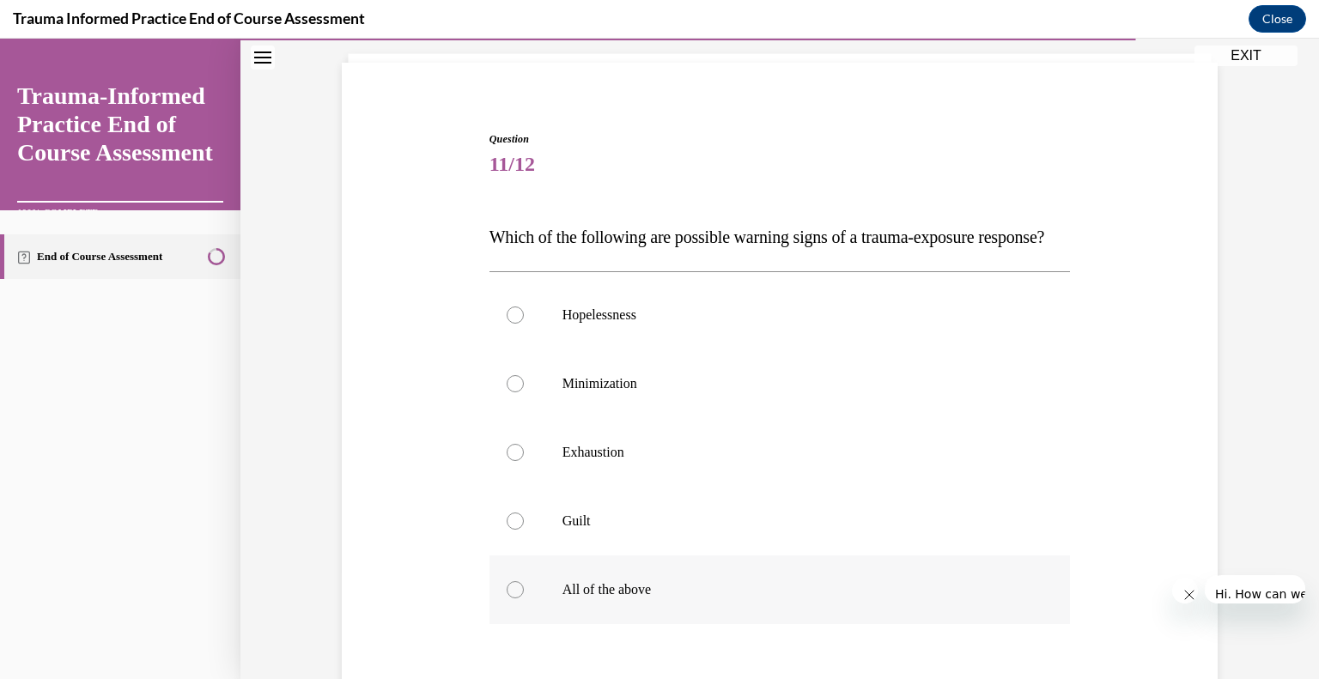
click at [581, 581] on p "All of the above" at bounding box center [794, 589] width 465 height 17
click at [524, 581] on input "All of the above" at bounding box center [515, 589] width 17 height 17
radio input "true"
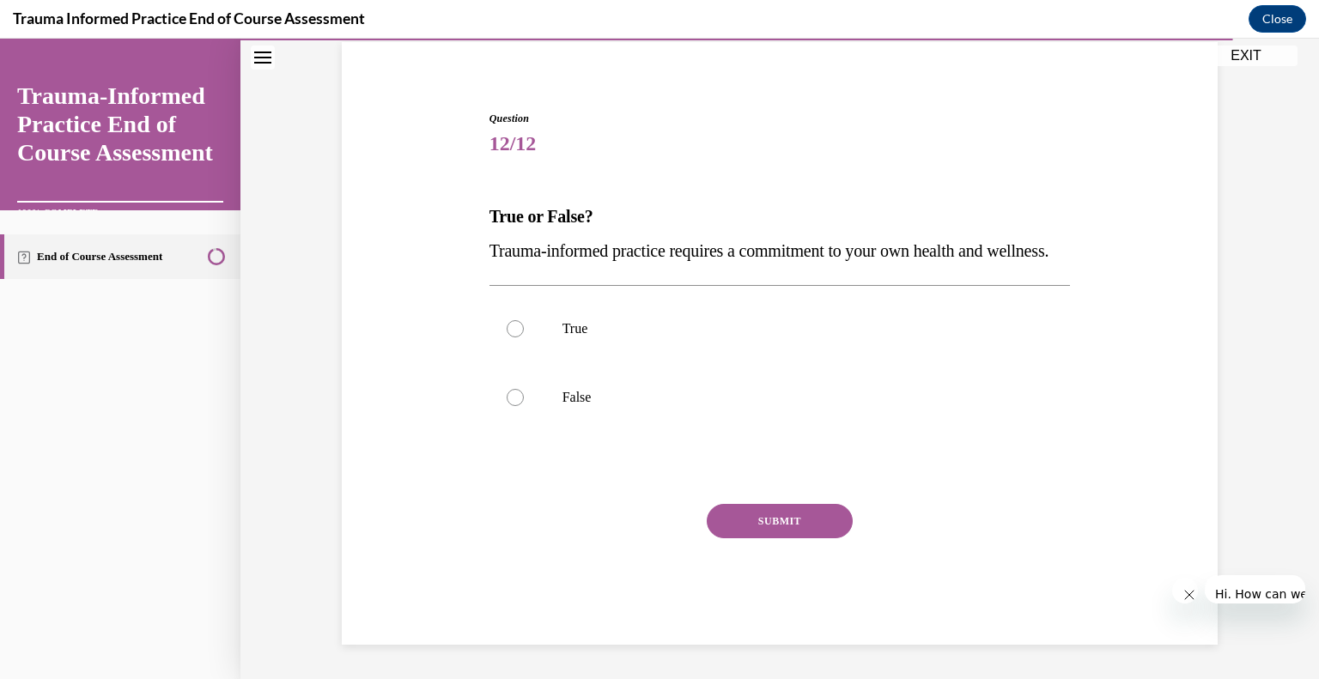
scroll to position [41, 0]
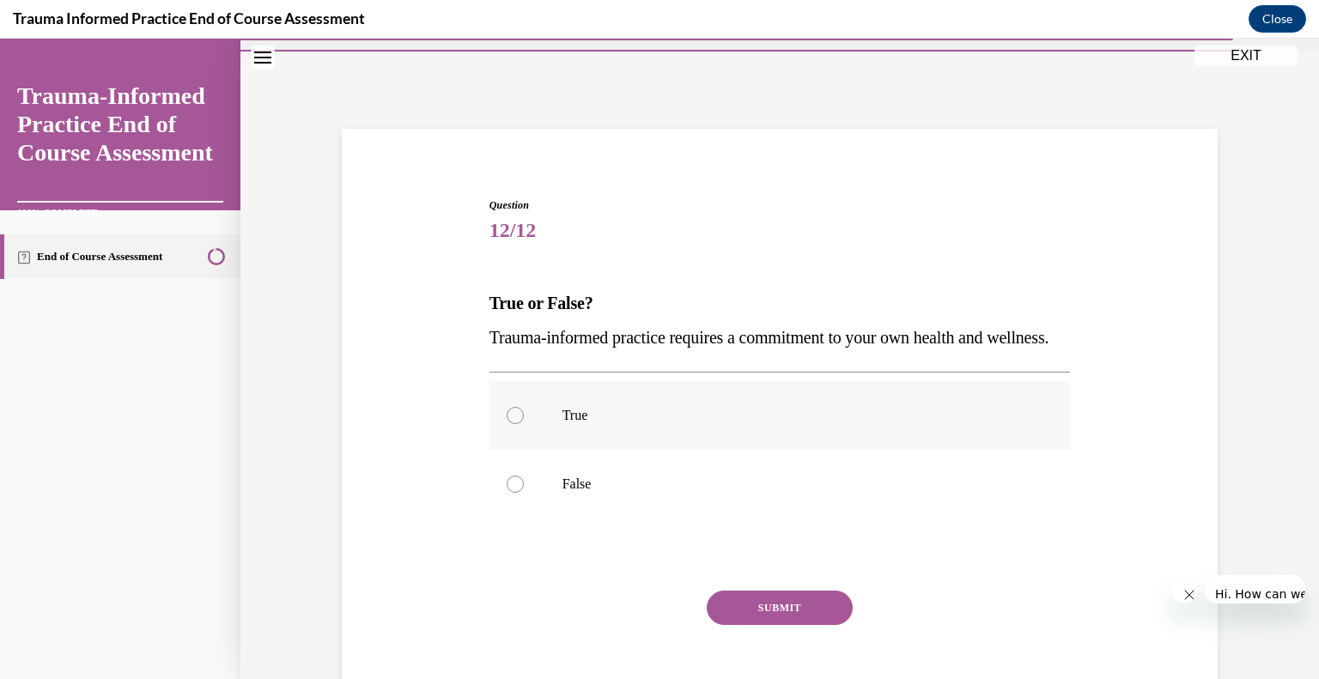
click at [591, 381] on label "True" at bounding box center [779, 415] width 581 height 69
click at [524, 407] on input "True" at bounding box center [515, 415] width 17 height 17
radio input "true"
click at [725, 591] on button "SUBMIT" at bounding box center [780, 608] width 146 height 34
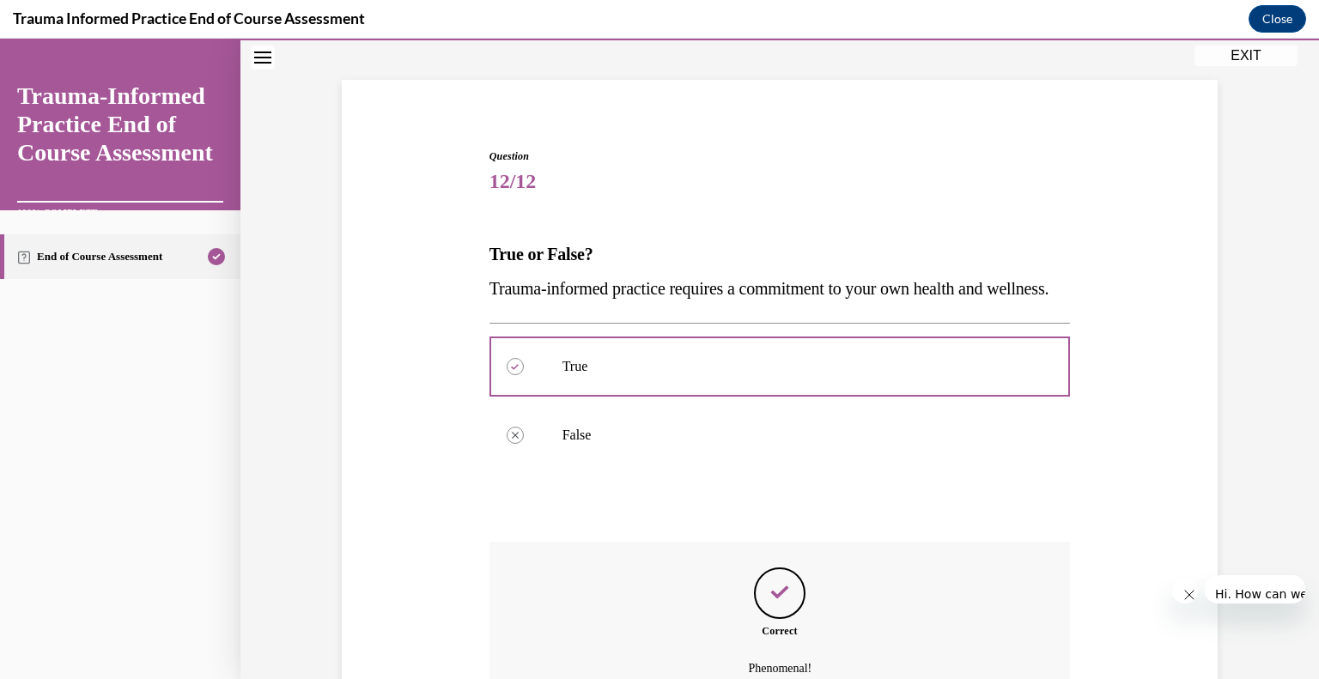
scroll to position [91, 0]
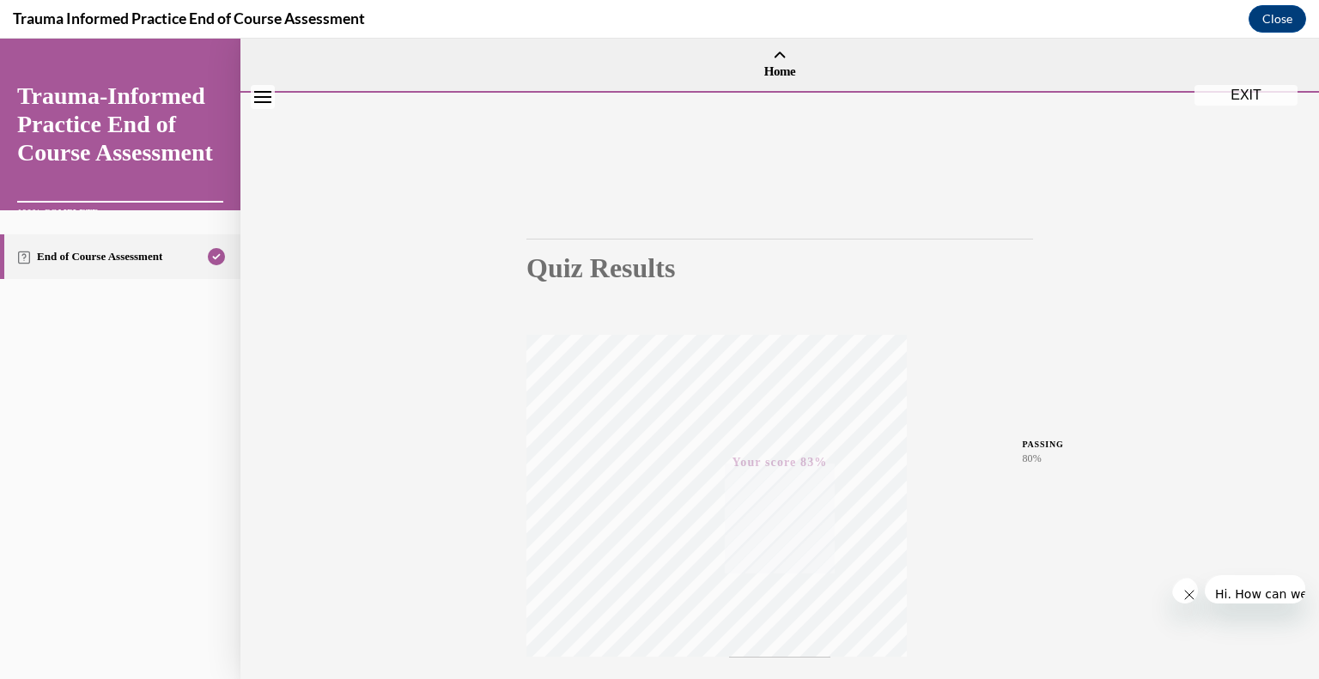
scroll to position [41, 0]
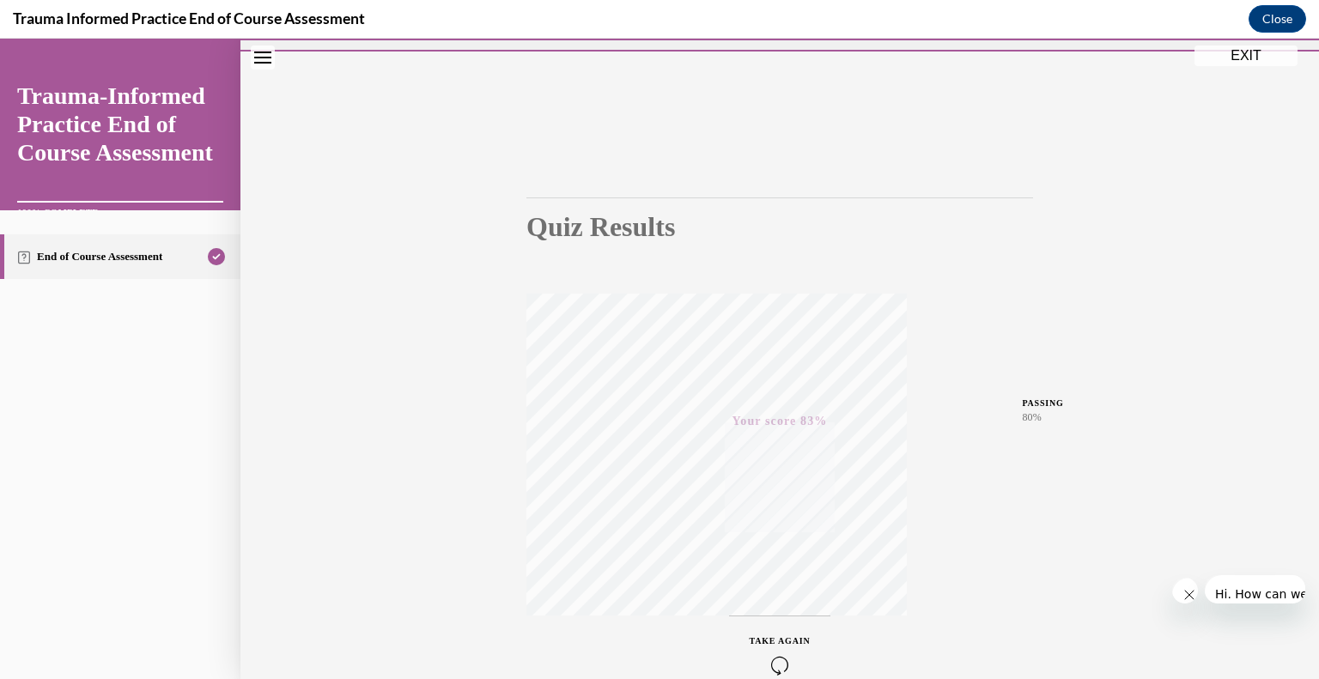
click at [1257, 53] on button "EXIT" at bounding box center [1246, 56] width 103 height 21
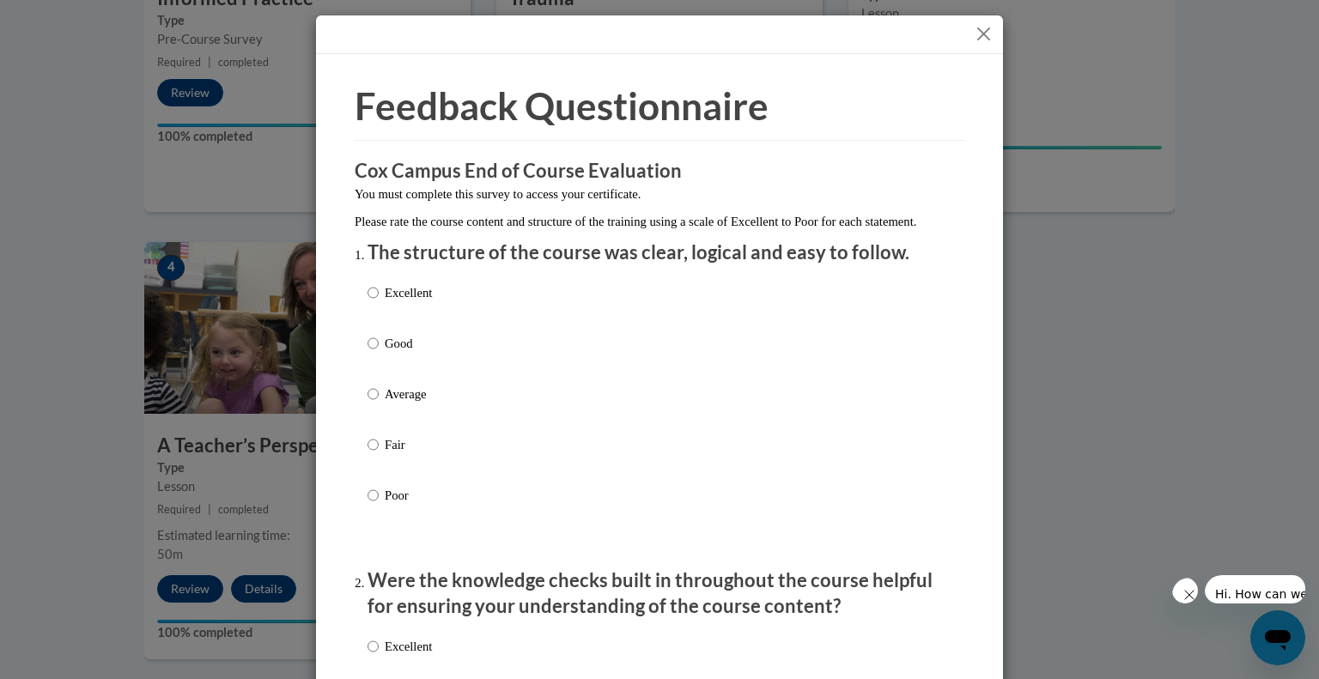
click at [374, 316] on label "Excellent" at bounding box center [400, 306] width 64 height 46
click at [374, 302] on input "Excellent" at bounding box center [373, 292] width 11 height 19
radio input "true"
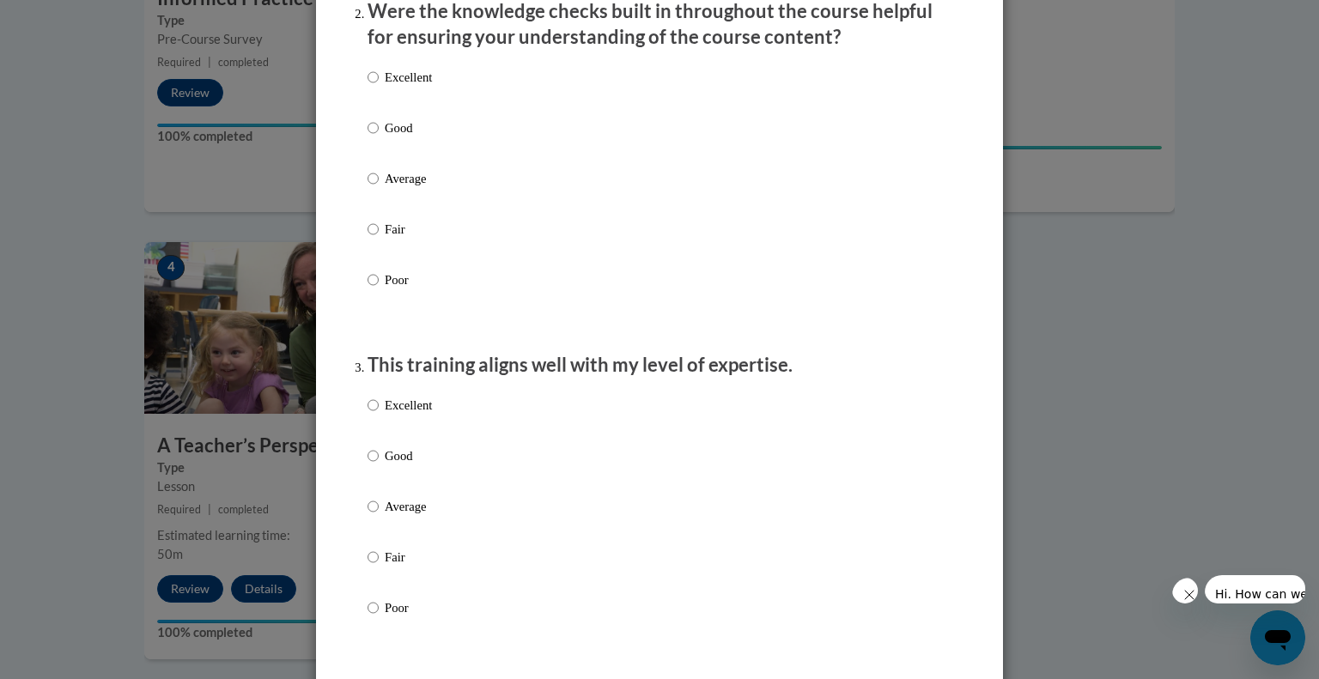
scroll to position [581, 0]
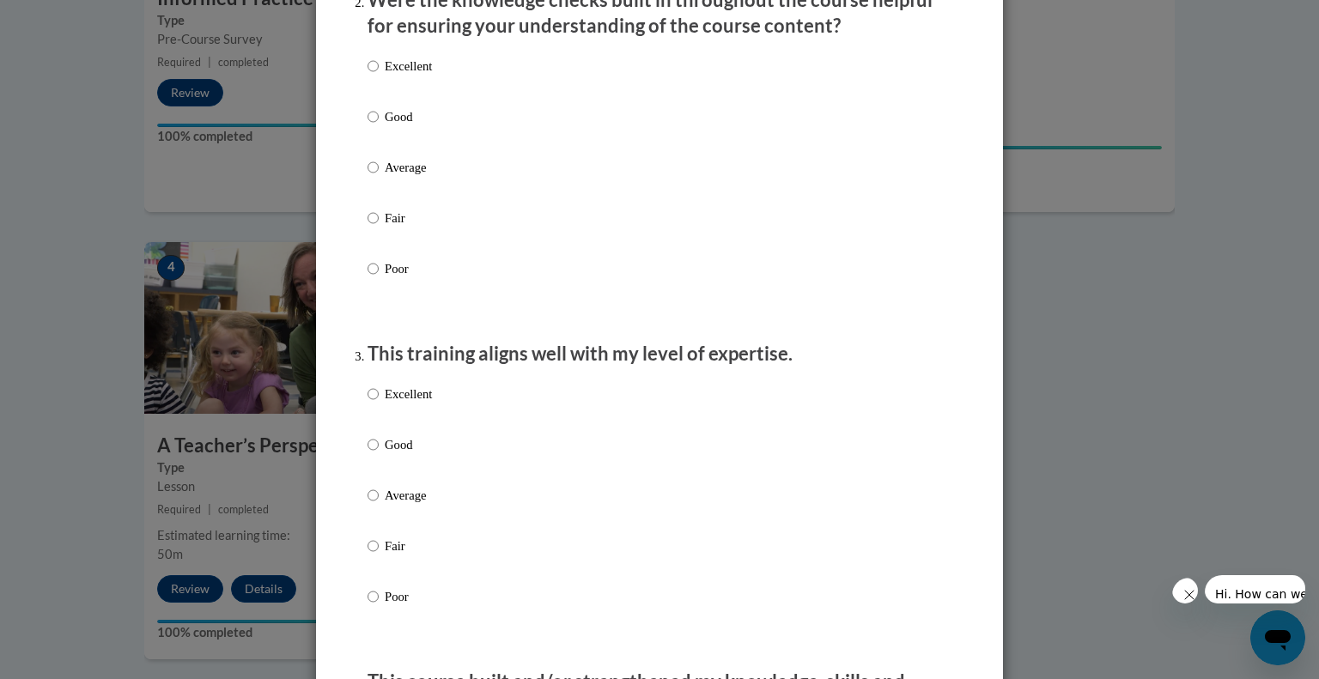
click at [385, 126] on p "Good" at bounding box center [408, 116] width 47 height 19
click at [379, 126] on input "Good" at bounding box center [373, 116] width 11 height 19
radio input "true"
drag, startPoint x: 387, startPoint y: 462, endPoint x: 377, endPoint y: 474, distance: 15.8
click at [377, 474] on label "Good" at bounding box center [400, 458] width 64 height 46
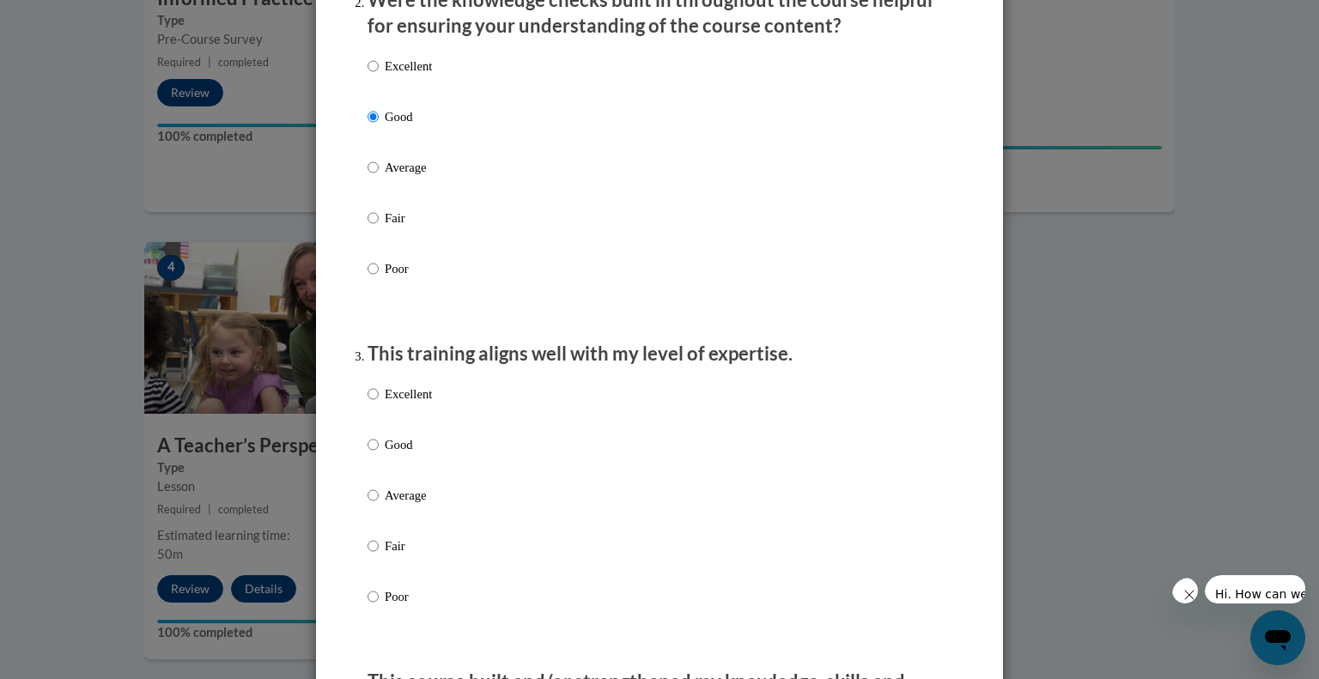
click at [377, 454] on input "Good" at bounding box center [373, 444] width 11 height 19
radio input "true"
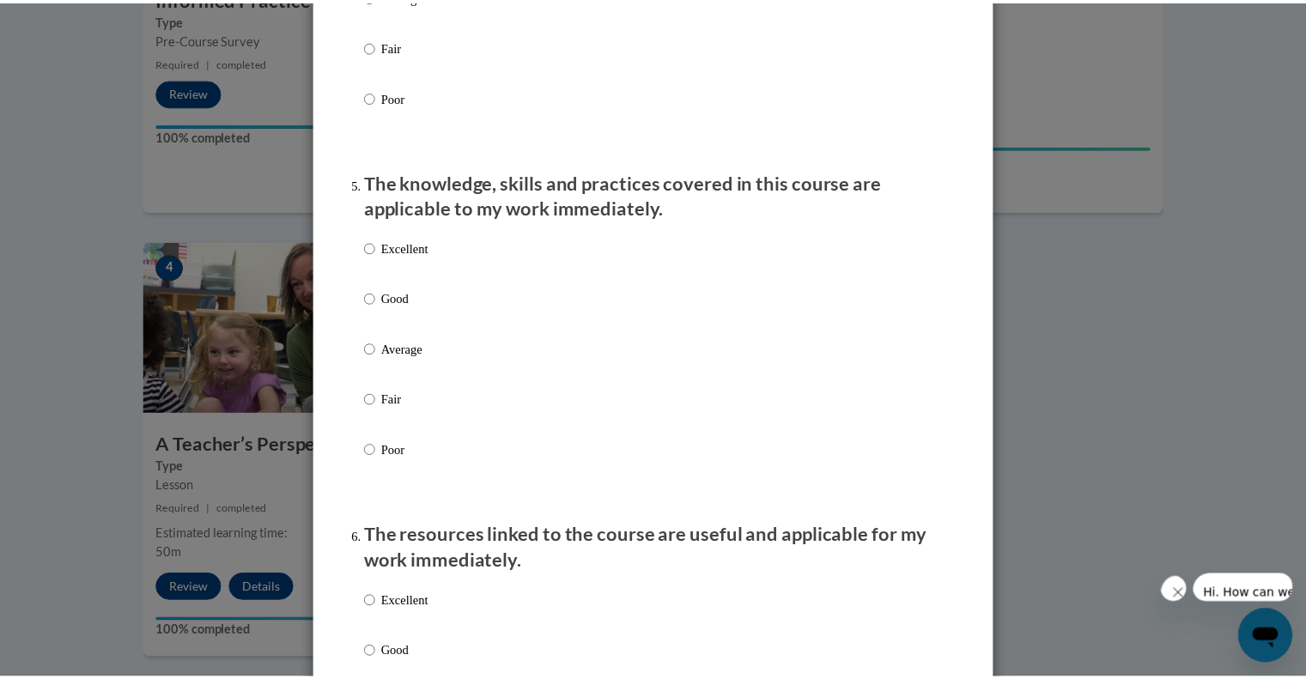
scroll to position [1529, 0]
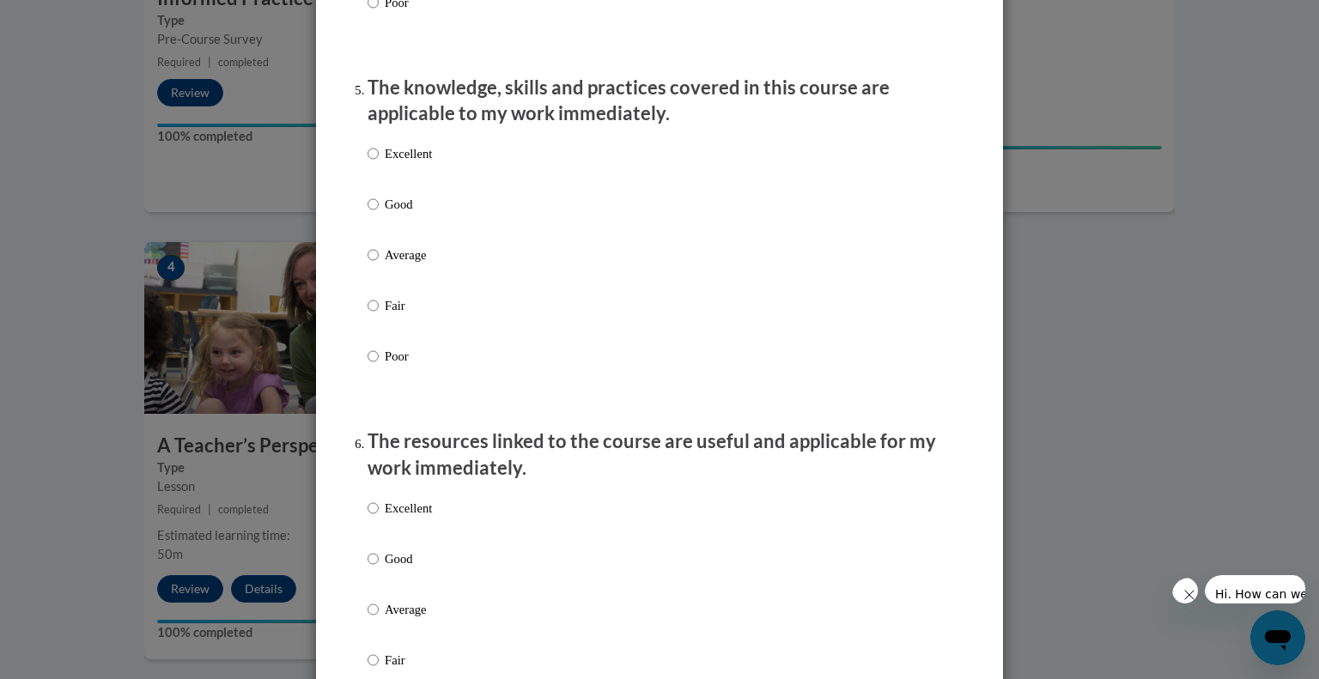
click at [374, 228] on label "Good" at bounding box center [400, 218] width 64 height 46
click at [374, 214] on input "Good" at bounding box center [373, 204] width 11 height 19
radio input "true"
click at [385, 569] on p "Good" at bounding box center [408, 559] width 47 height 19
click at [379, 569] on input "Good" at bounding box center [373, 559] width 11 height 19
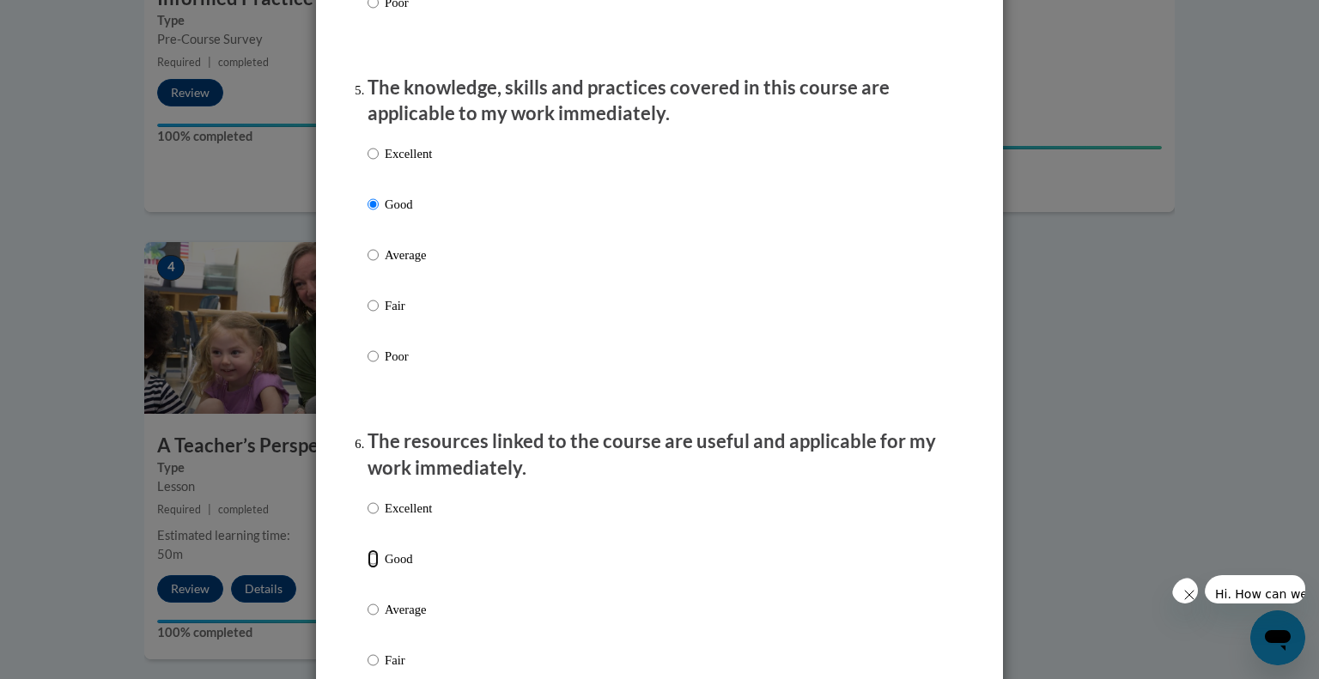
radio input "true"
click at [1237, 450] on div "Feedback Questionnaire Rate Course Comments Cox Campus End of Course Evaluation…" at bounding box center [659, 339] width 1319 height 679
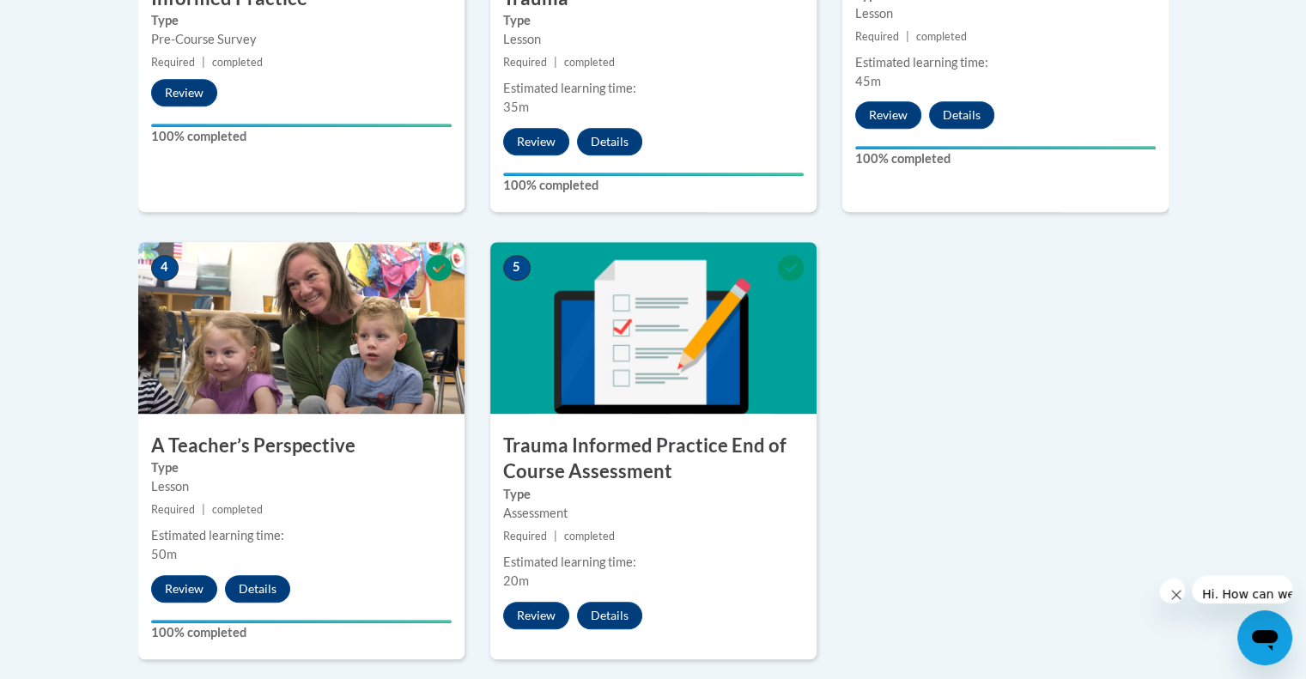
click at [1269, 404] on body "This site uses cookies to help improve your learning experience. By continuing …" at bounding box center [653, 142] width 1306 height 1954
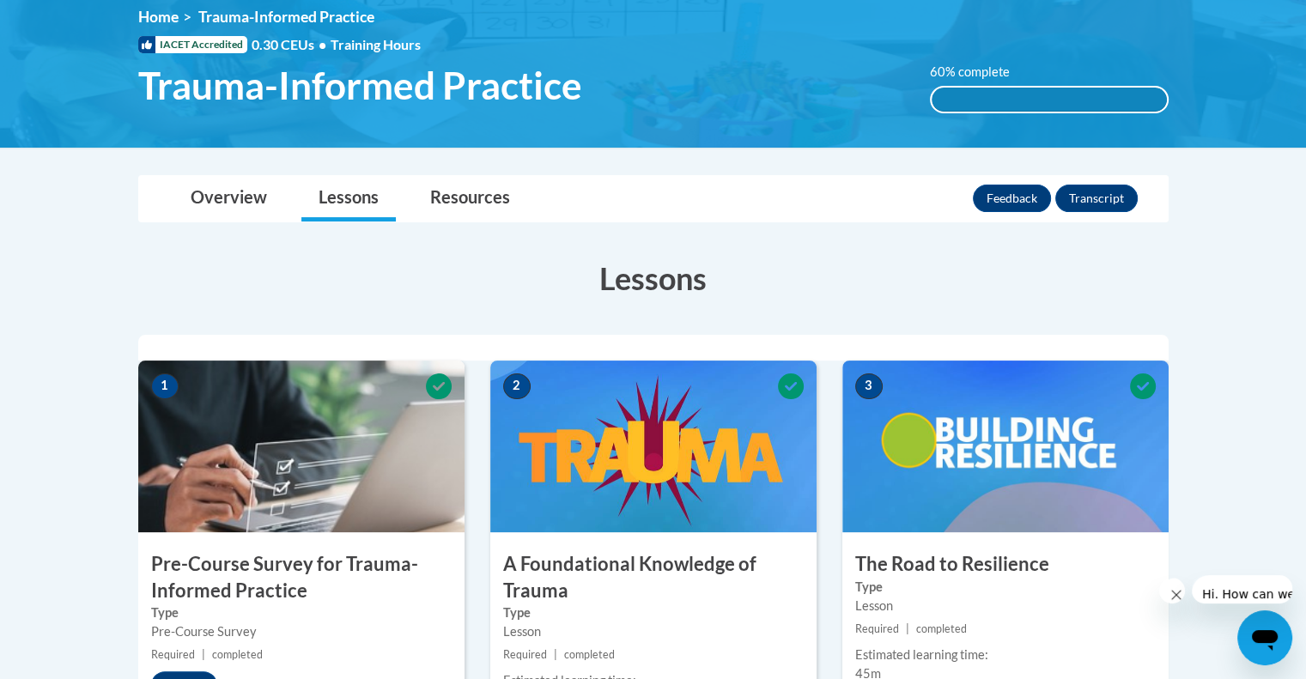
scroll to position [228, 0]
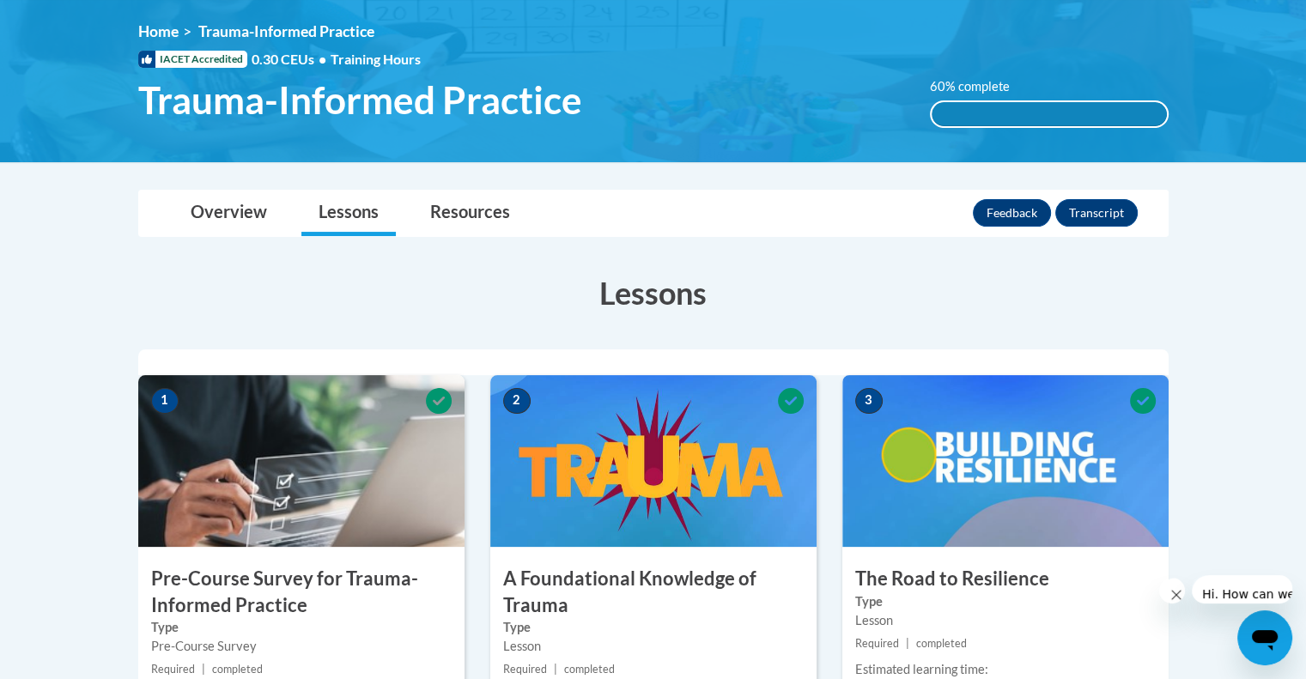
click at [980, 104] on div "60% complete" at bounding box center [1049, 114] width 235 height 24
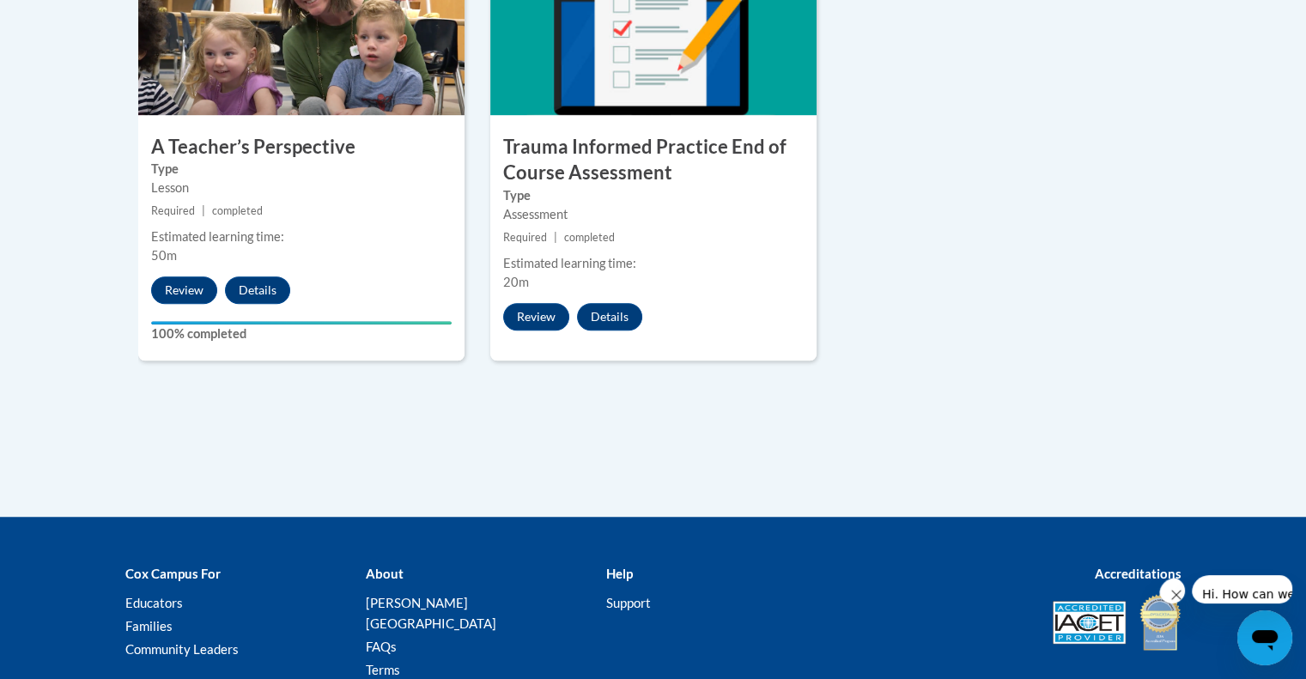
scroll to position [1202, 0]
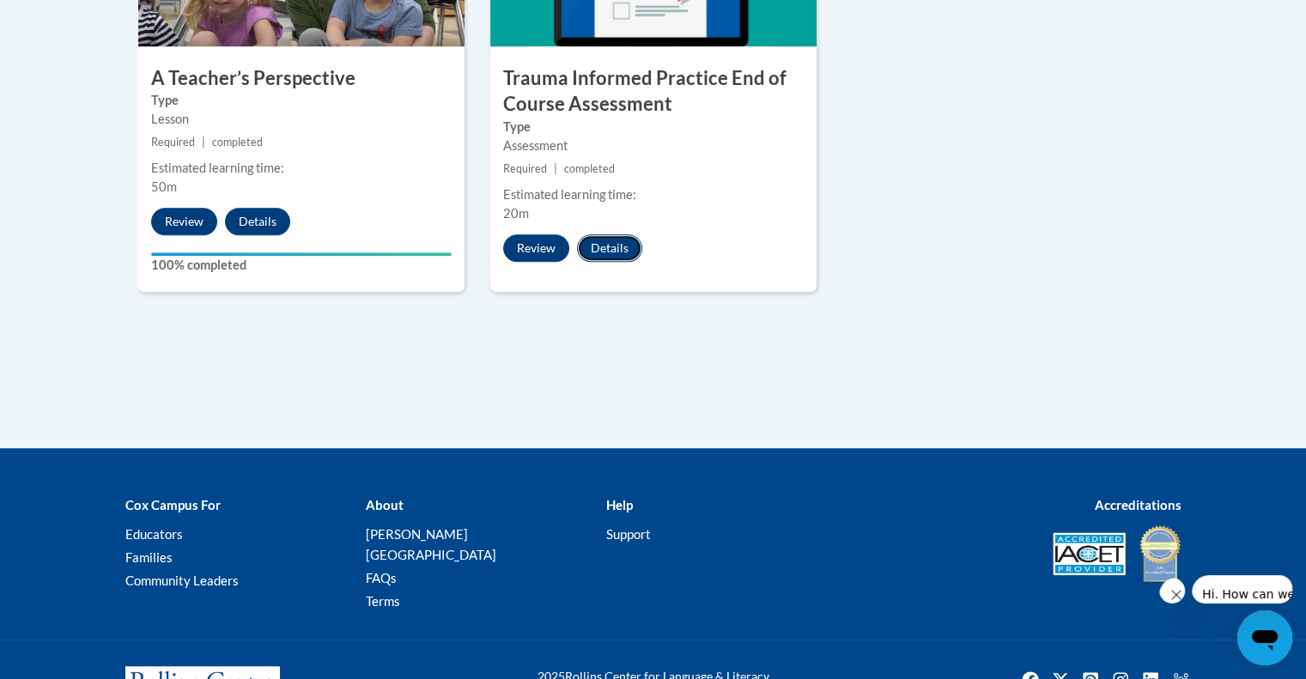
click at [619, 245] on button "Details" at bounding box center [609, 247] width 65 height 27
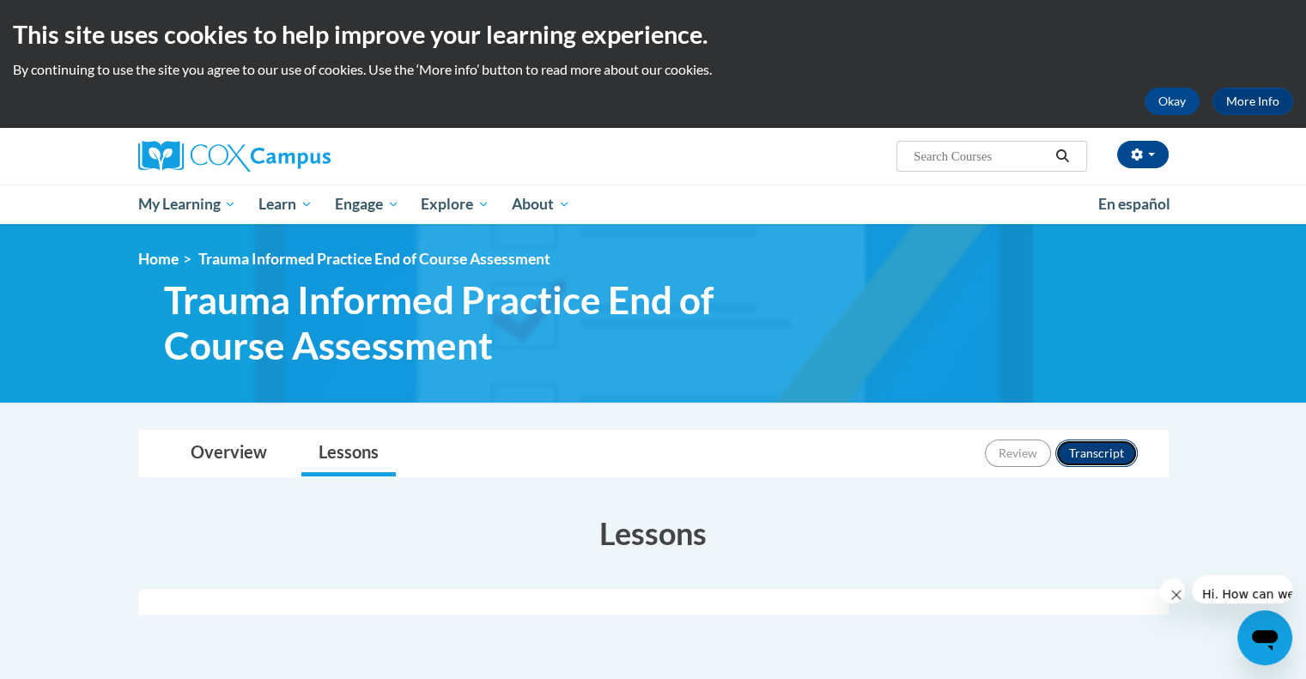
drag, startPoint x: 1093, startPoint y: 459, endPoint x: 1098, endPoint y: 451, distance: 9.6
click at [1098, 451] on button "Transcript" at bounding box center [1096, 453] width 82 height 27
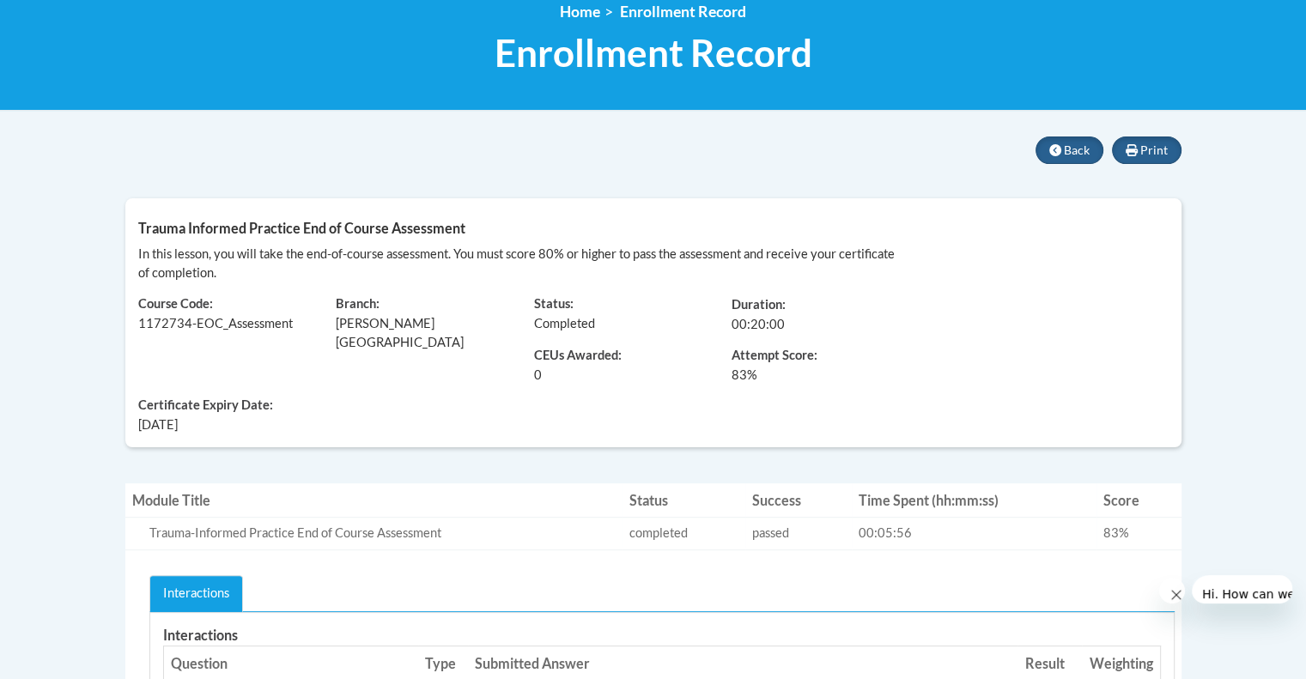
scroll to position [316, 0]
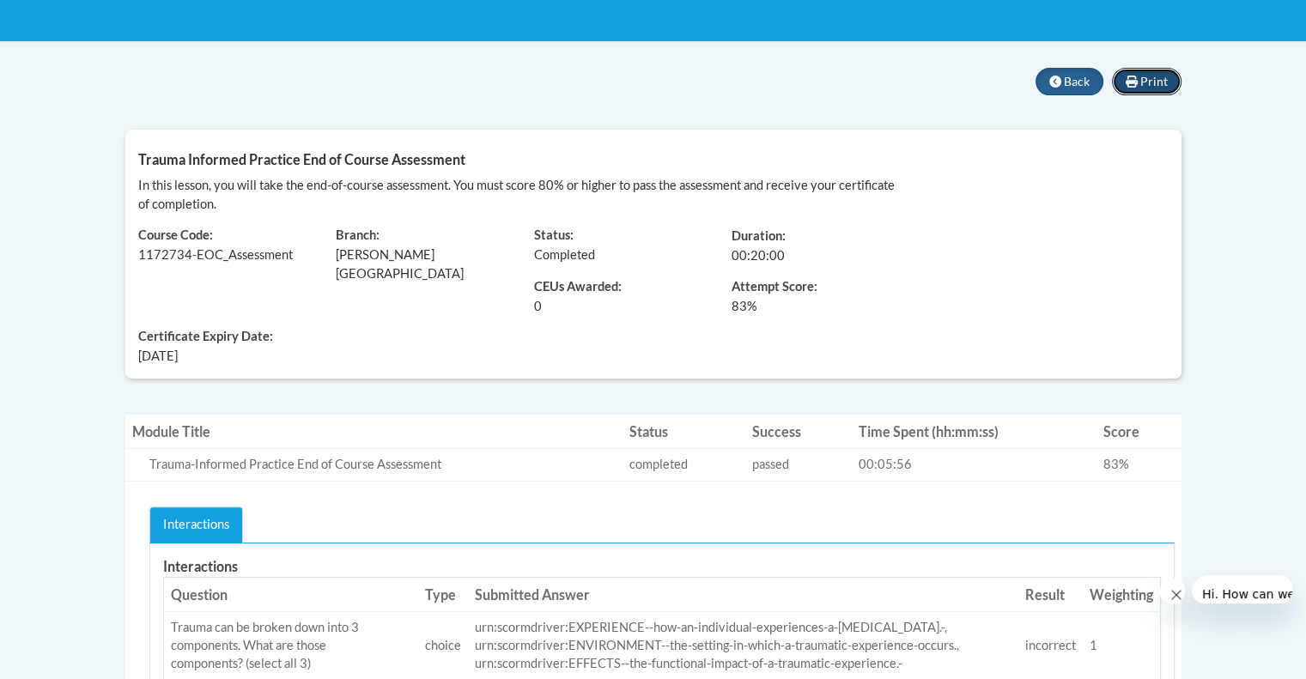
click at [1140, 77] on span "Print" at bounding box center [1153, 81] width 27 height 15
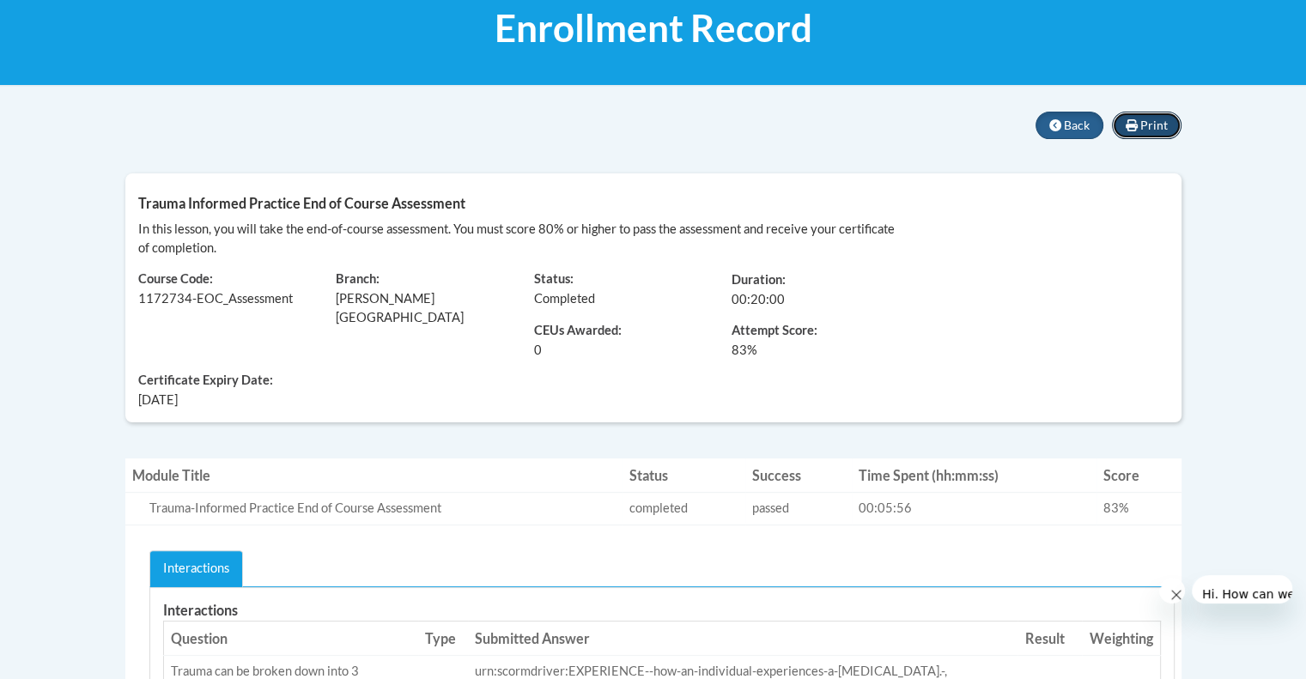
scroll to position [0, 0]
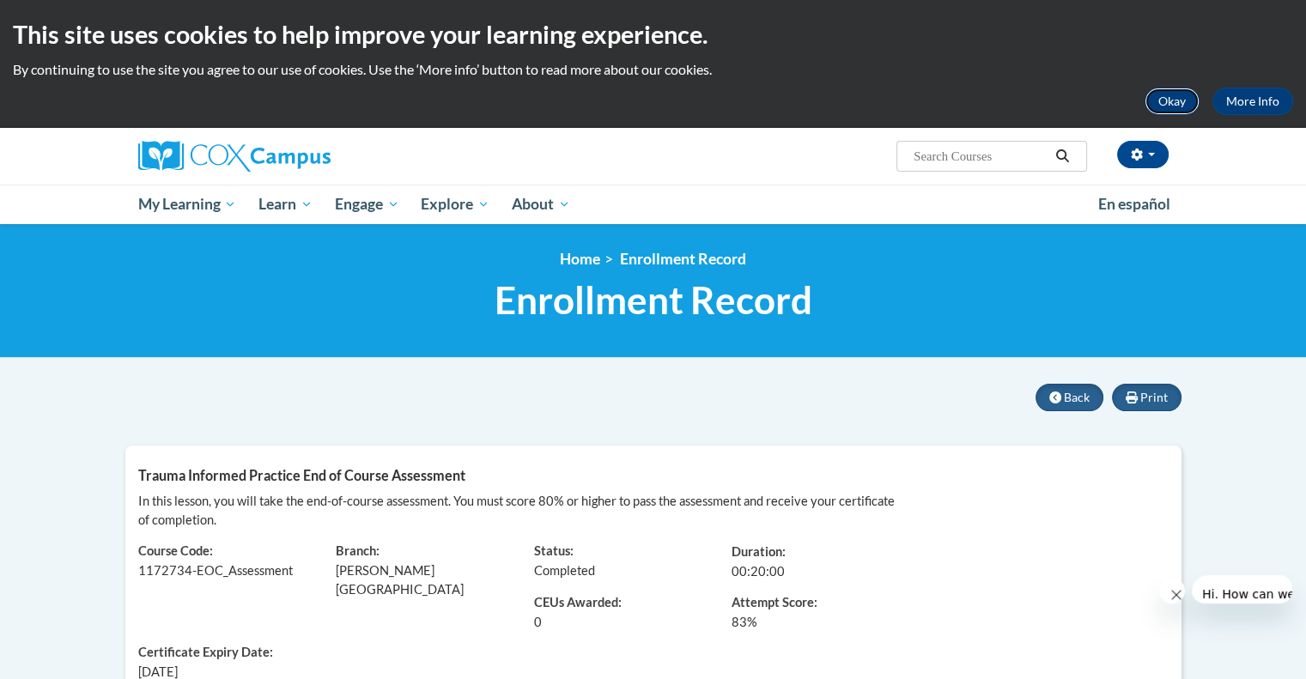
click at [1180, 98] on button "Okay" at bounding box center [1172, 101] width 55 height 27
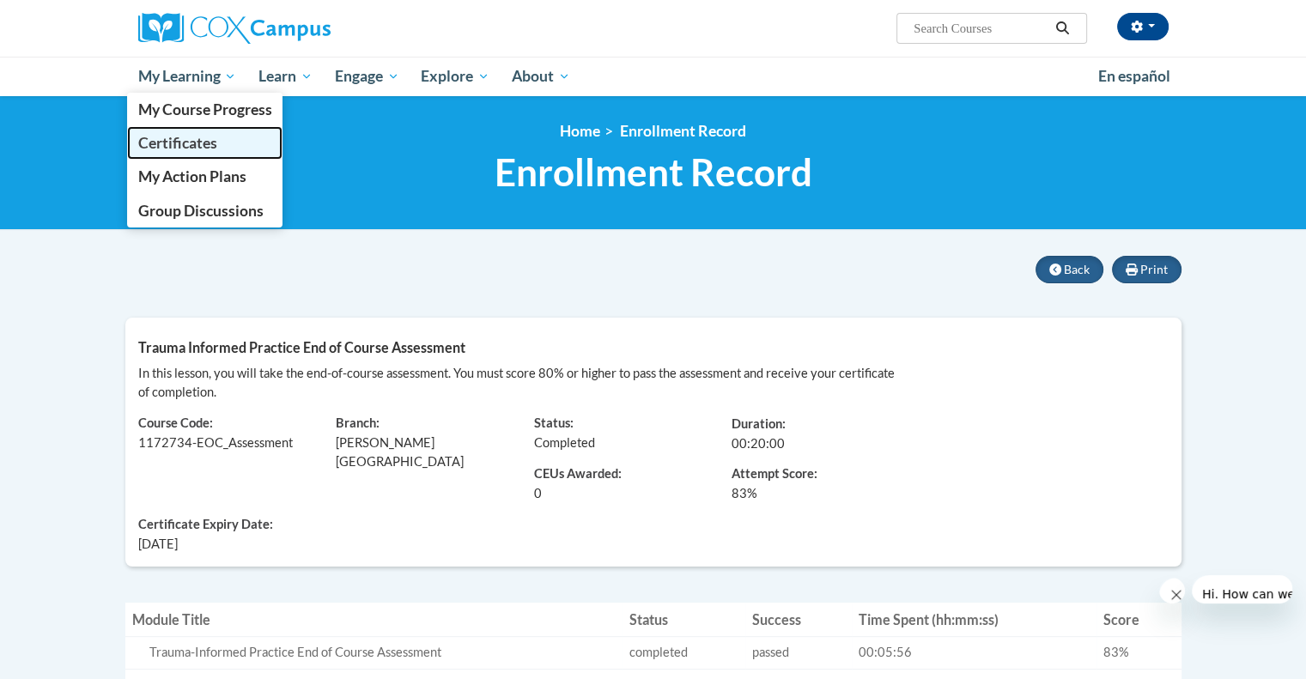
click at [183, 139] on span "Certificates" at bounding box center [176, 143] width 79 height 18
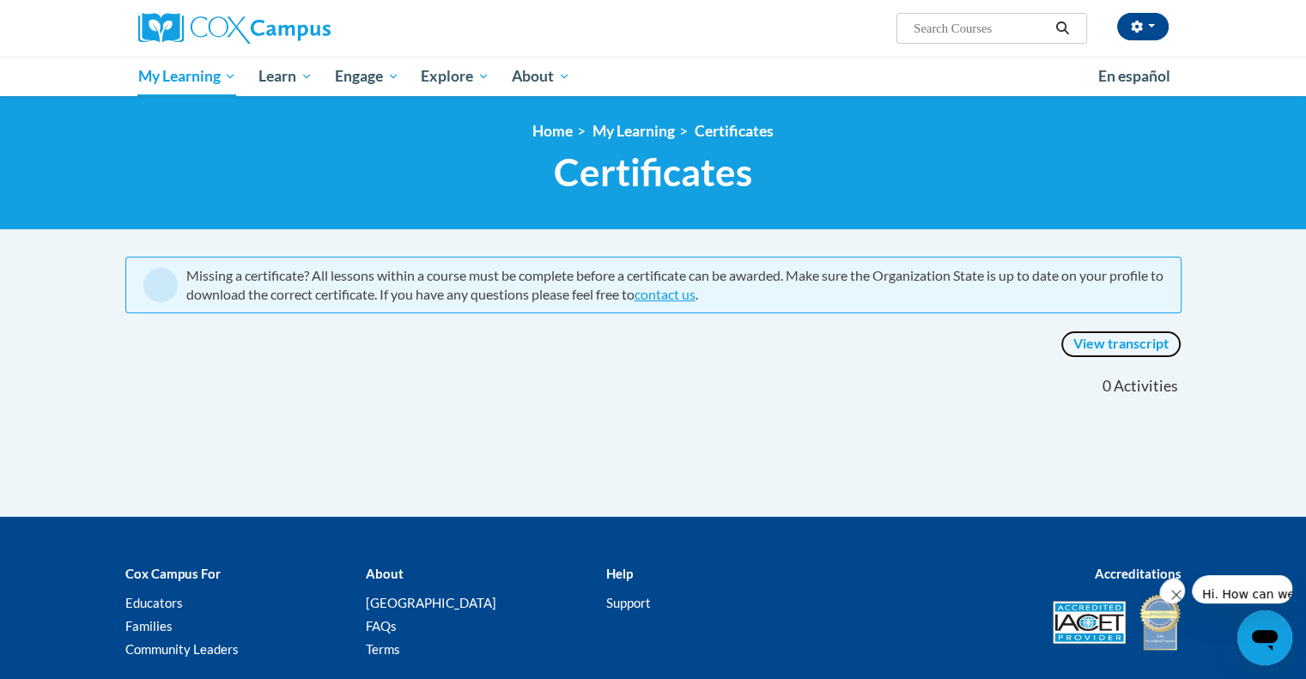
click at [1128, 339] on link "View transcript" at bounding box center [1121, 344] width 121 height 27
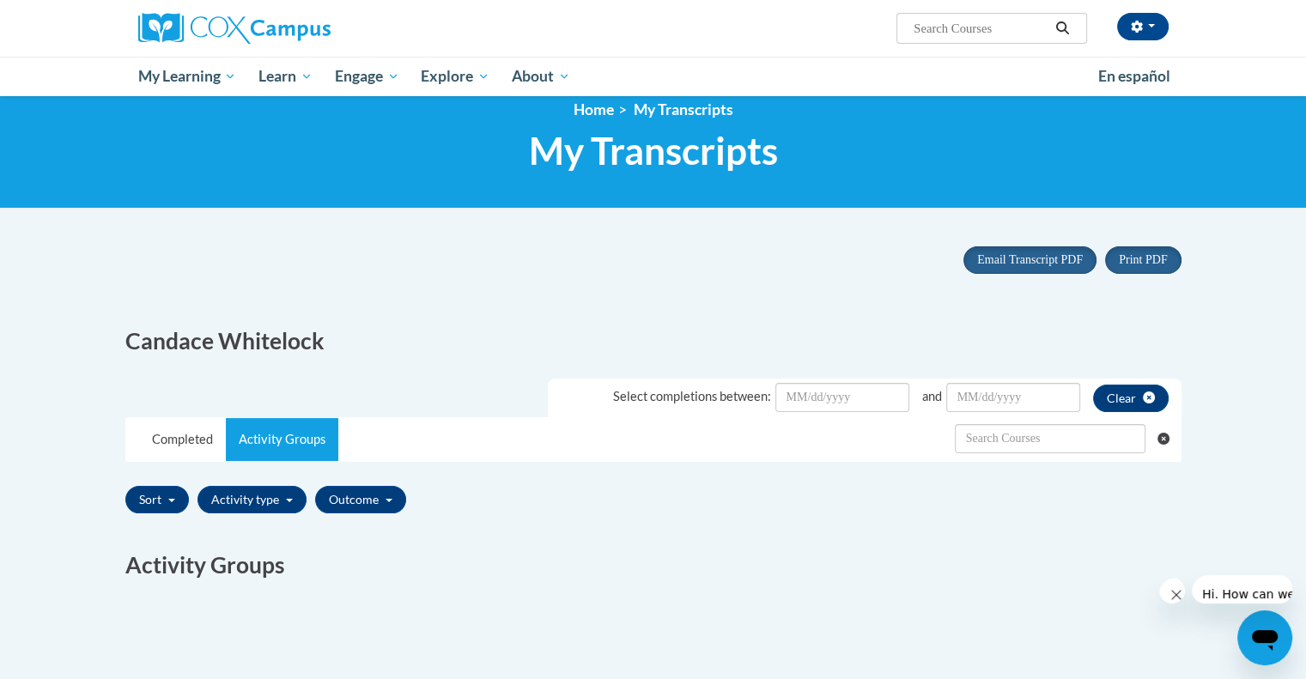
scroll to position [19, 0]
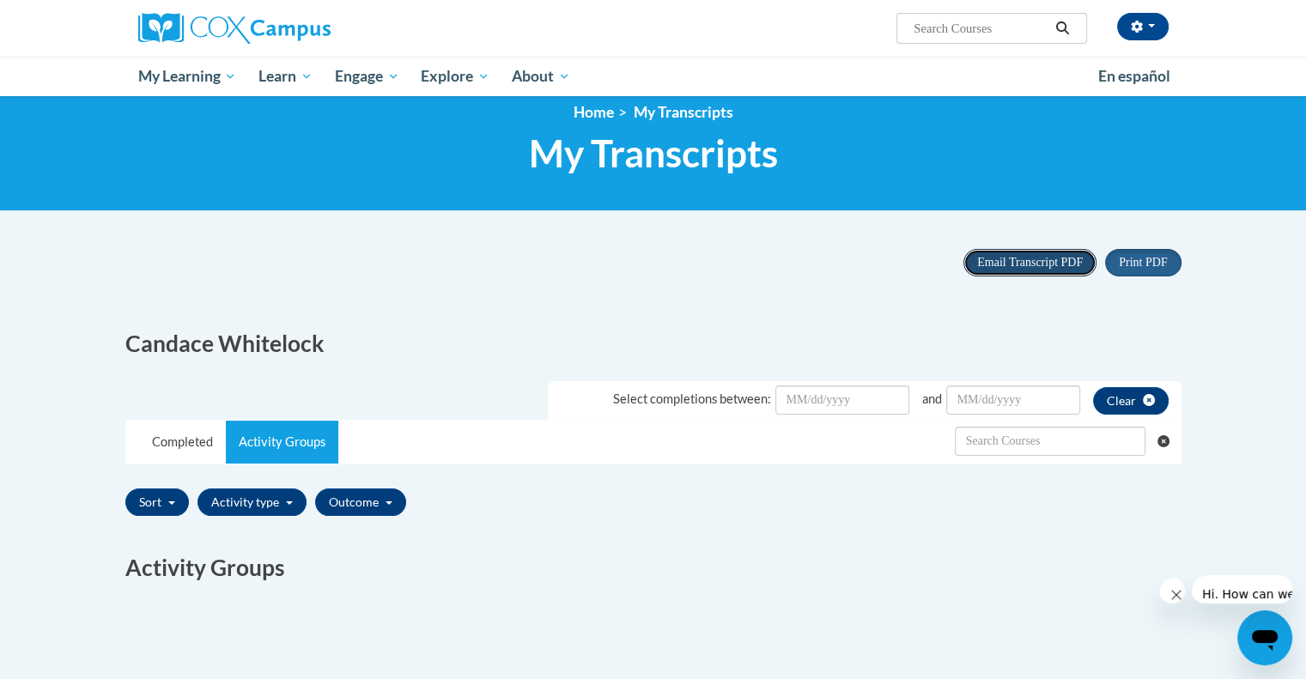
click at [1006, 259] on span "Email Transcript PDF" at bounding box center [1030, 262] width 106 height 13
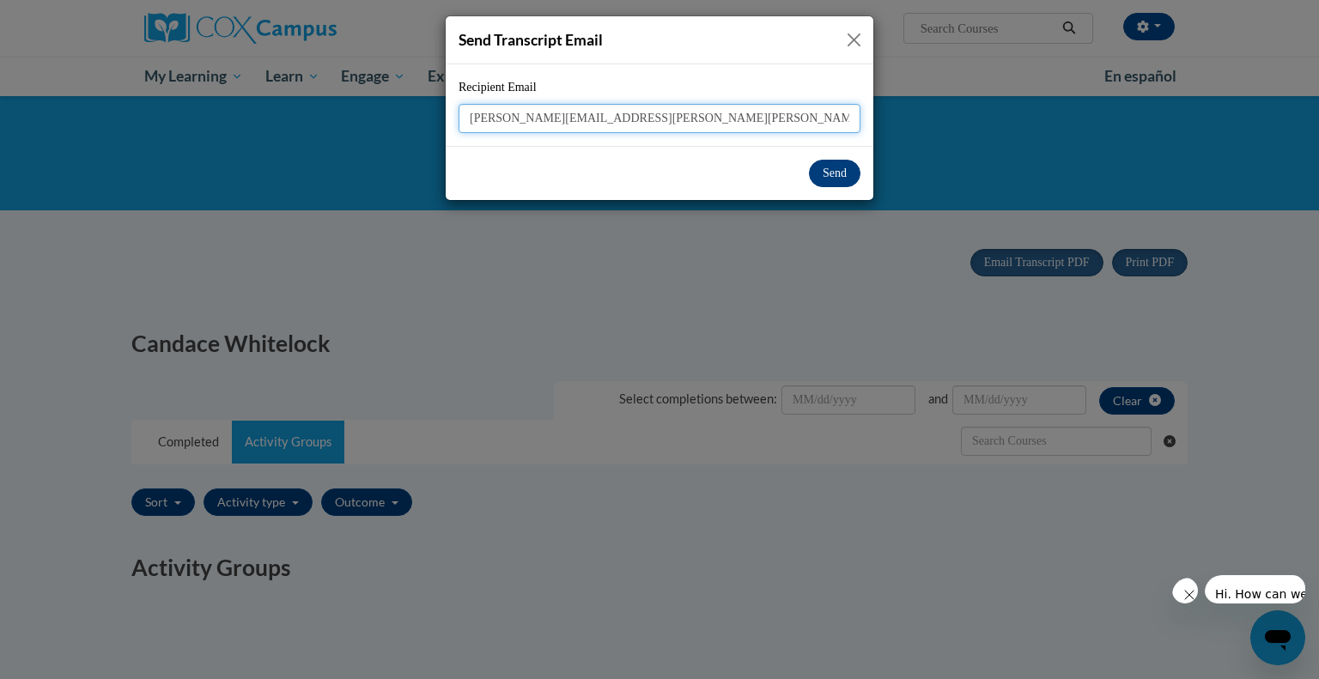
type input "[PERSON_NAME][EMAIL_ADDRESS][PERSON_NAME][PERSON_NAME][DOMAIN_NAME]"
click at [846, 173] on button "Send" at bounding box center [835, 173] width 52 height 27
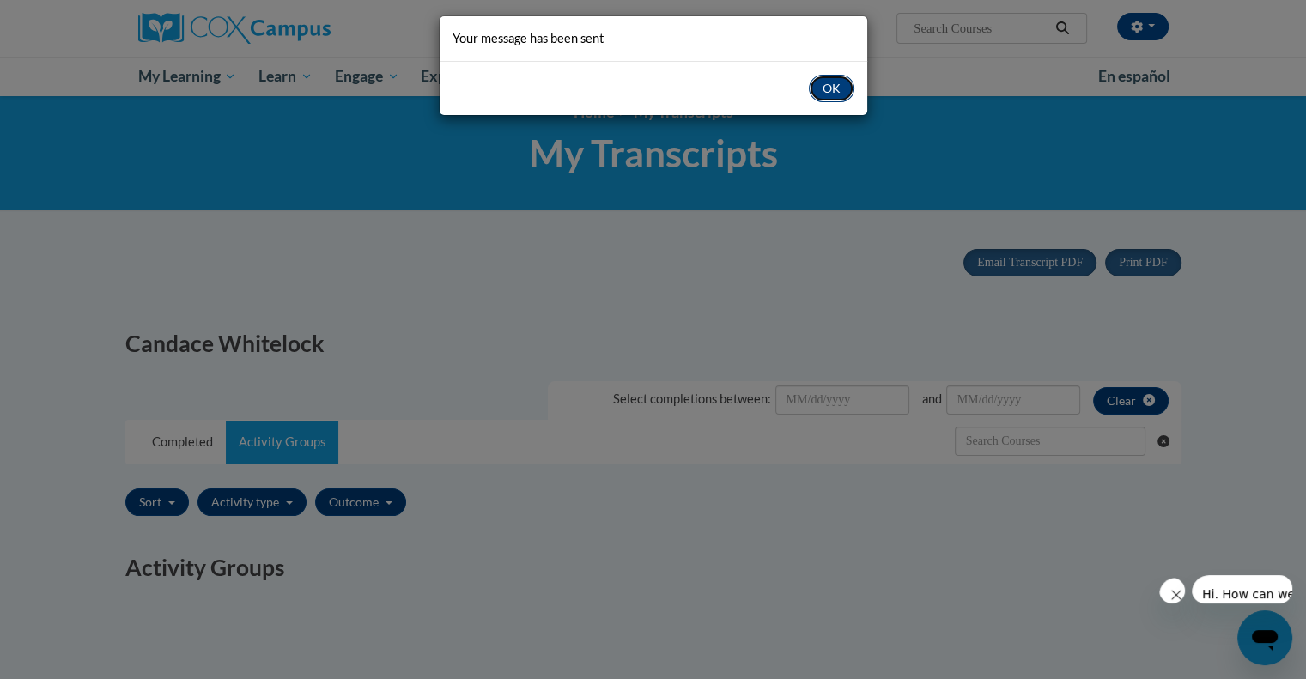
click at [838, 88] on button "OK" at bounding box center [832, 88] width 46 height 27
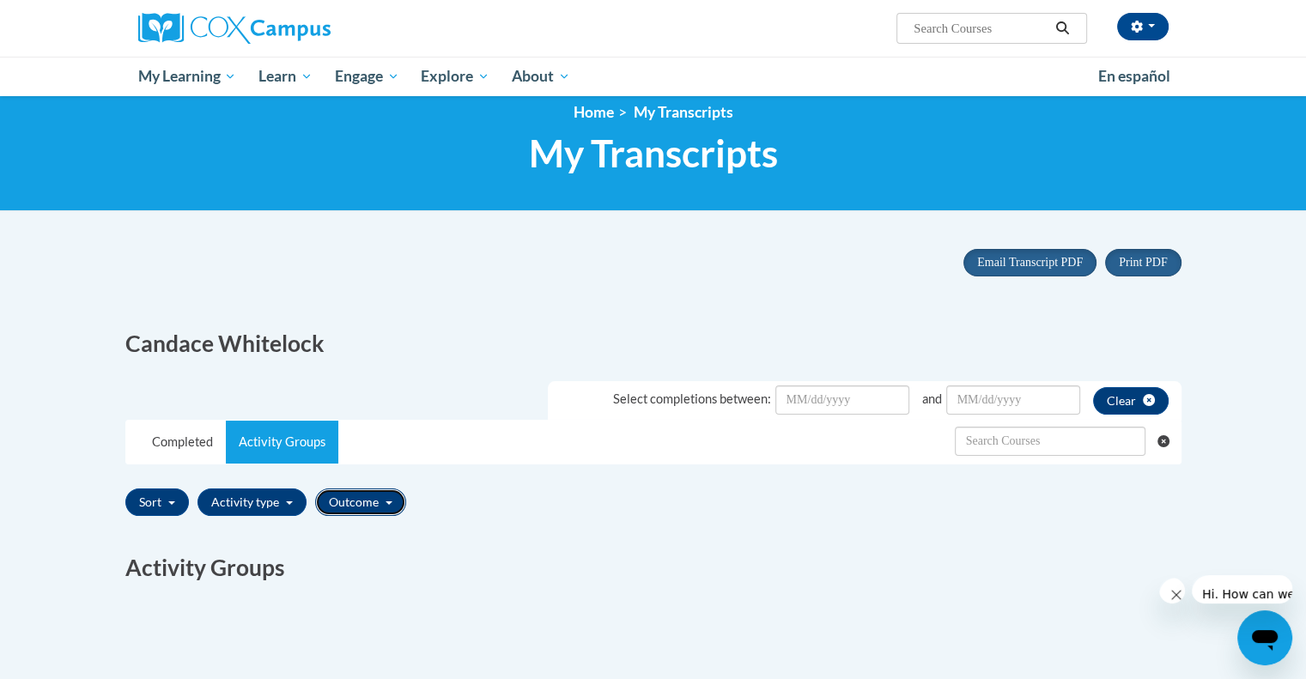
click at [386, 497] on button "Outcome" at bounding box center [360, 502] width 91 height 27
click at [323, 527] on input "Passed" at bounding box center [330, 534] width 14 height 14
checkbox input "true"
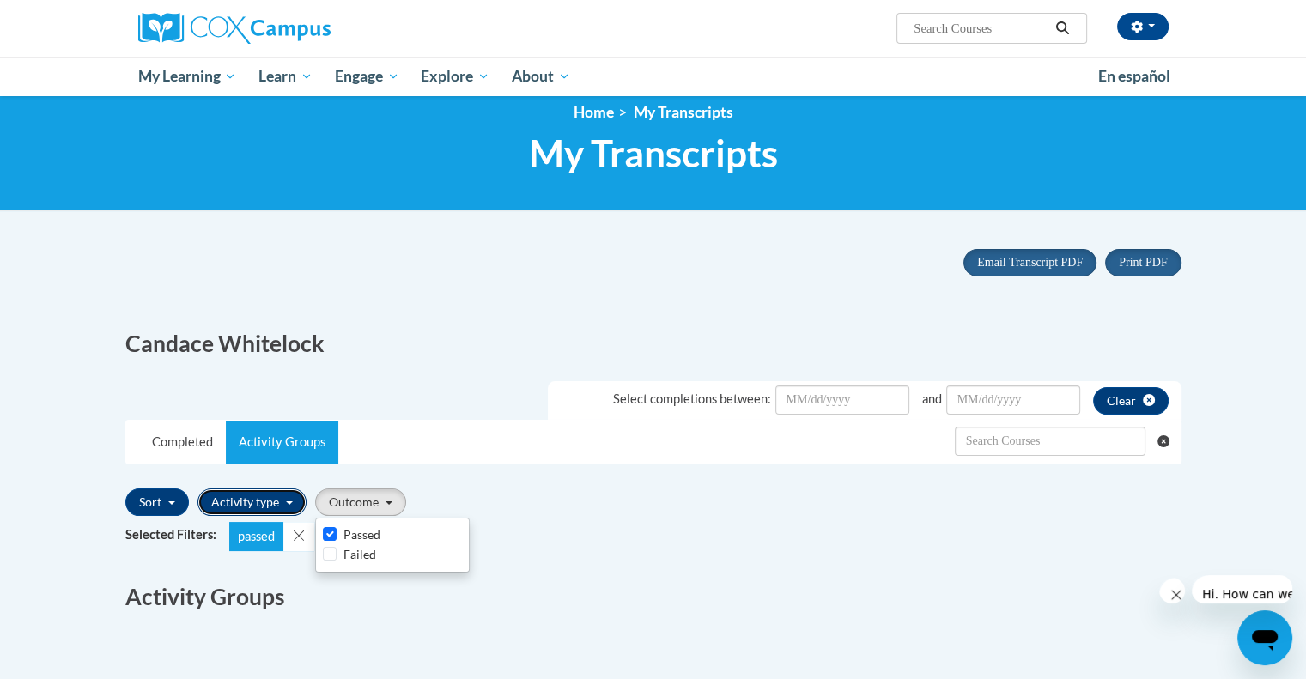
click at [264, 506] on button "Activity type" at bounding box center [252, 502] width 109 height 27
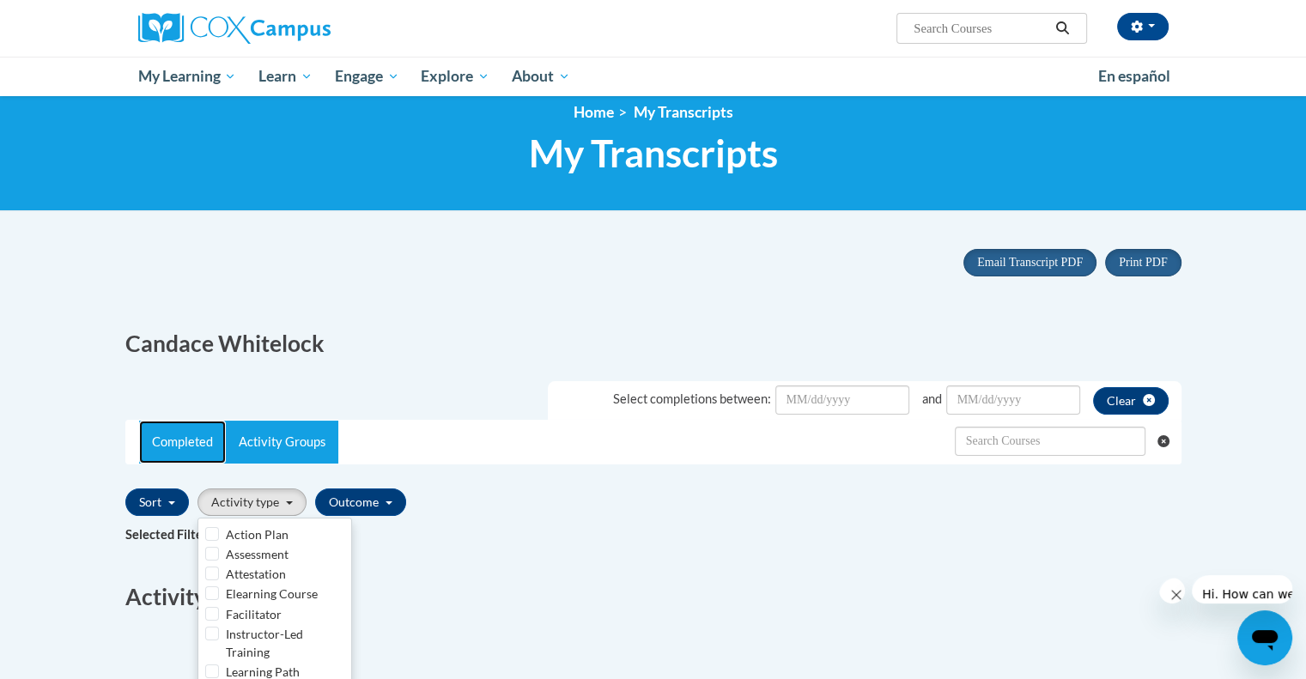
click at [191, 446] on link "Completed" at bounding box center [182, 442] width 87 height 43
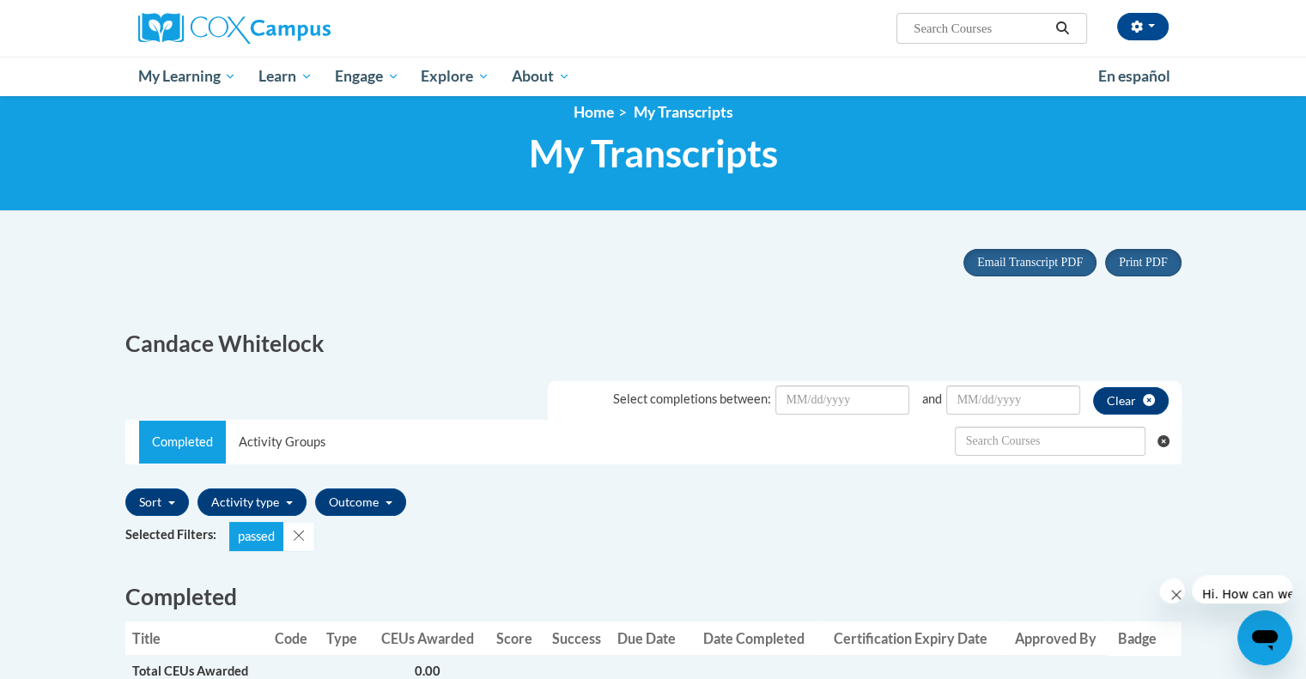
click at [301, 532] on icon "Remove filter" at bounding box center [299, 536] width 11 height 13
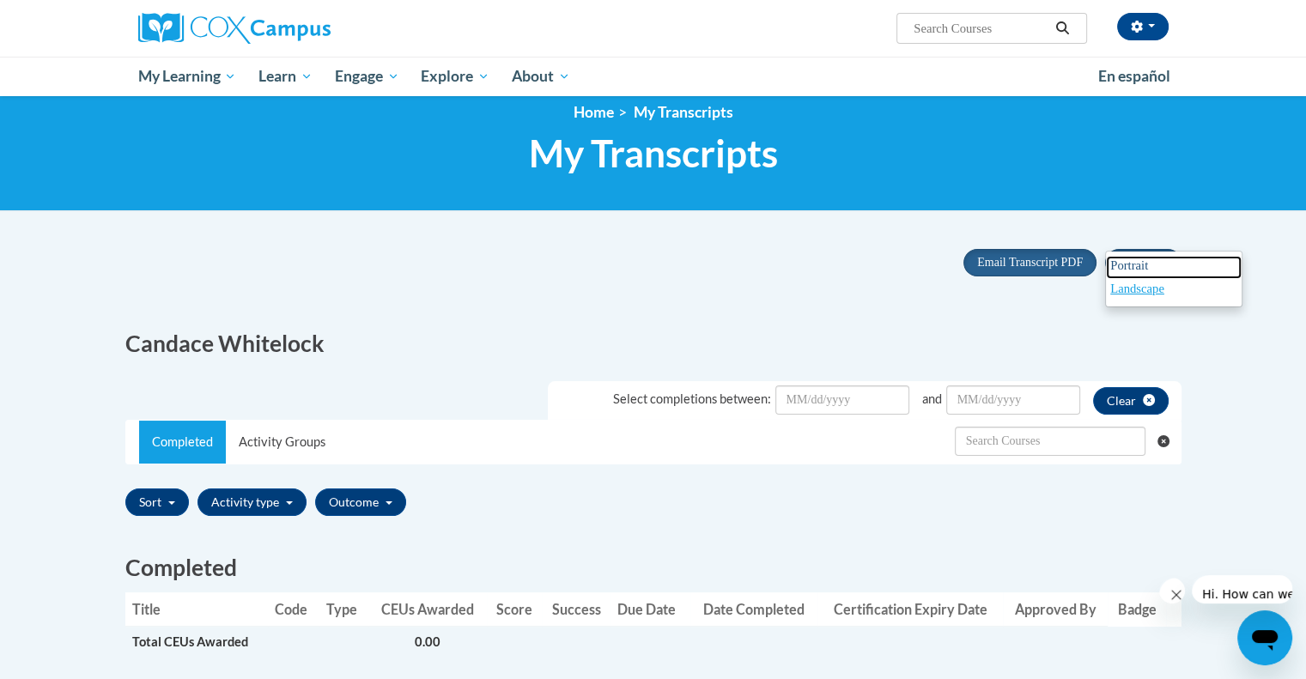
click at [1121, 267] on span "Portrait" at bounding box center [1129, 265] width 38 height 14
